Goal: Transaction & Acquisition: Purchase product/service

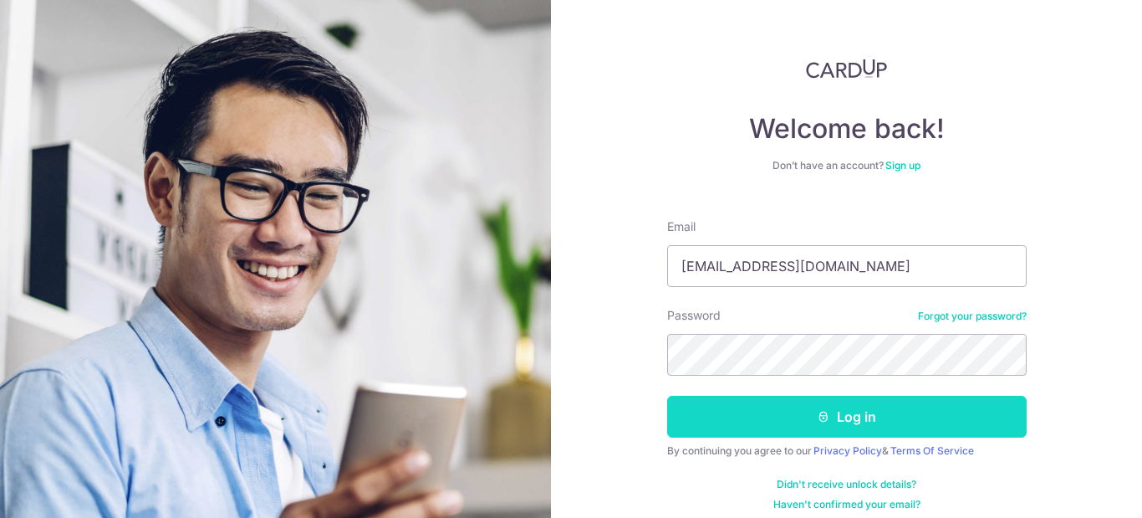
click at [798, 416] on button "Log in" at bounding box center [847, 417] width 360 height 42
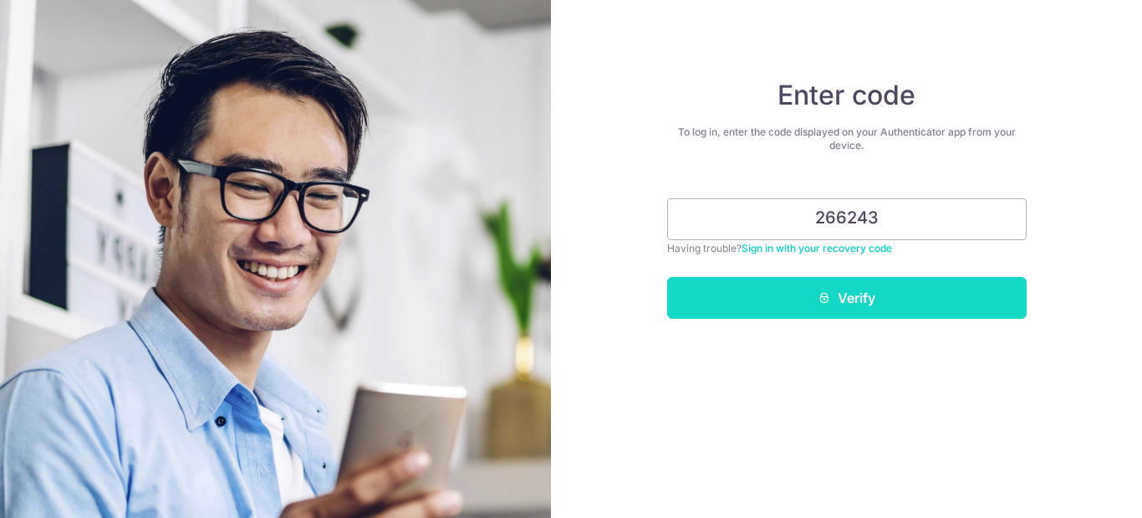
type input "266243"
click at [823, 302] on icon "submit" at bounding box center [824, 297] width 13 height 13
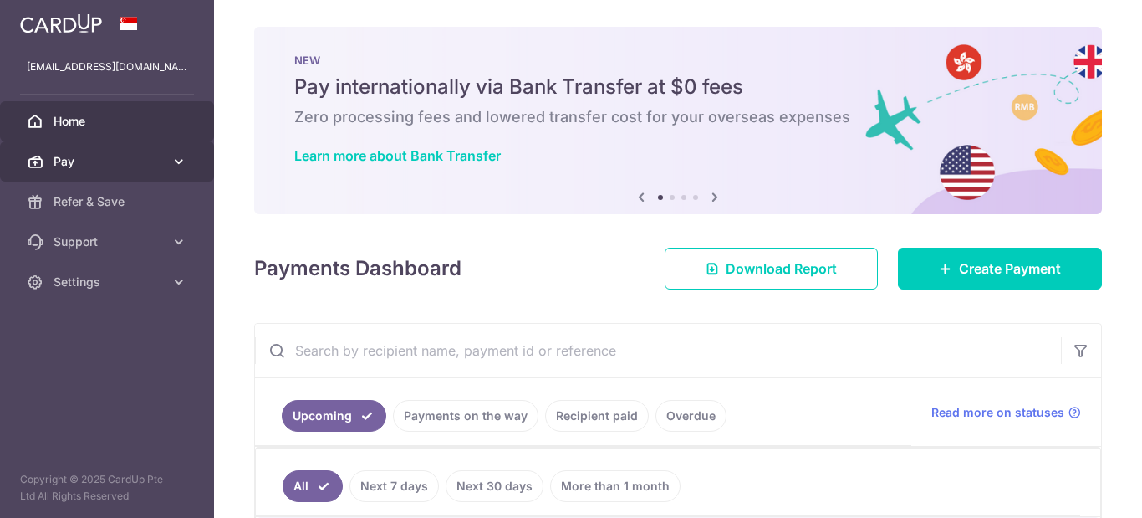
click at [144, 166] on span "Pay" at bounding box center [109, 161] width 110 height 17
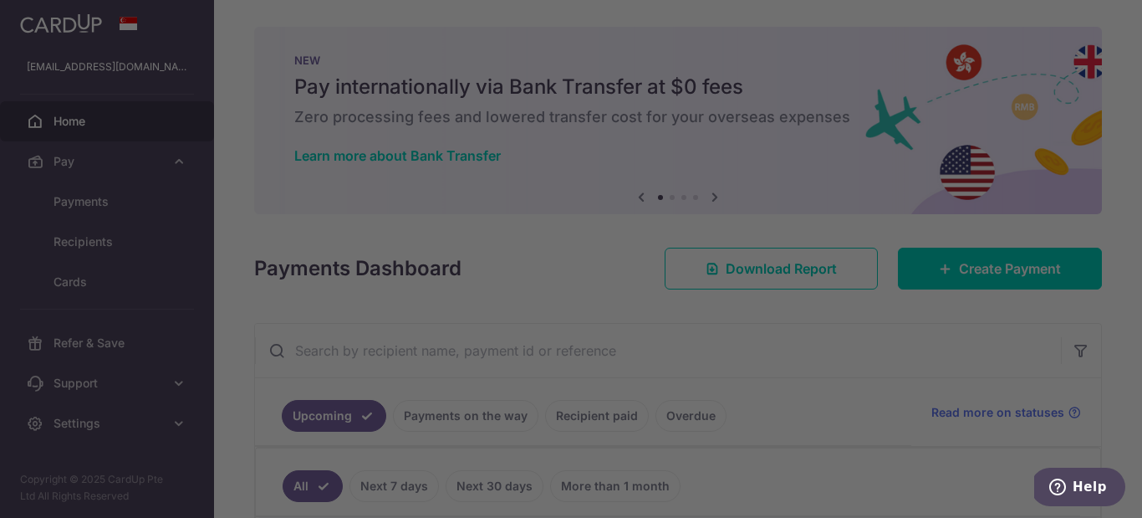
click at [114, 205] on div at bounding box center [577, 261] width 1154 height 523
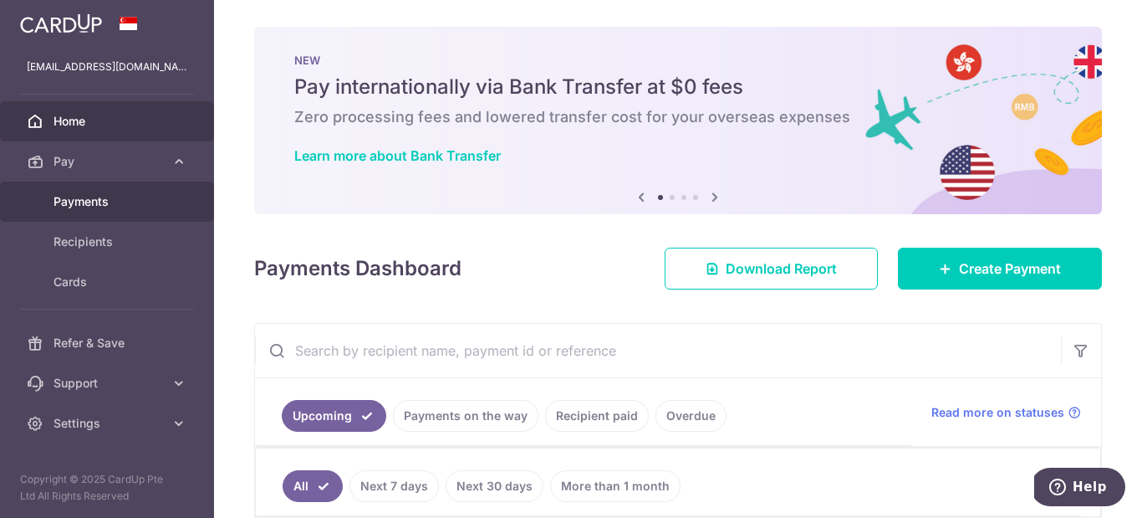
click at [110, 207] on span "Payments" at bounding box center [109, 201] width 110 height 17
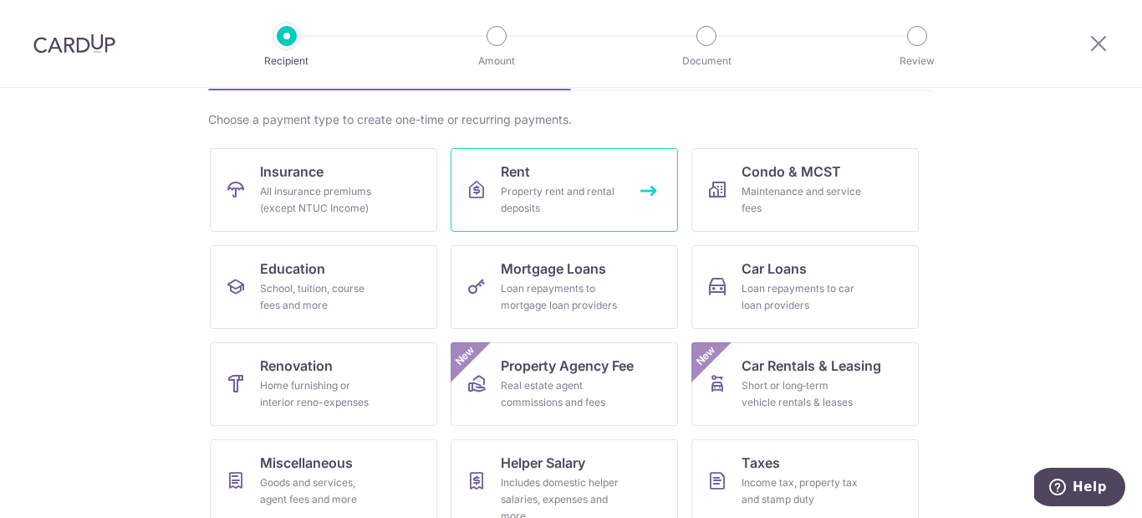
scroll to position [119, 0]
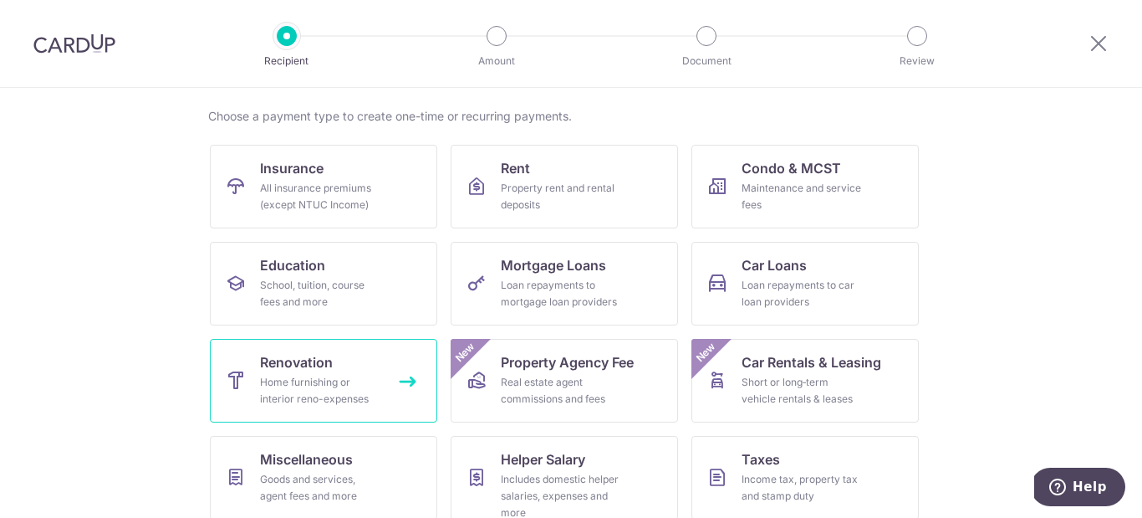
click at [316, 381] on div "Home furnishing or interior reno-expenses" at bounding box center [320, 390] width 120 height 33
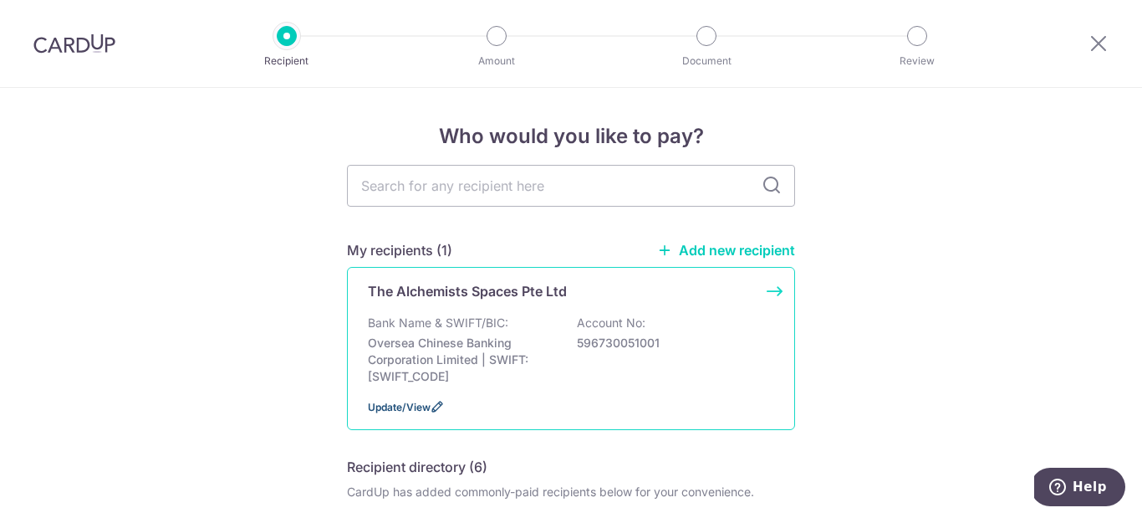
click at [407, 406] on span "Update/View" at bounding box center [399, 407] width 63 height 13
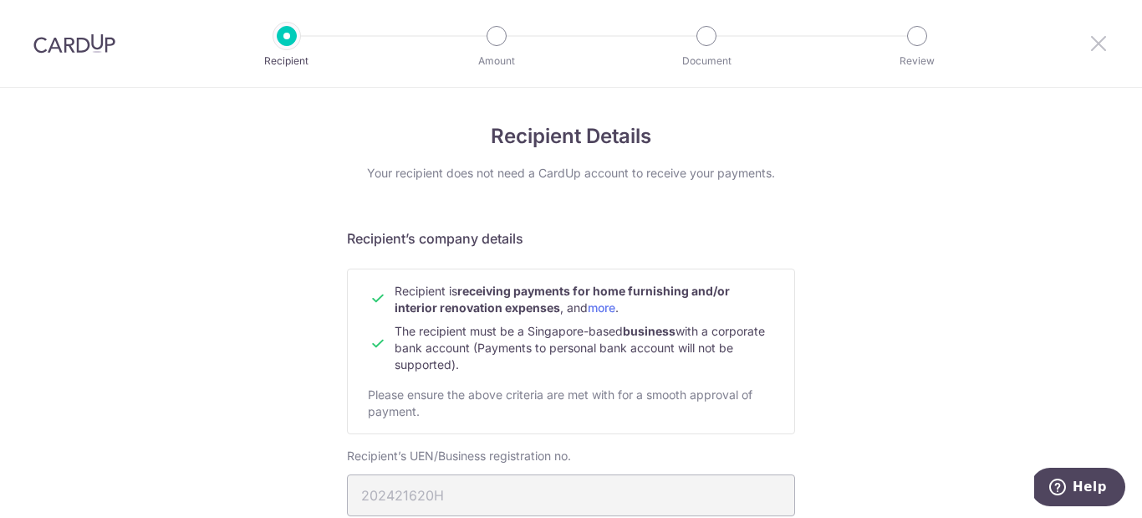
click at [1102, 48] on icon at bounding box center [1099, 43] width 20 height 21
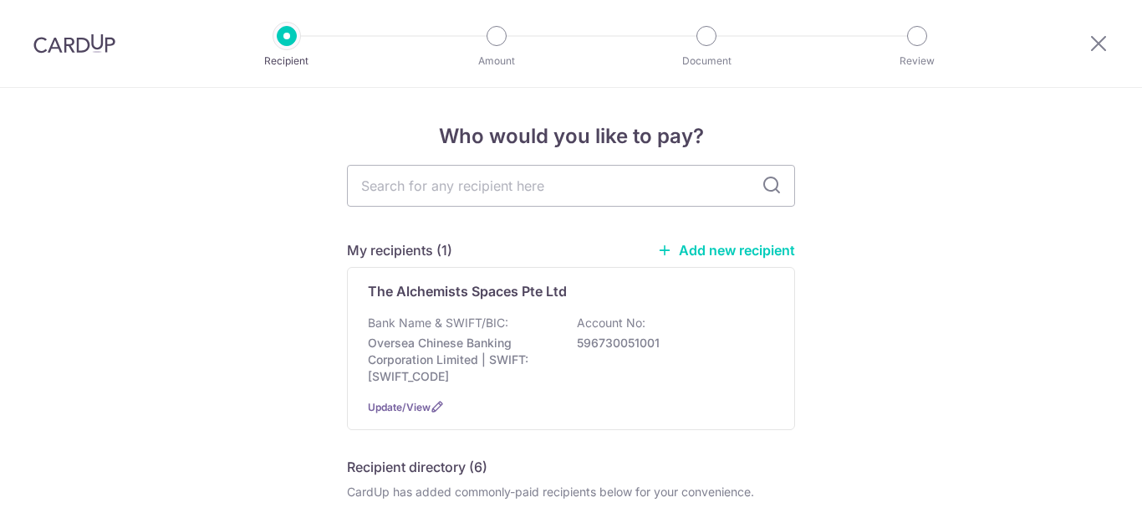
scroll to position [10, 0]
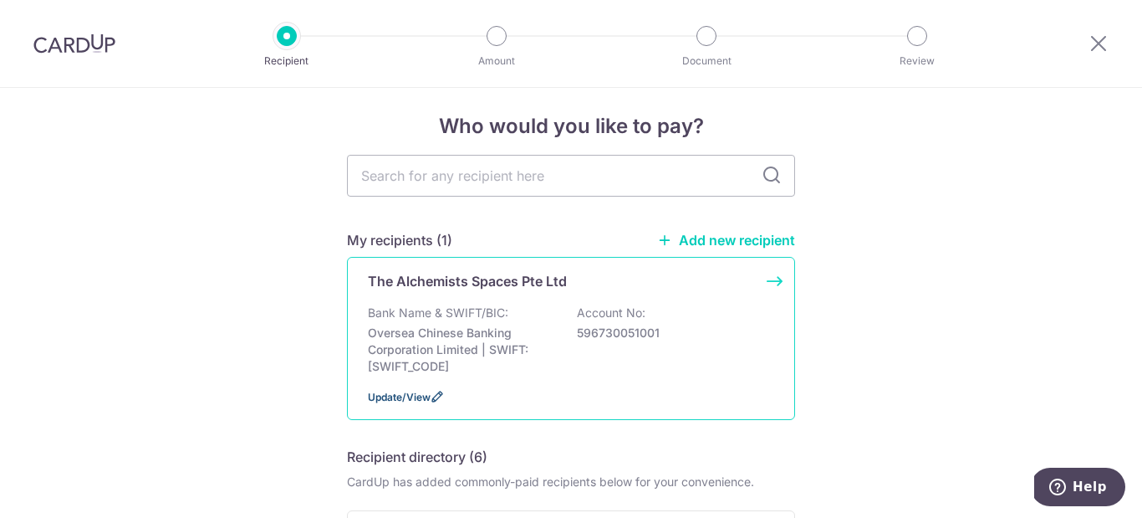
click at [431, 396] on icon at bounding box center [437, 396] width 13 height 13
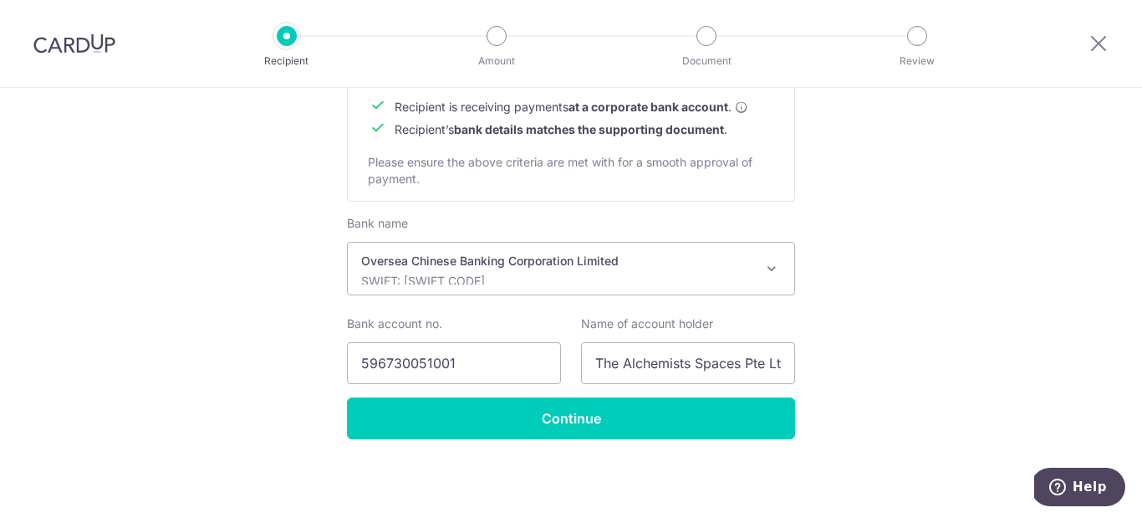
scroll to position [804, 0]
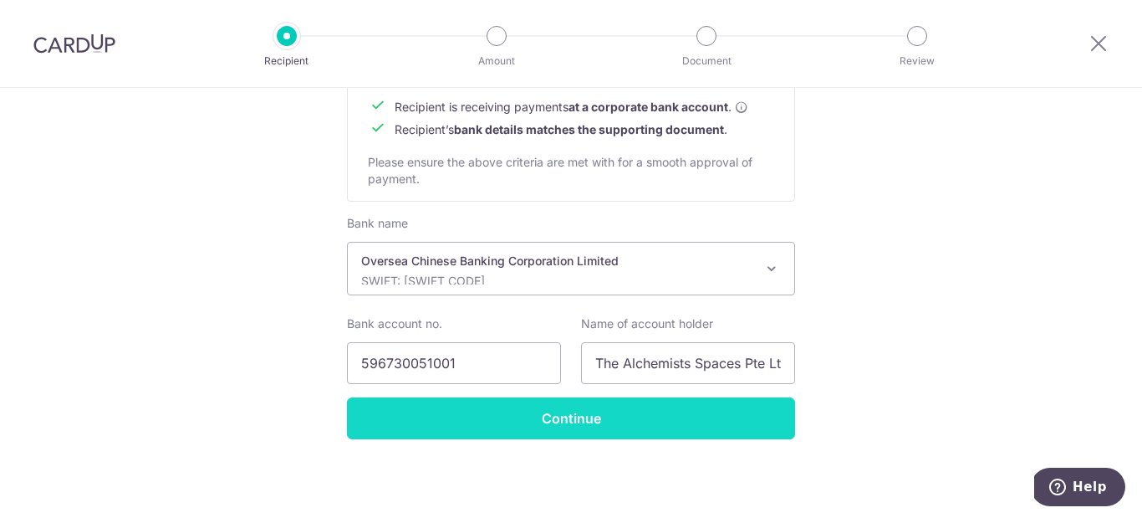
click at [579, 438] on input "Continue" at bounding box center [571, 418] width 448 height 42
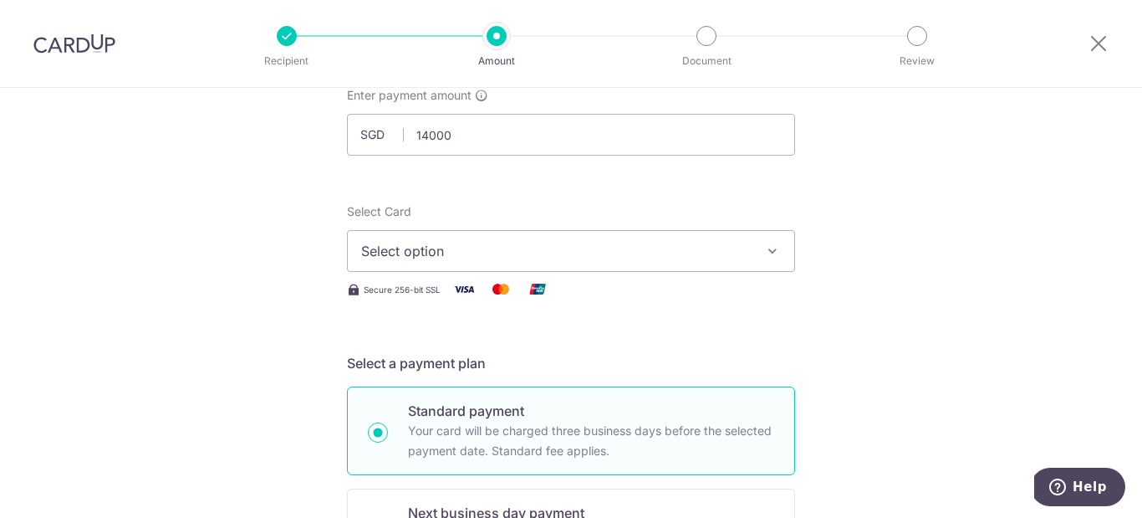
click at [502, 244] on span "Select option" at bounding box center [556, 251] width 390 height 20
type input "14,000.00"
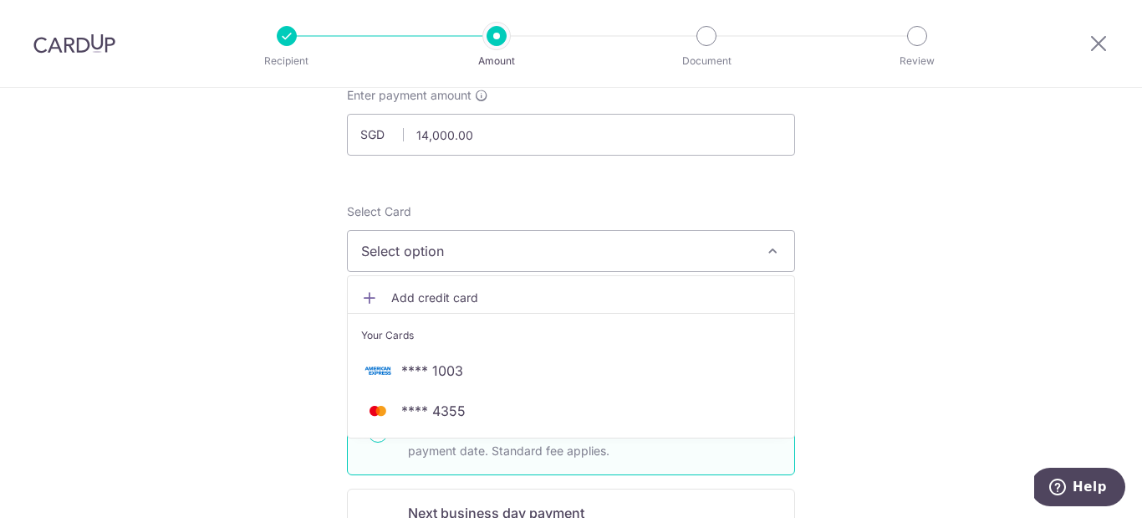
click at [768, 252] on icon "button" at bounding box center [772, 251] width 17 height 17
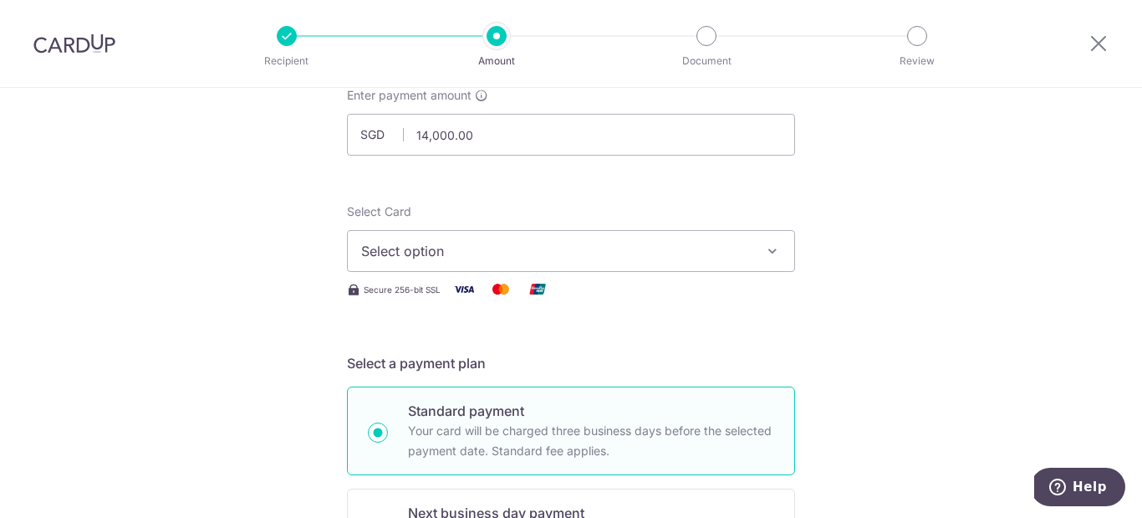
scroll to position [150, 0]
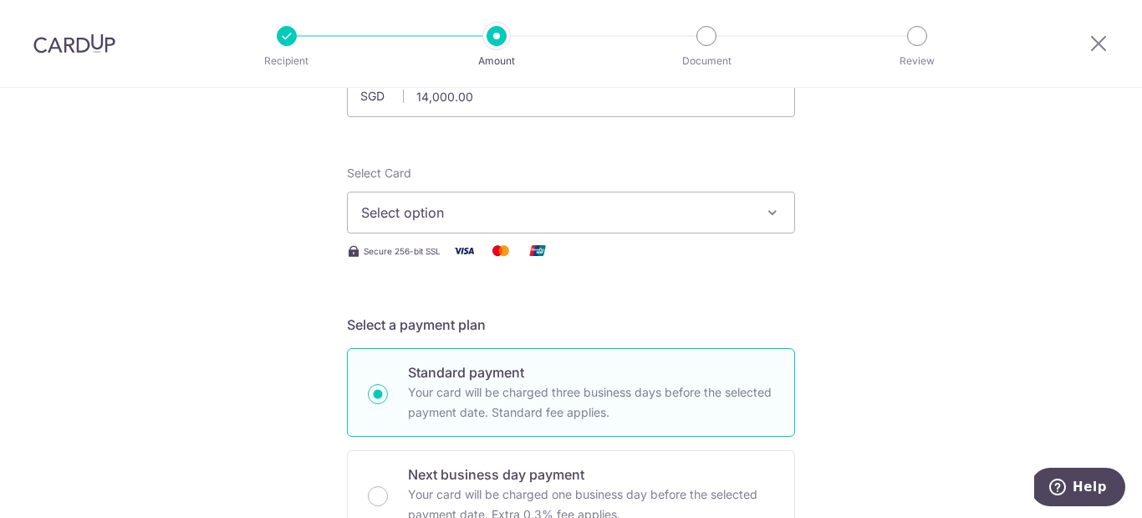
click at [753, 207] on button "Select option" at bounding box center [571, 212] width 448 height 42
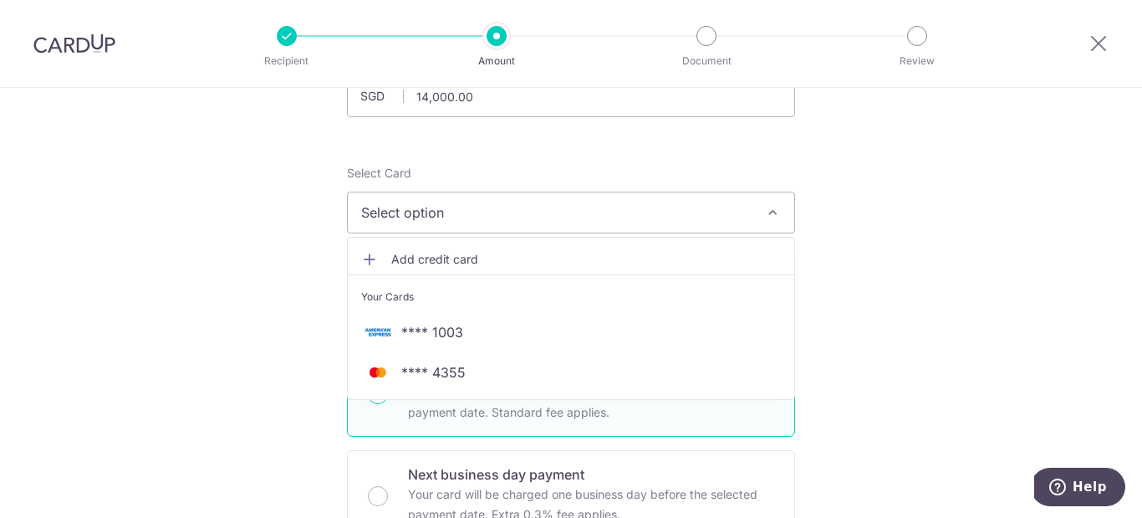
click at [406, 259] on span "Add credit card" at bounding box center [586, 259] width 390 height 17
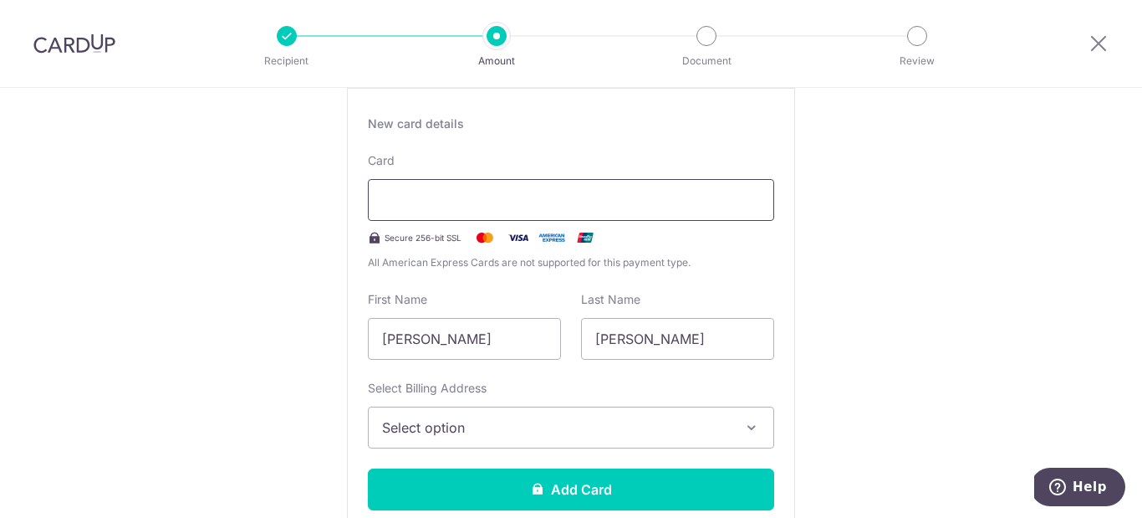
scroll to position [339, 0]
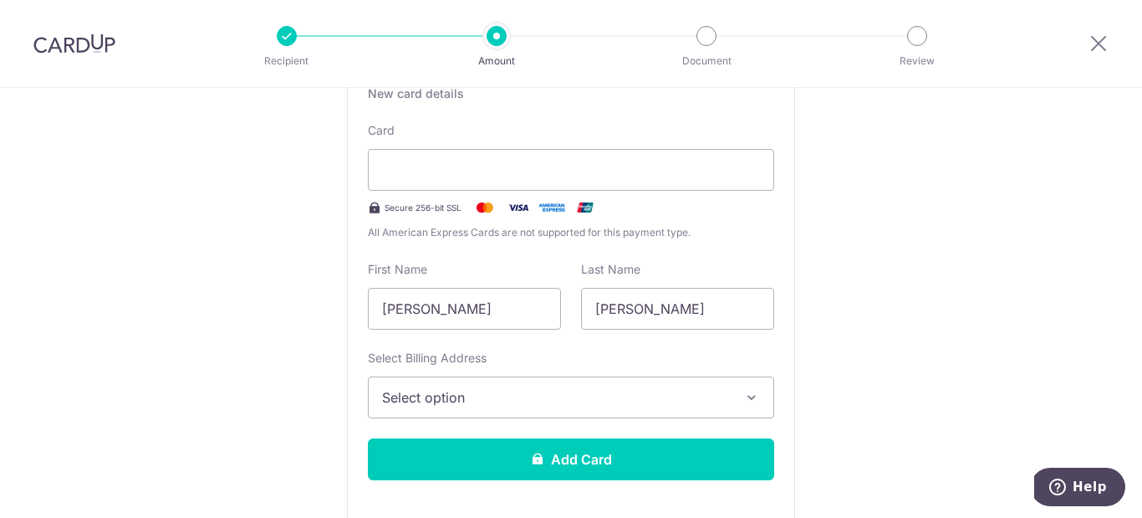
click at [502, 385] on button "Select option" at bounding box center [571, 397] width 406 height 42
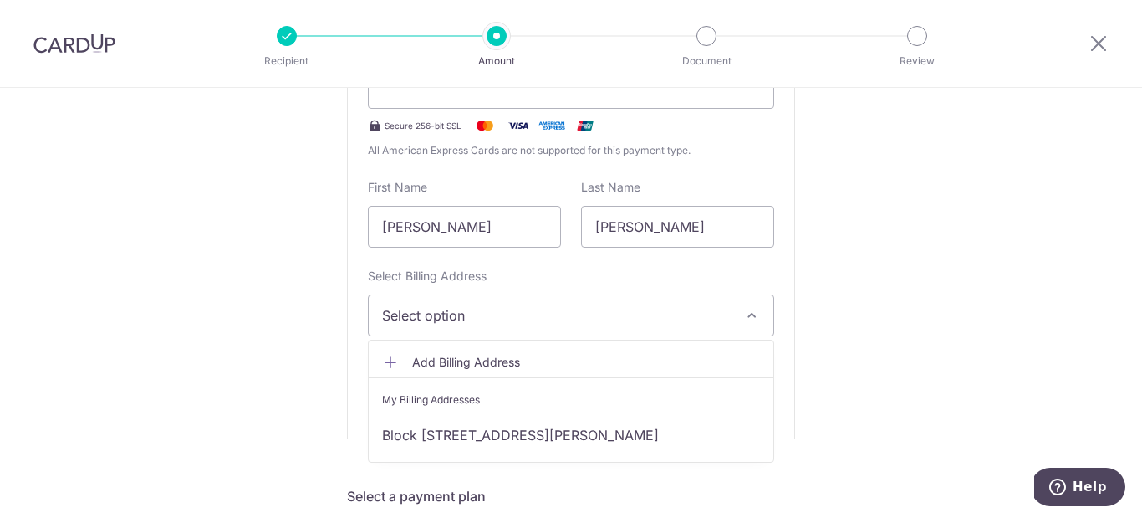
scroll to position [532, 0]
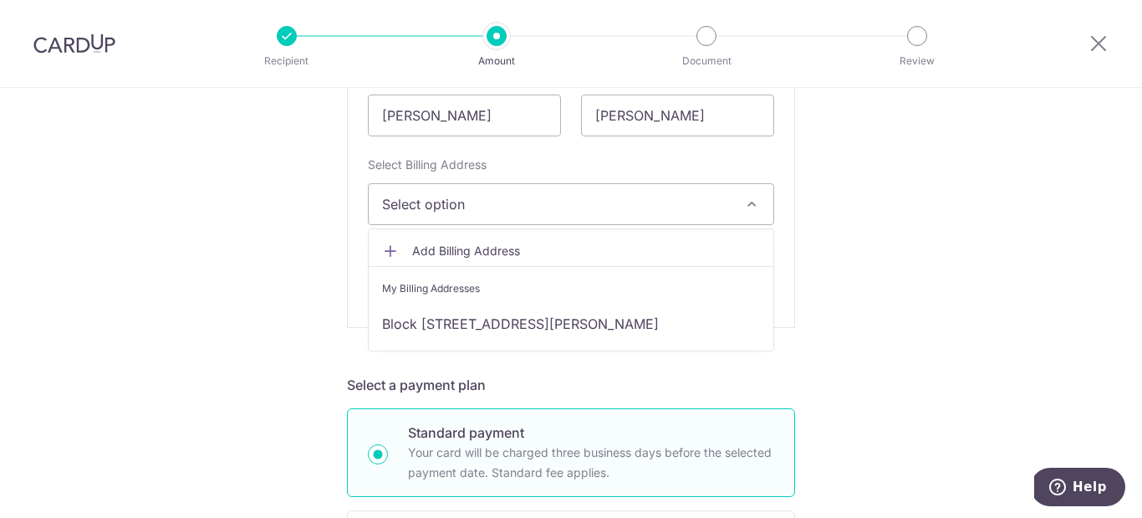
click at [458, 248] on span "Add Billing Address" at bounding box center [586, 251] width 348 height 17
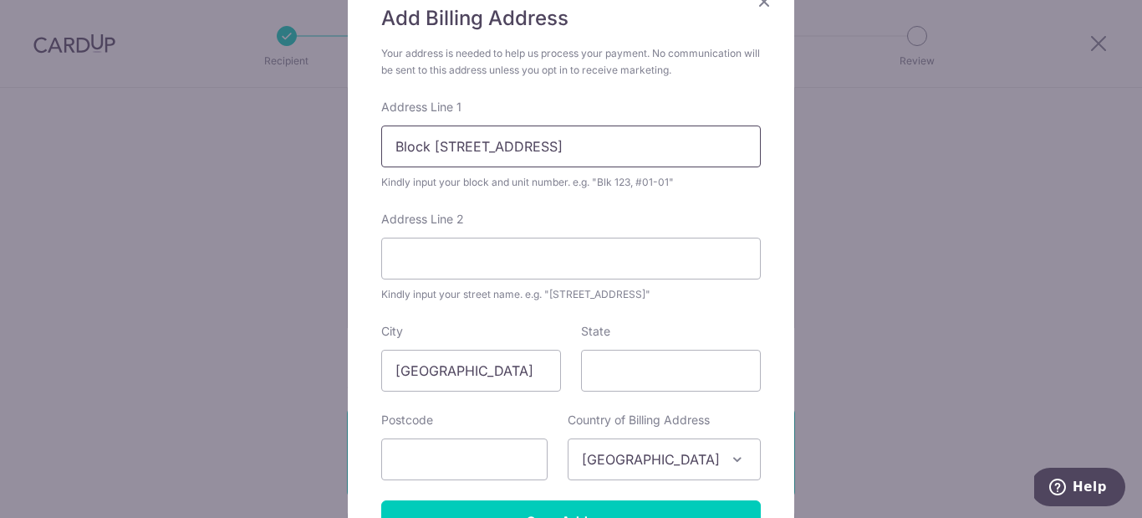
scroll to position [175, 0]
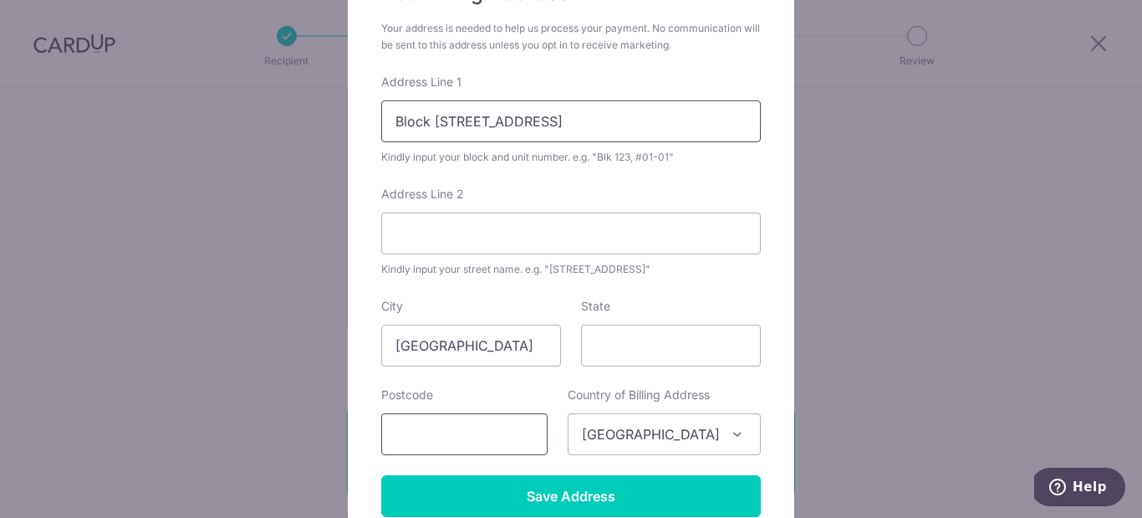
type input "Block 168 Stirling Road #03-1189"
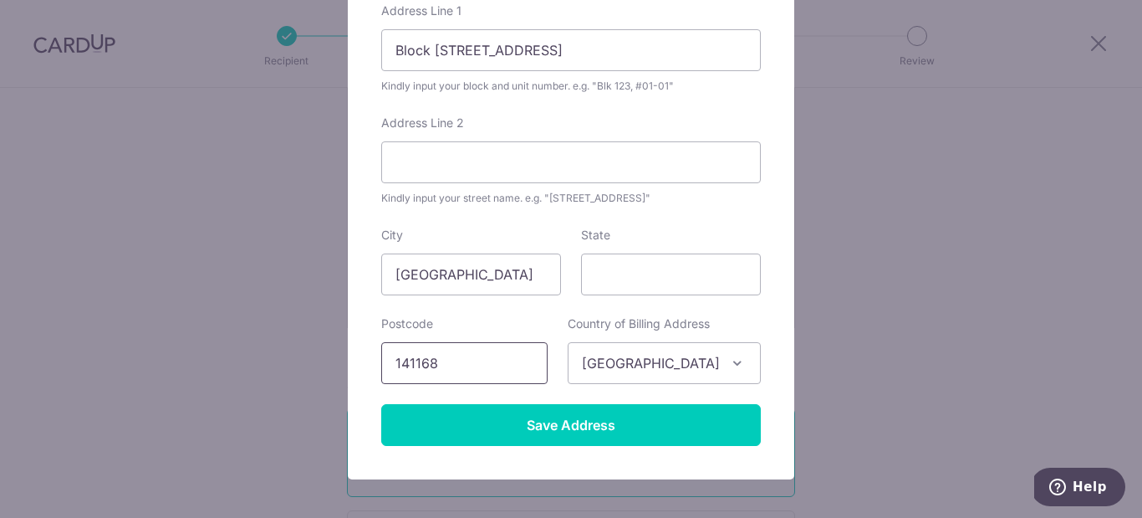
scroll to position [252, 0]
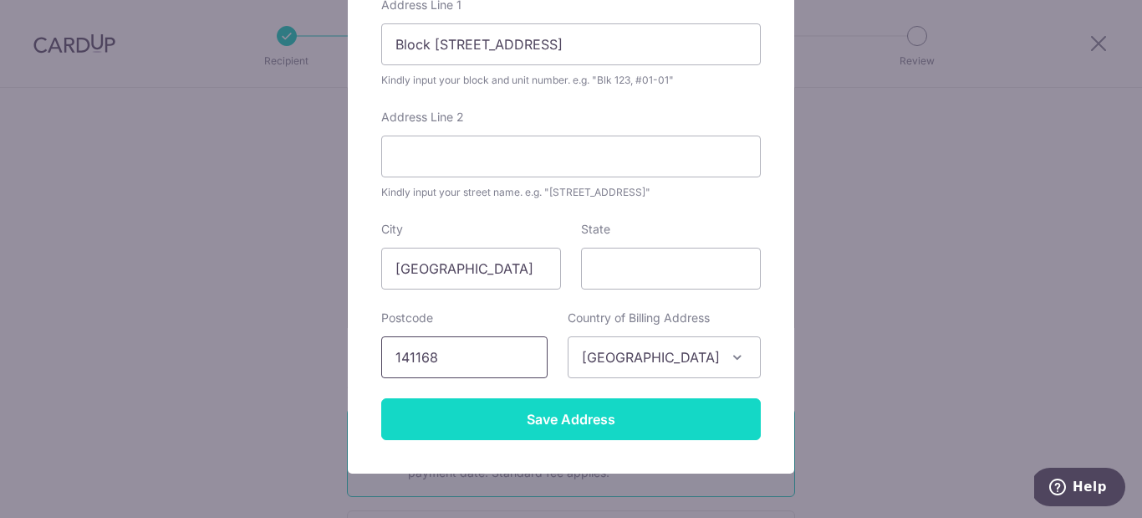
type input "141168"
click at [534, 422] on input "Save Address" at bounding box center [571, 419] width 380 height 42
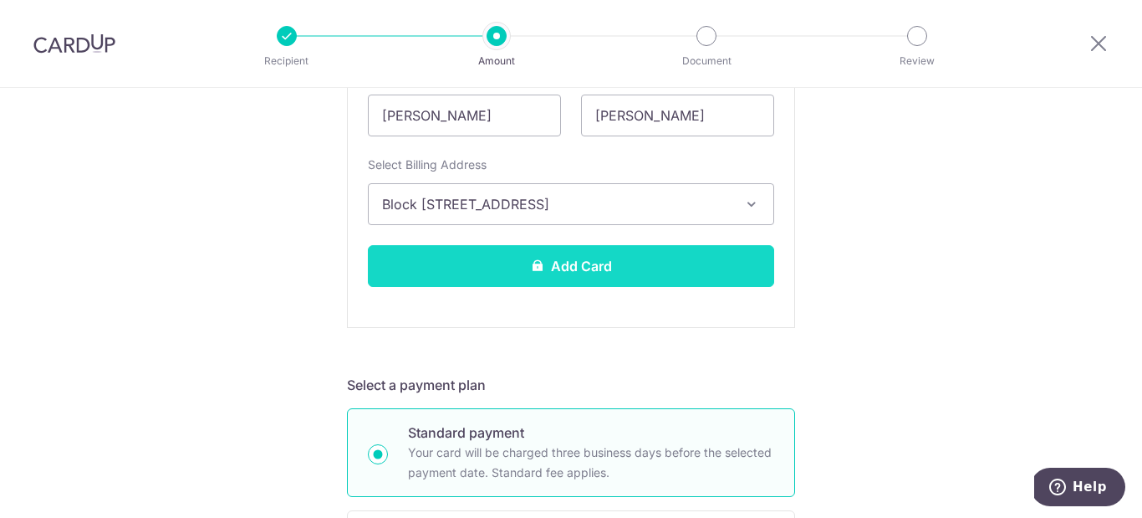
click at [642, 263] on button "Add Card" at bounding box center [571, 266] width 406 height 42
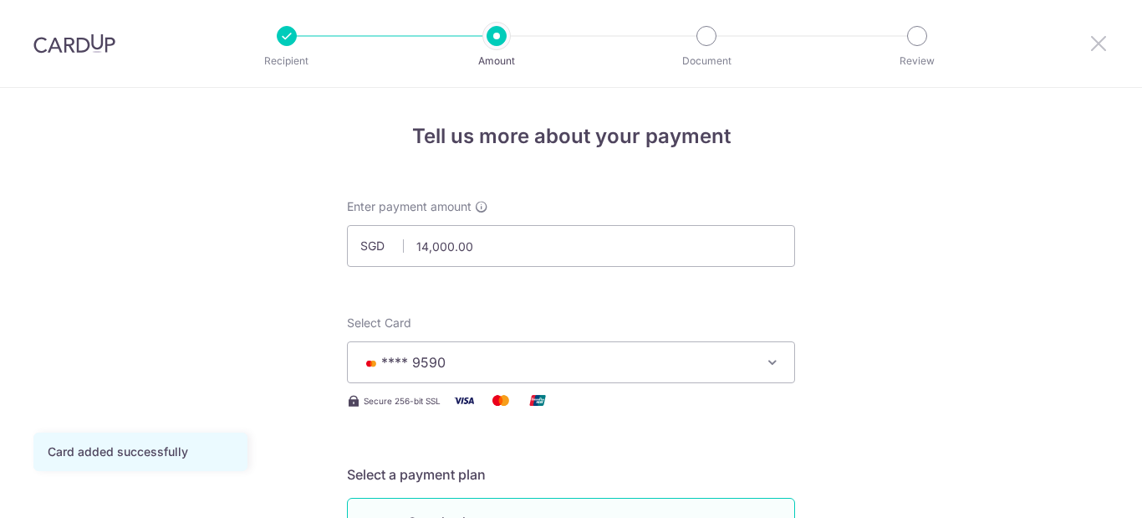
click at [1102, 42] on icon at bounding box center [1099, 43] width 20 height 21
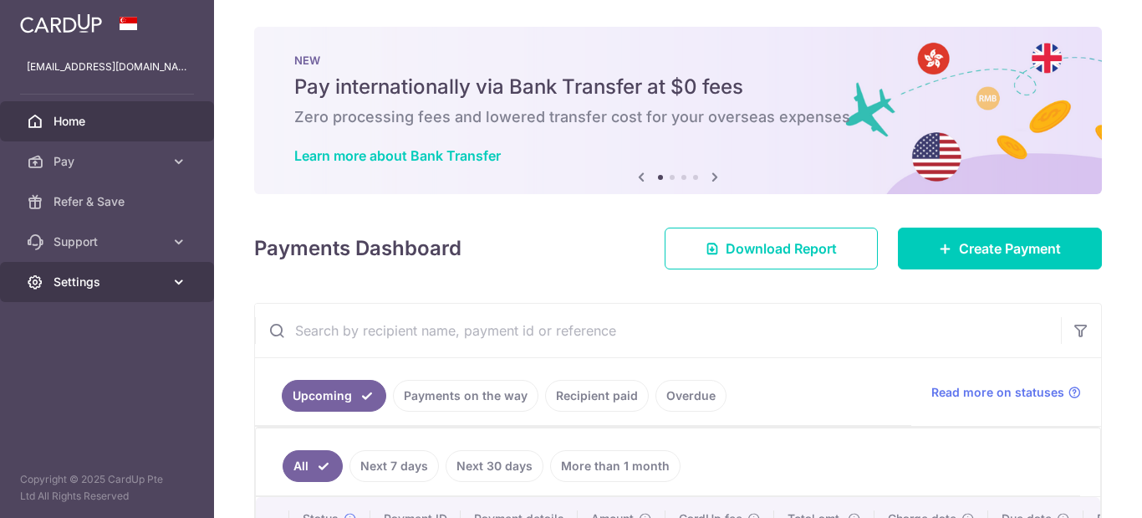
click at [144, 286] on span "Settings" at bounding box center [109, 281] width 110 height 17
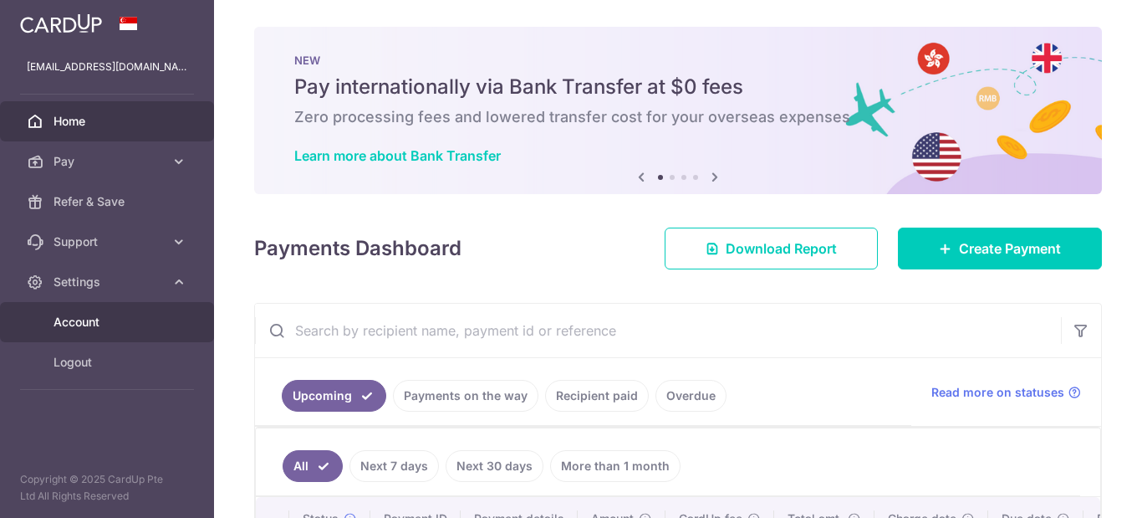
click at [121, 315] on span "Account" at bounding box center [109, 322] width 110 height 17
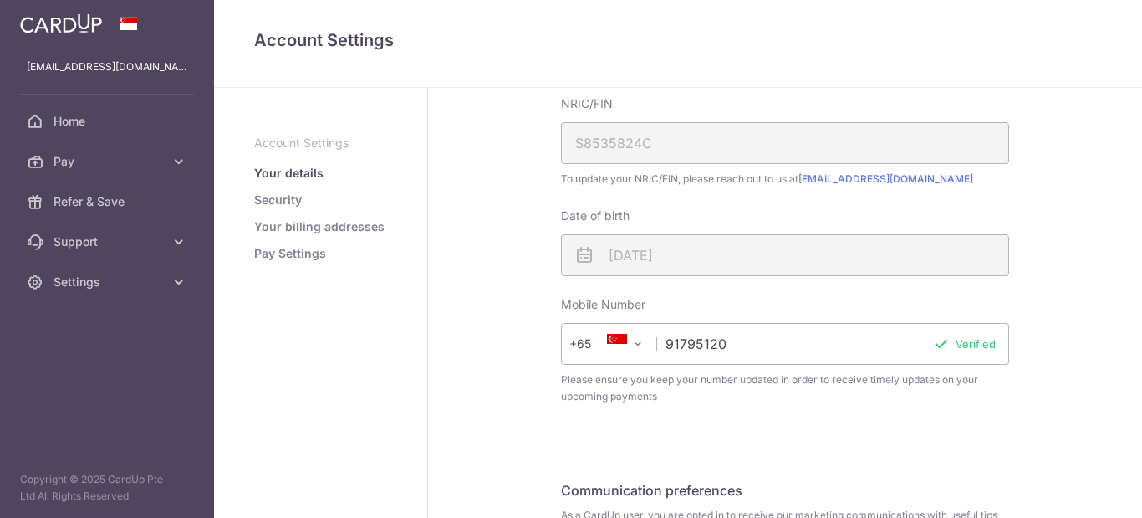
scroll to position [354, 0]
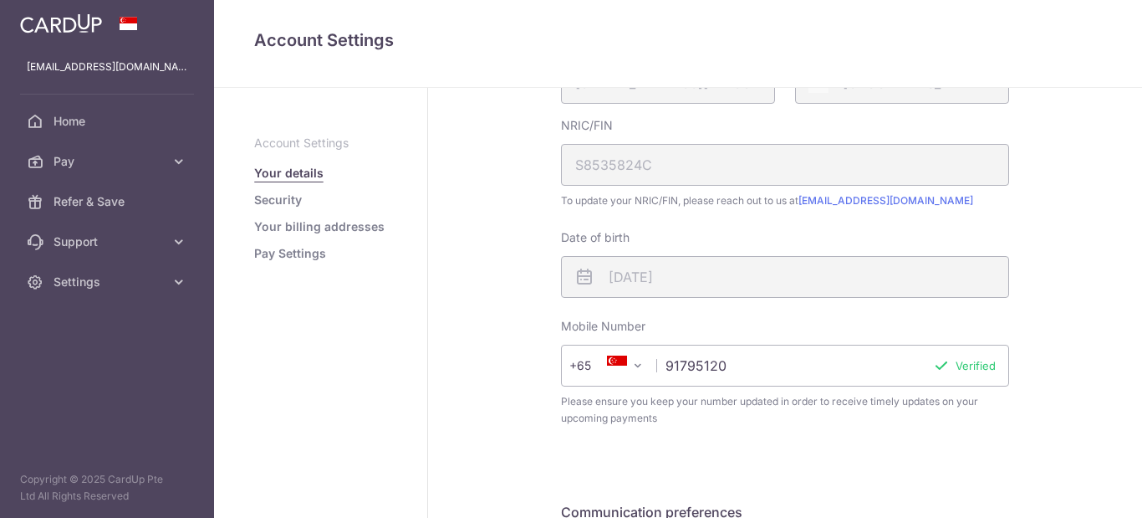
click at [297, 224] on link "Your billing addresses" at bounding box center [319, 226] width 130 height 17
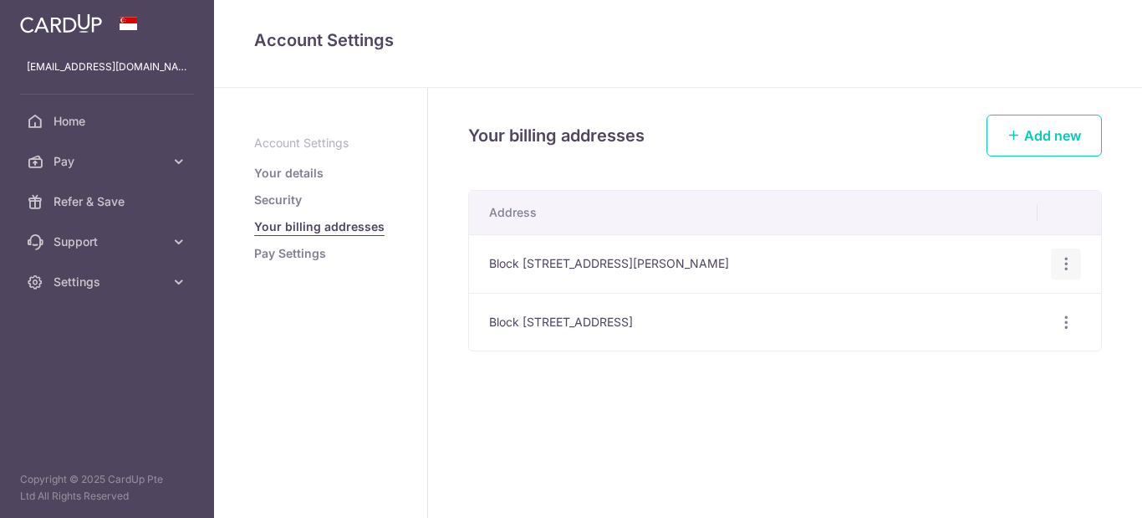
click at [1069, 266] on icon "button" at bounding box center [1067, 264] width 18 height 18
click at [996, 349] on span "Delete address" at bounding box center [1010, 350] width 114 height 20
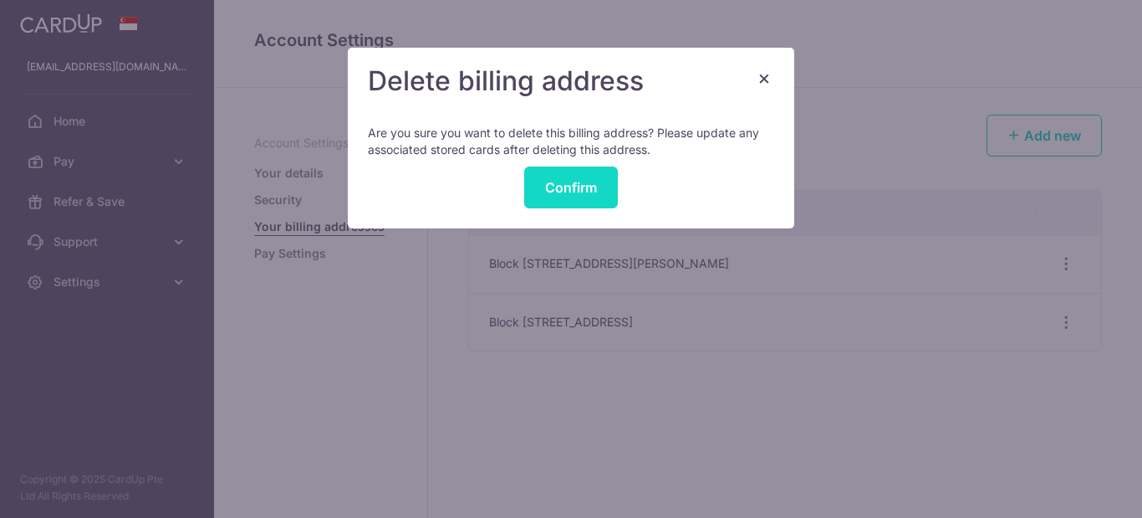
click at [586, 197] on button "Confirm" at bounding box center [571, 187] width 94 height 42
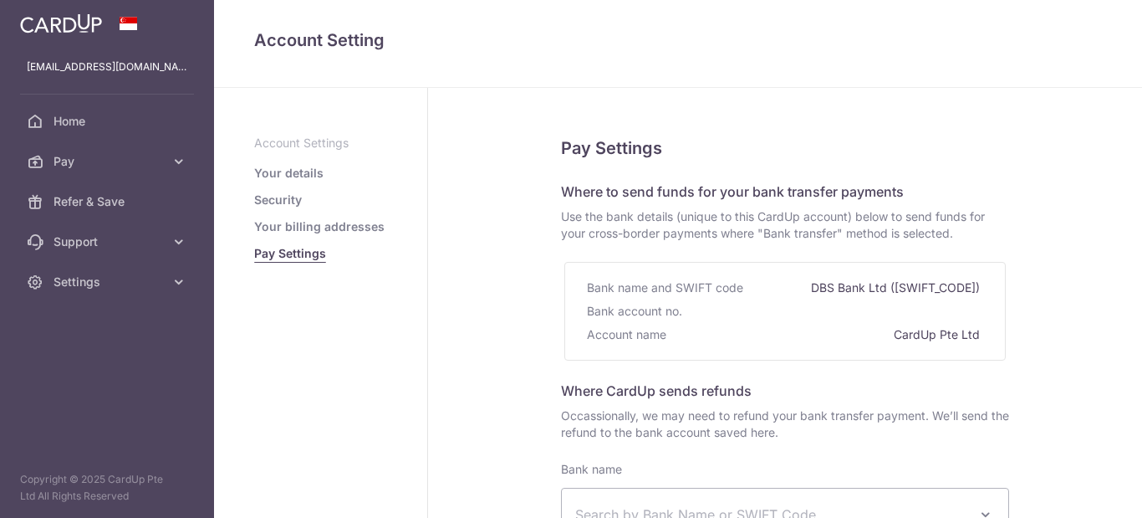
select select
click at [308, 166] on link "Your details" at bounding box center [288, 173] width 69 height 17
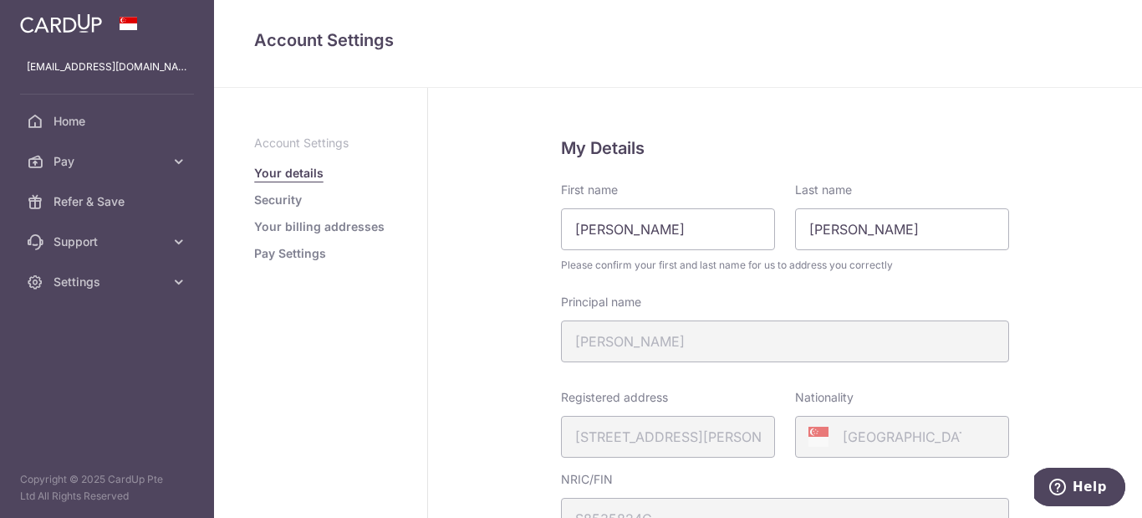
click at [661, 329] on div "Principal name [PERSON_NAME]" at bounding box center [785, 328] width 448 height 69
click at [162, 247] on span "Support" at bounding box center [109, 241] width 110 height 17
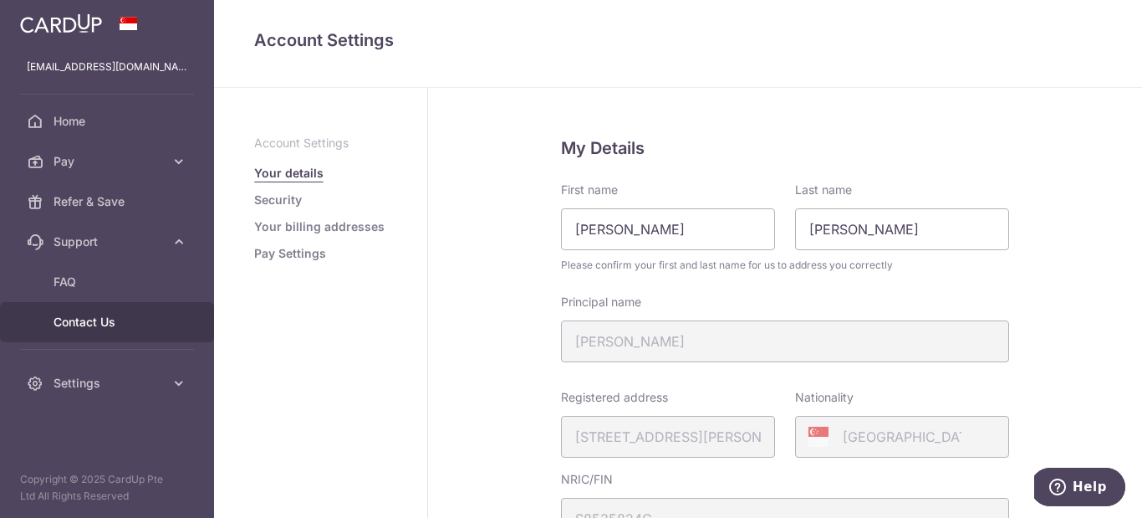
click at [102, 324] on span "Contact Us" at bounding box center [109, 322] width 110 height 17
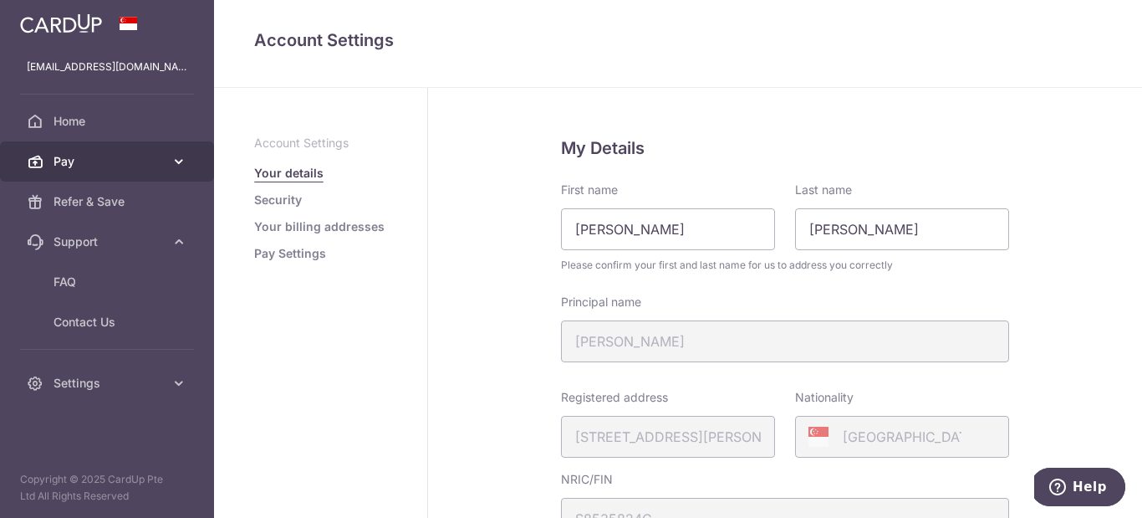
click at [172, 167] on icon at bounding box center [179, 161] width 17 height 17
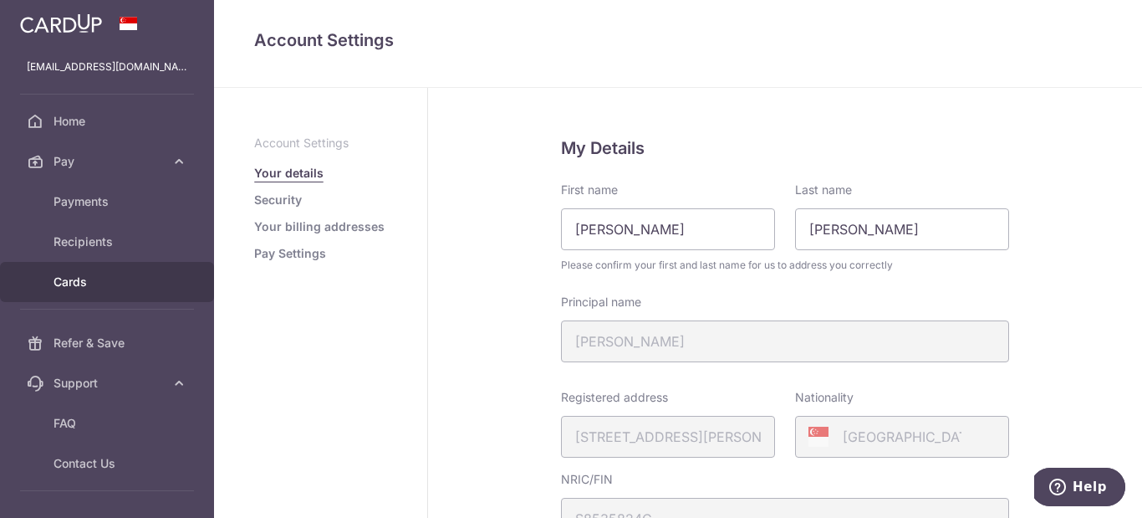
click at [94, 274] on span "Cards" at bounding box center [109, 281] width 110 height 17
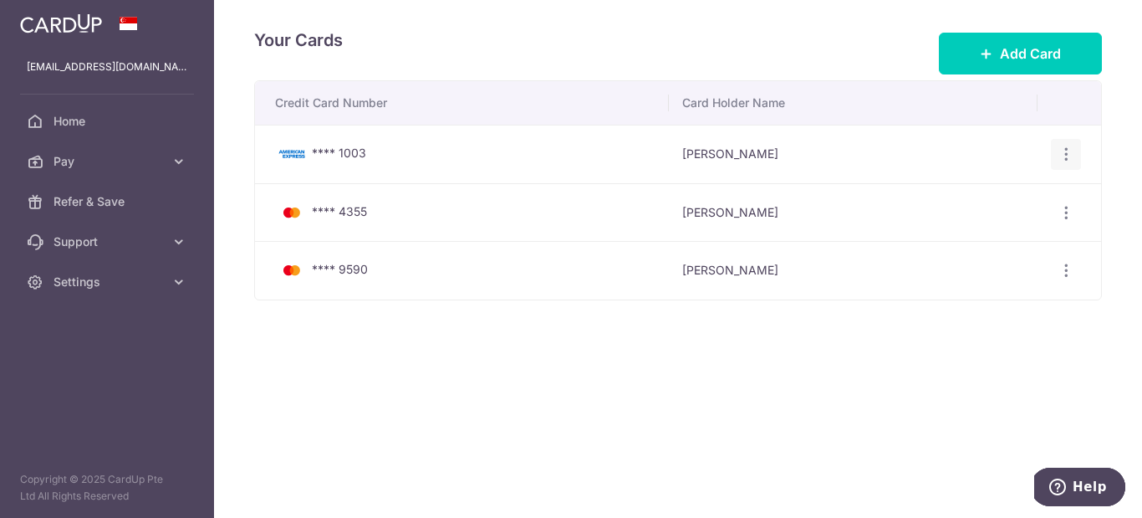
click at [1065, 157] on icon "button" at bounding box center [1067, 155] width 18 height 18
click at [993, 199] on span "View/Edit" at bounding box center [1010, 201] width 114 height 20
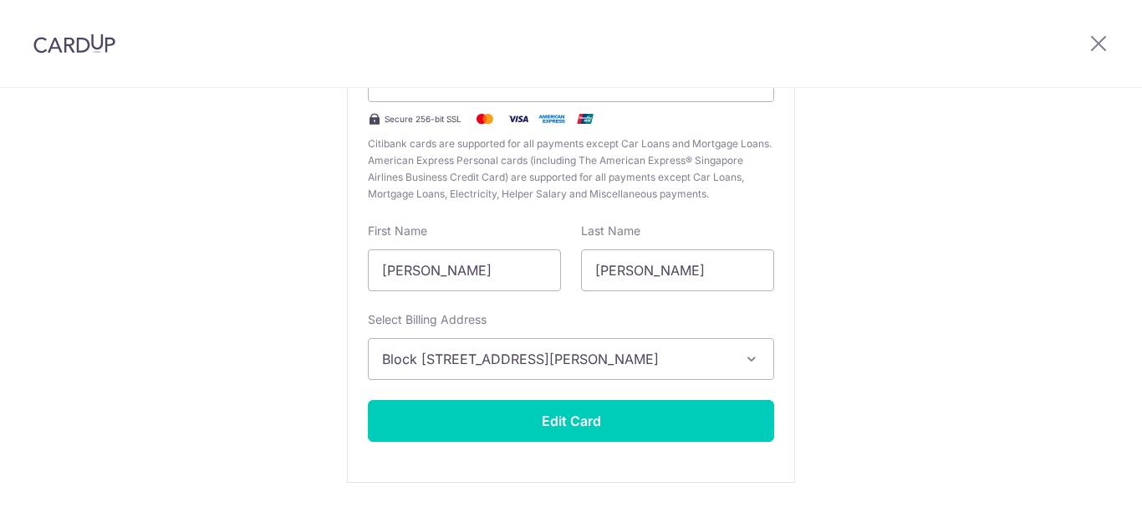
scroll to position [273, 0]
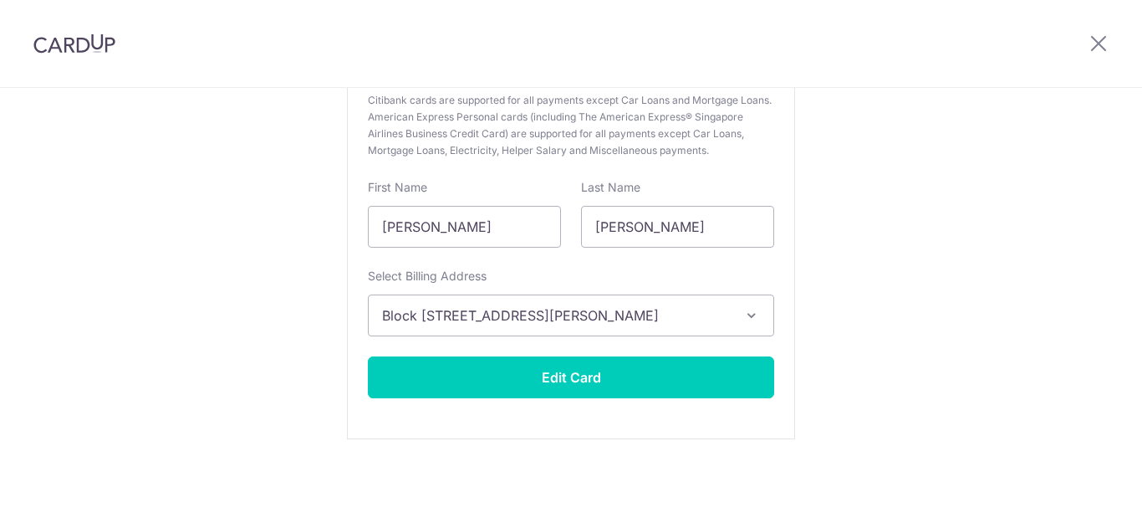
click at [748, 328] on button "Block [STREET_ADDRESS][PERSON_NAME]" at bounding box center [571, 315] width 406 height 42
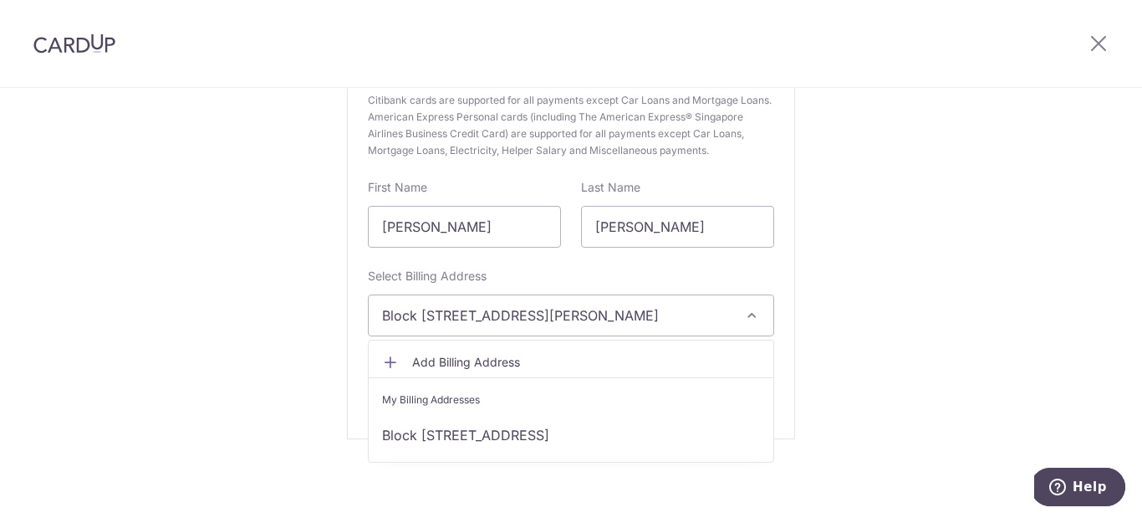
scroll to position [0, 0]
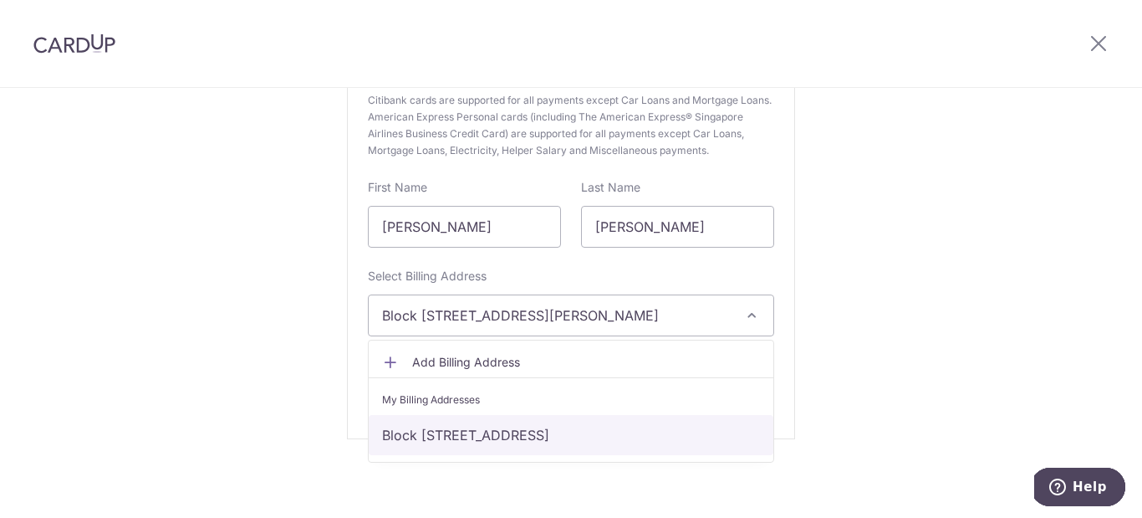
click at [516, 431] on link "Block [STREET_ADDRESS]" at bounding box center [571, 435] width 405 height 40
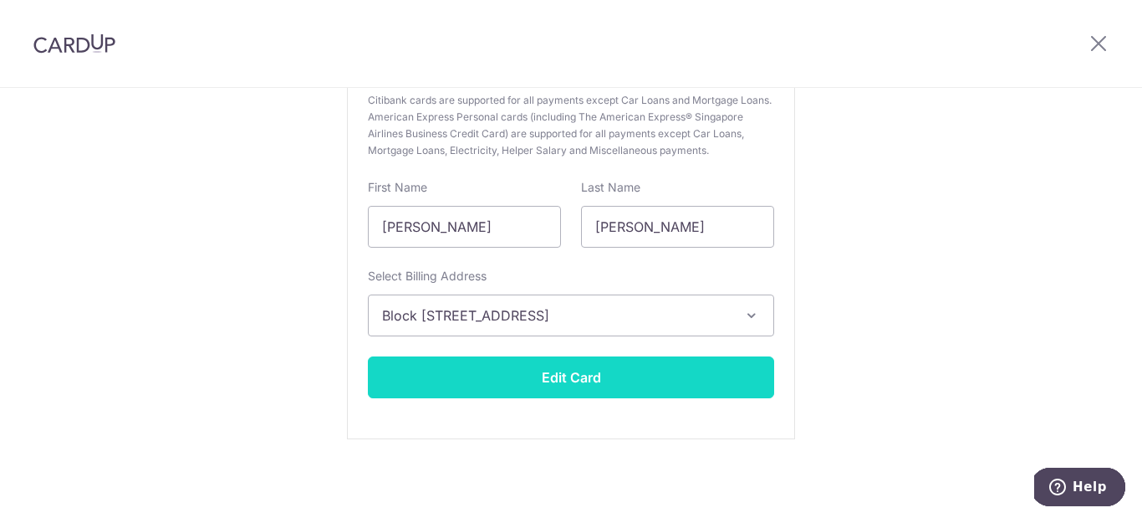
click at [578, 378] on button "Edit Card" at bounding box center [571, 377] width 406 height 42
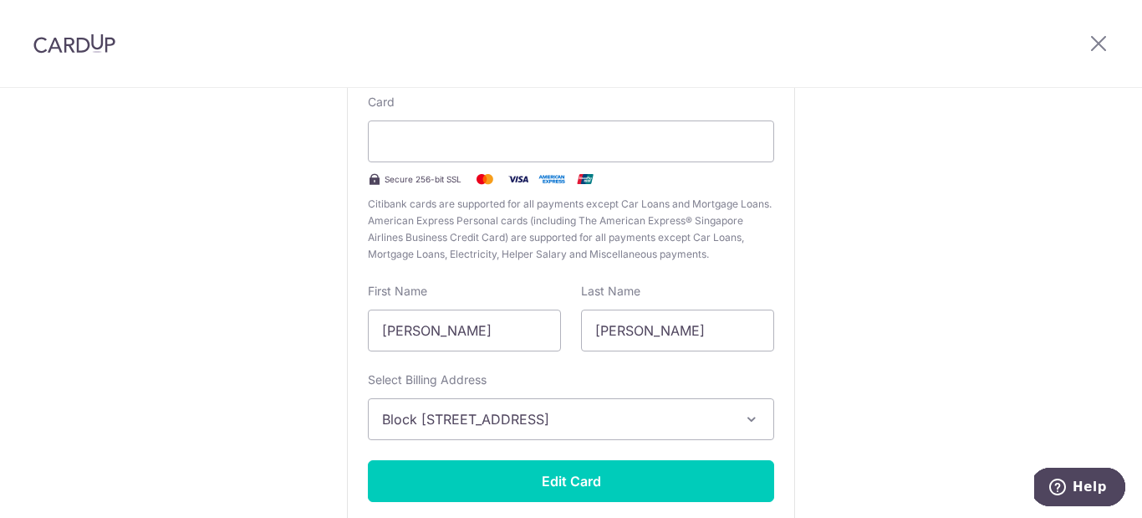
scroll to position [229, 0]
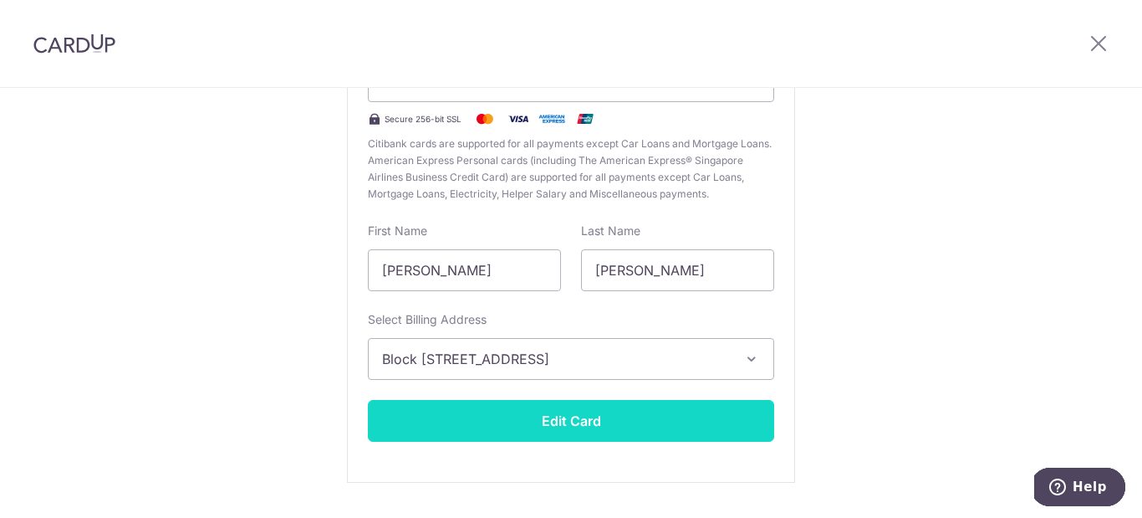
click at [577, 409] on button "Edit Card" at bounding box center [571, 421] width 406 height 42
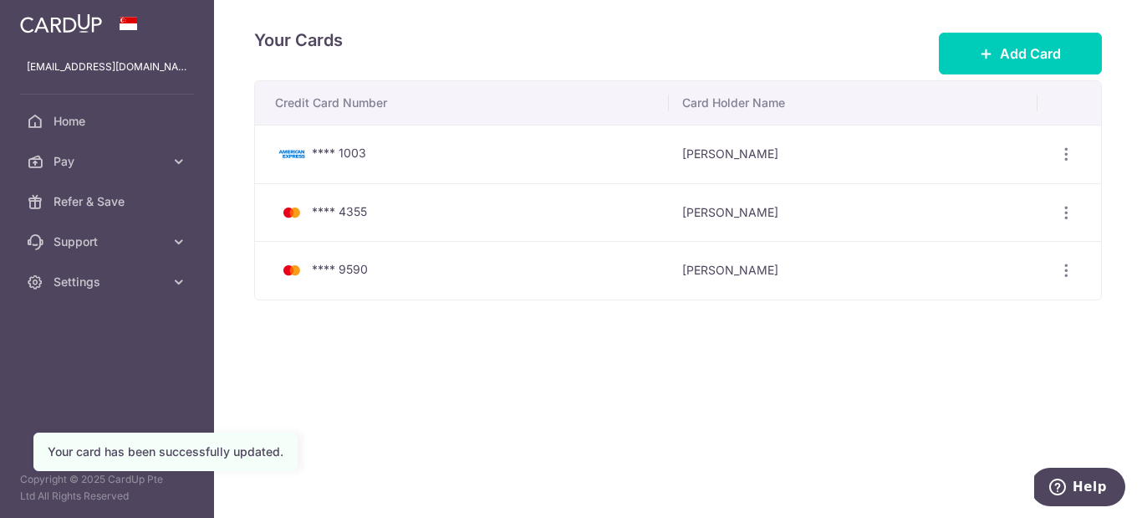
click at [1069, 213] on icon "button" at bounding box center [1067, 213] width 18 height 18
click at [1007, 253] on span "View/Edit" at bounding box center [1010, 258] width 114 height 20
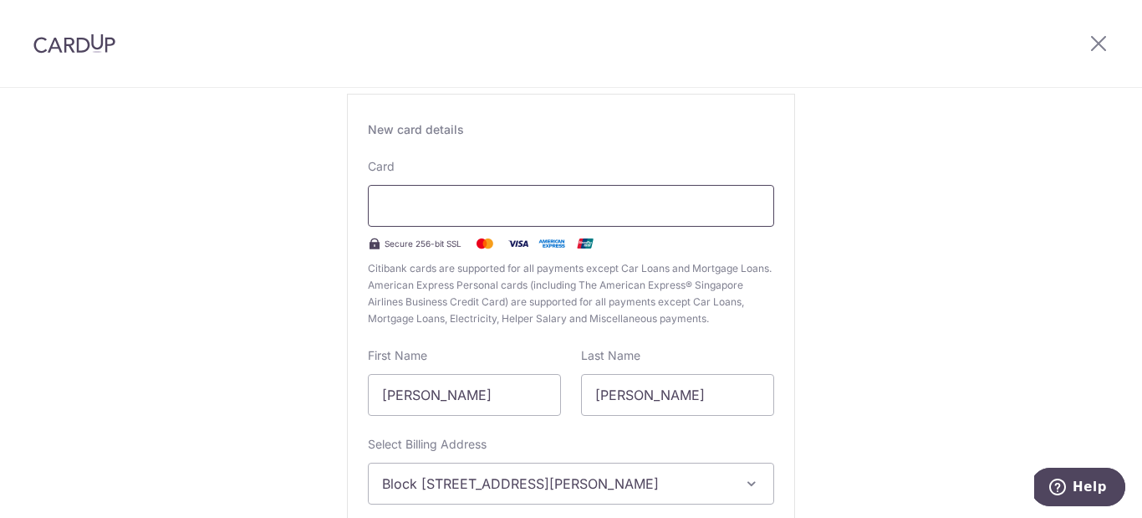
scroll to position [175, 0]
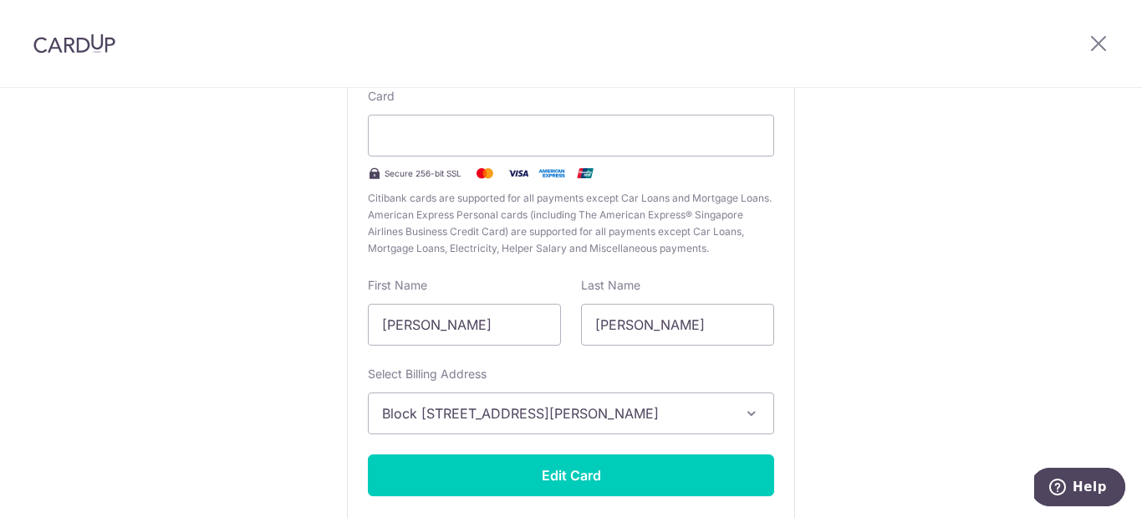
click at [577, 408] on span "Block 669 Choa Chu Kang Crescent #12-351, Singapore, Singapore-680669" at bounding box center [556, 413] width 348 height 20
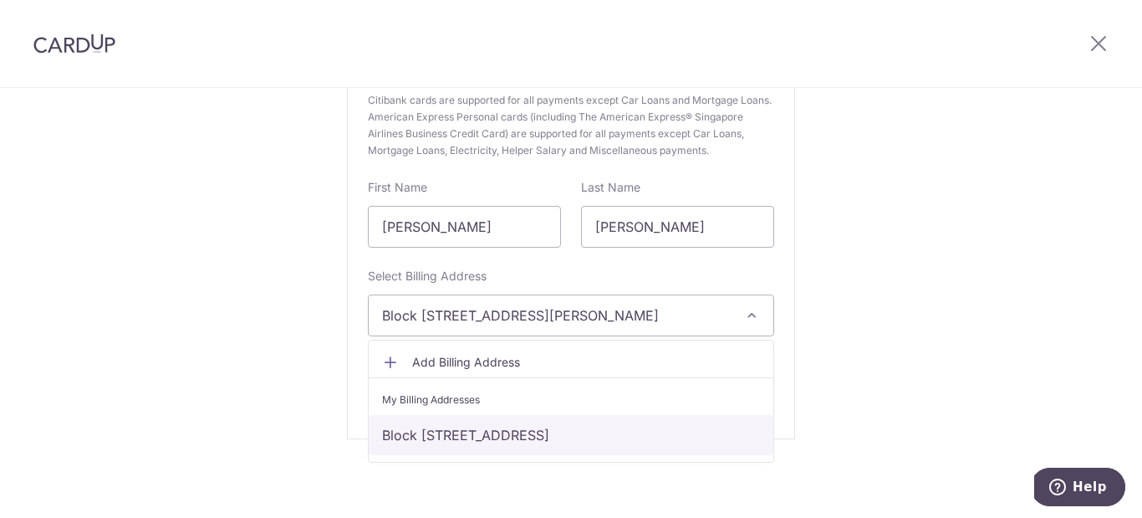
scroll to position [273, 0]
click at [505, 430] on link "Block 168 Stirling Road #03-1189, Singapore, Singapore-141168" at bounding box center [571, 435] width 405 height 40
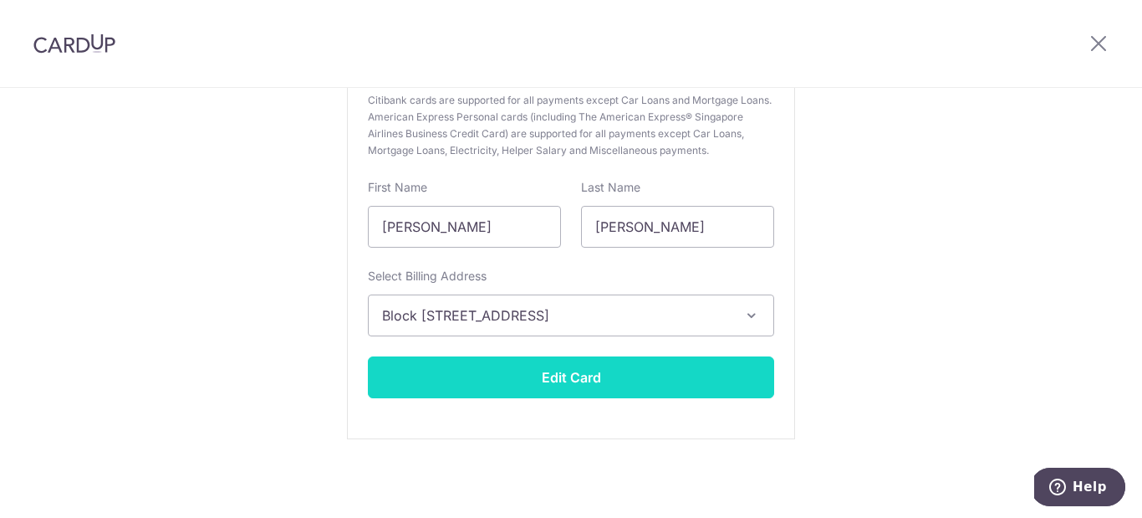
click at [559, 379] on button "Edit Card" at bounding box center [571, 377] width 406 height 42
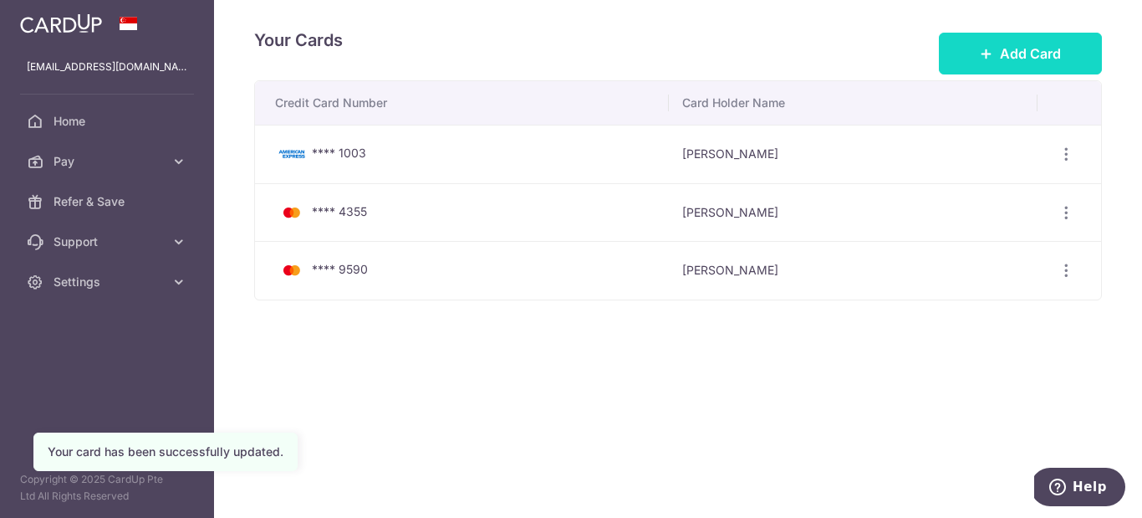
click at [998, 38] on button "Add Card" at bounding box center [1020, 54] width 163 height 42
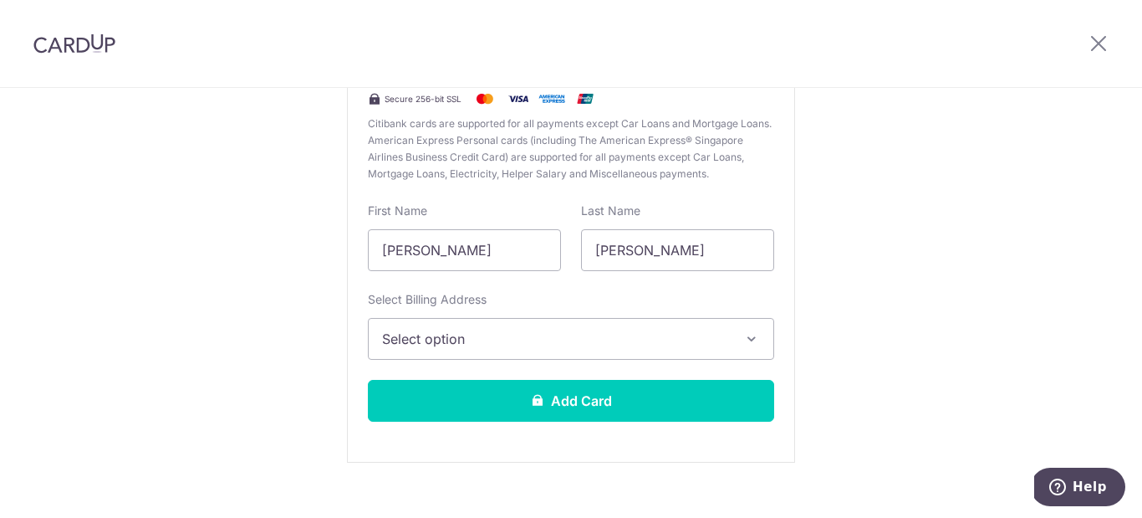
scroll to position [258, 0]
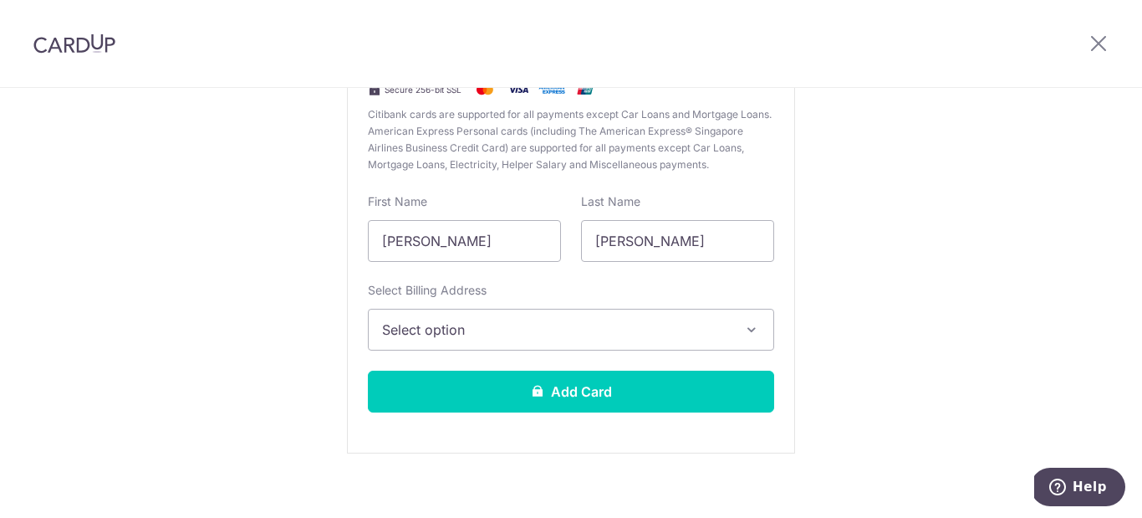
click at [462, 341] on button "Select option" at bounding box center [571, 330] width 406 height 42
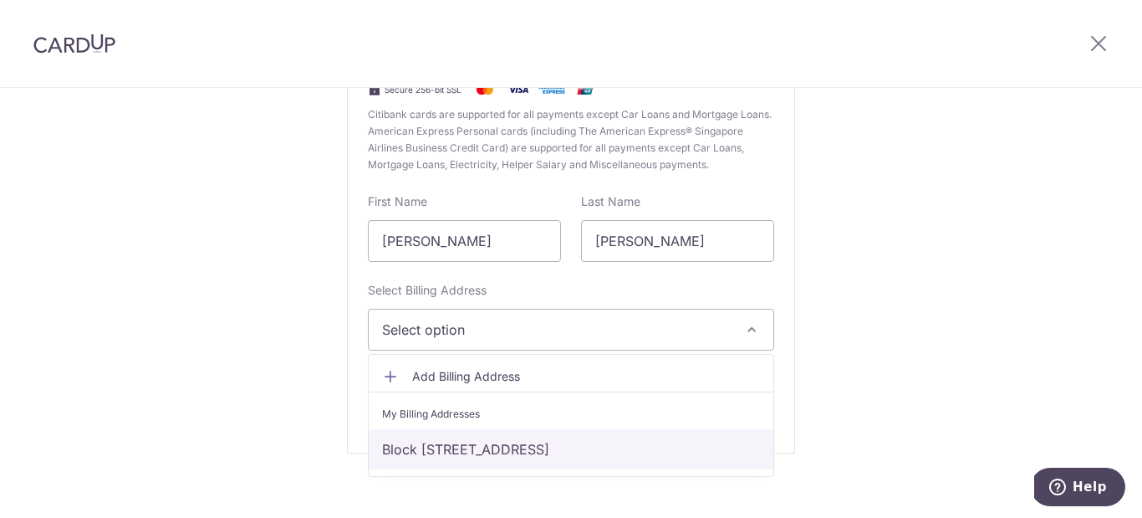
click at [465, 444] on link "Block [STREET_ADDRESS]" at bounding box center [571, 449] width 405 height 40
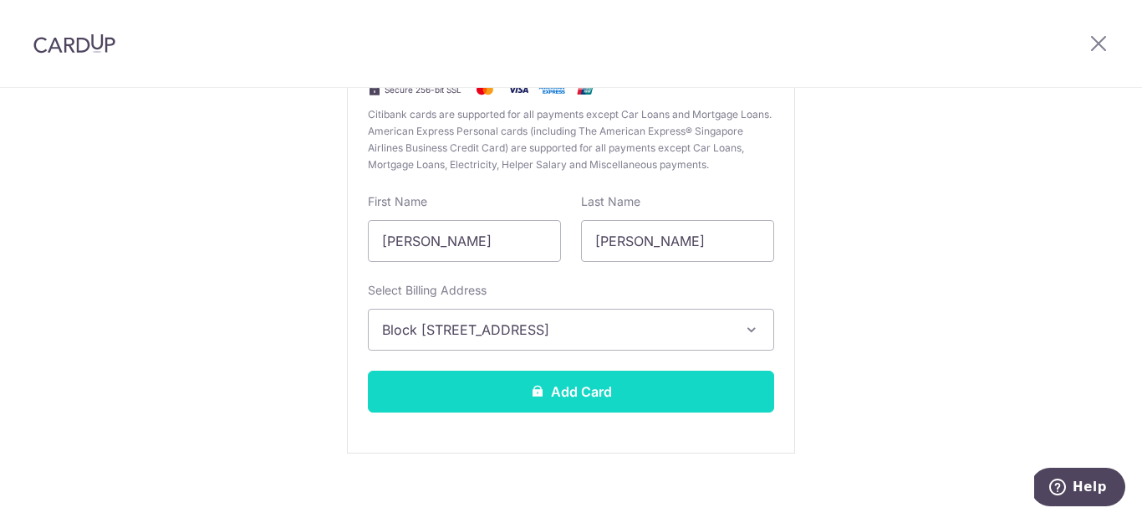
click at [523, 388] on button "Add Card" at bounding box center [571, 391] width 406 height 42
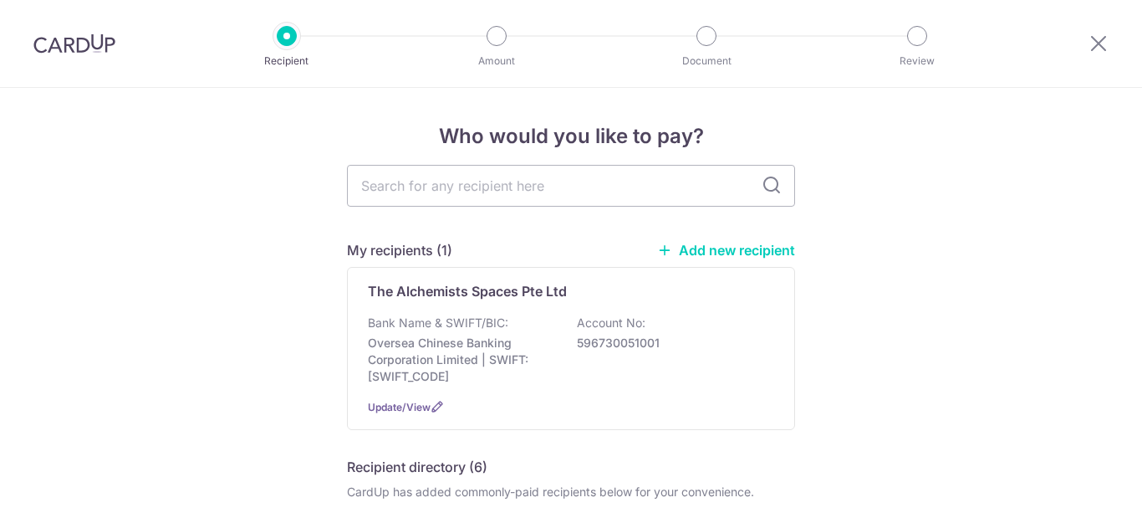
scroll to position [45, 0]
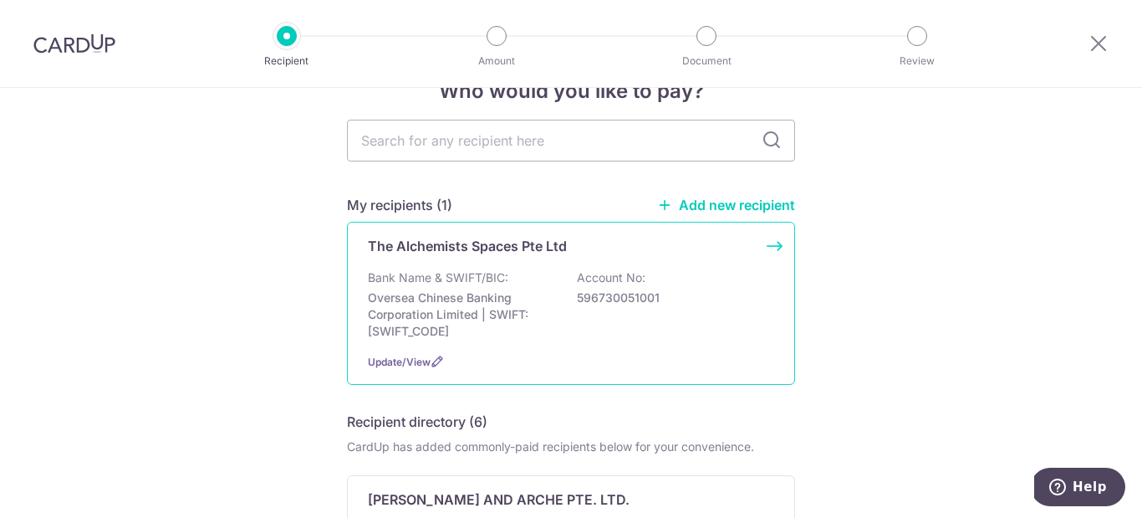
click at [482, 258] on div "The Alchemists Spaces Pte Ltd Bank Name & SWIFT/BIC: Oversea Chinese Banking Co…" at bounding box center [571, 303] width 448 height 163
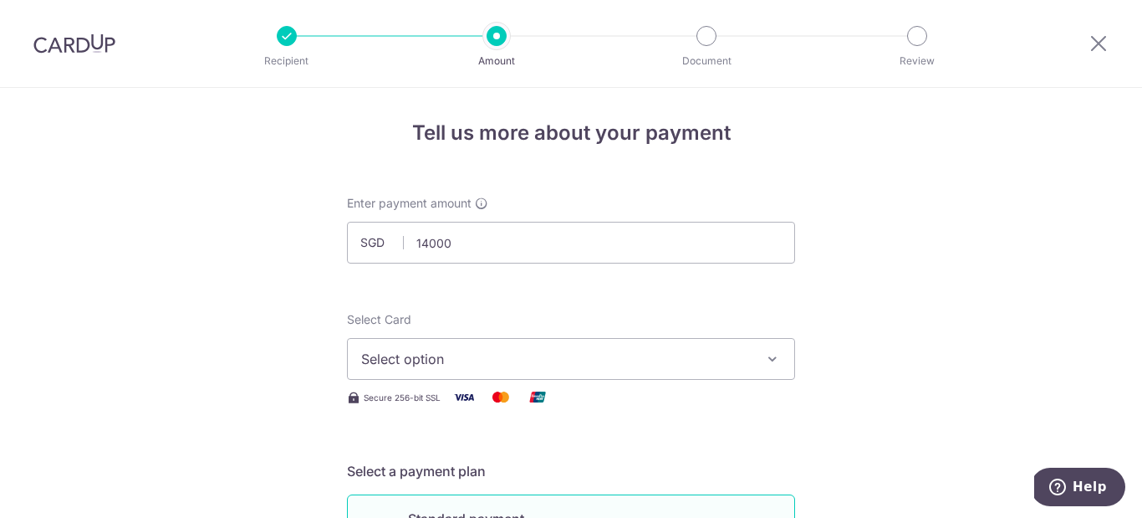
type input "14,000.00"
click at [503, 360] on span "Select option" at bounding box center [556, 359] width 390 height 20
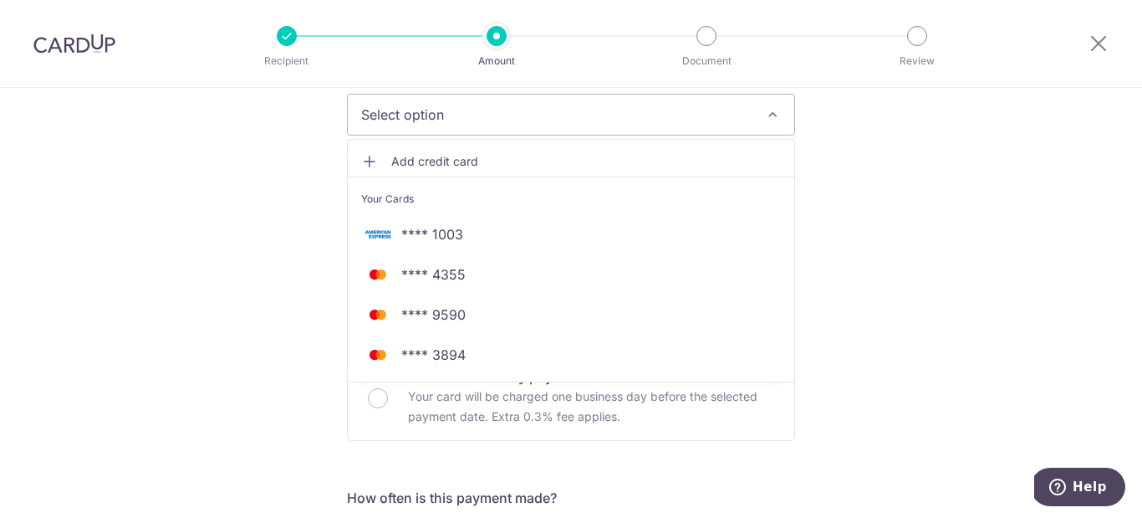
scroll to position [259, 0]
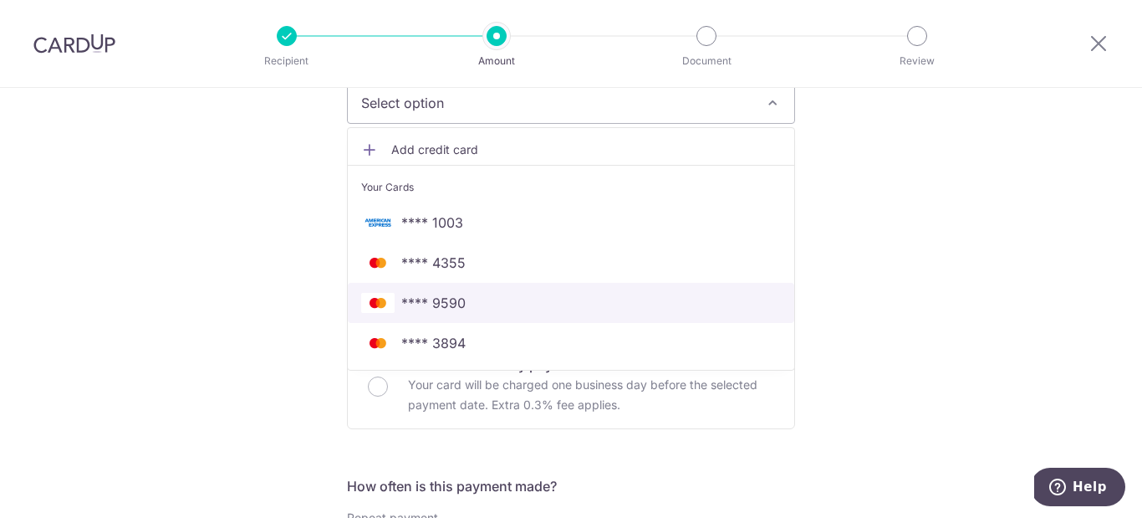
click at [508, 305] on span "**** 9590" at bounding box center [571, 303] width 420 height 20
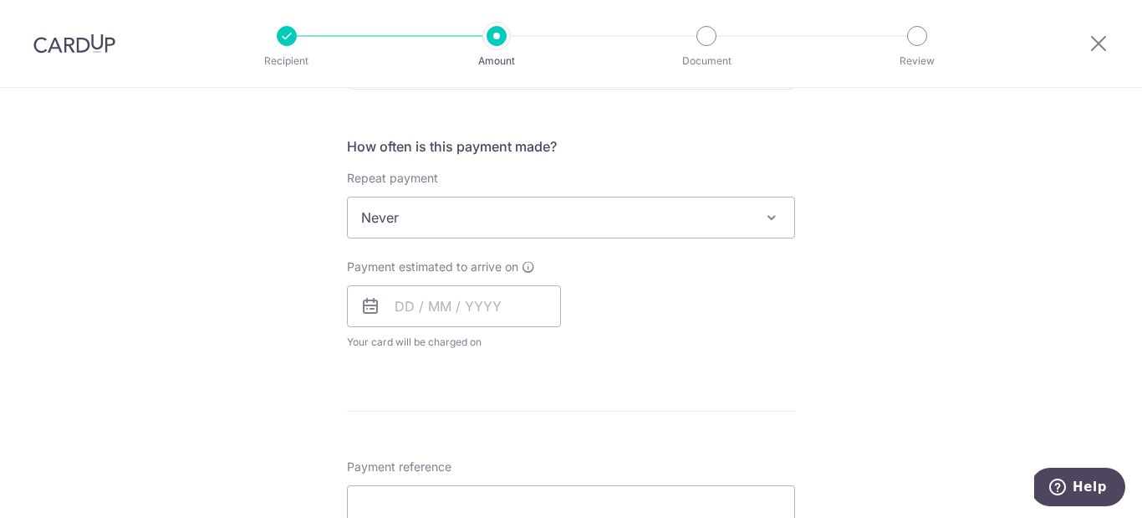
scroll to position [630, 0]
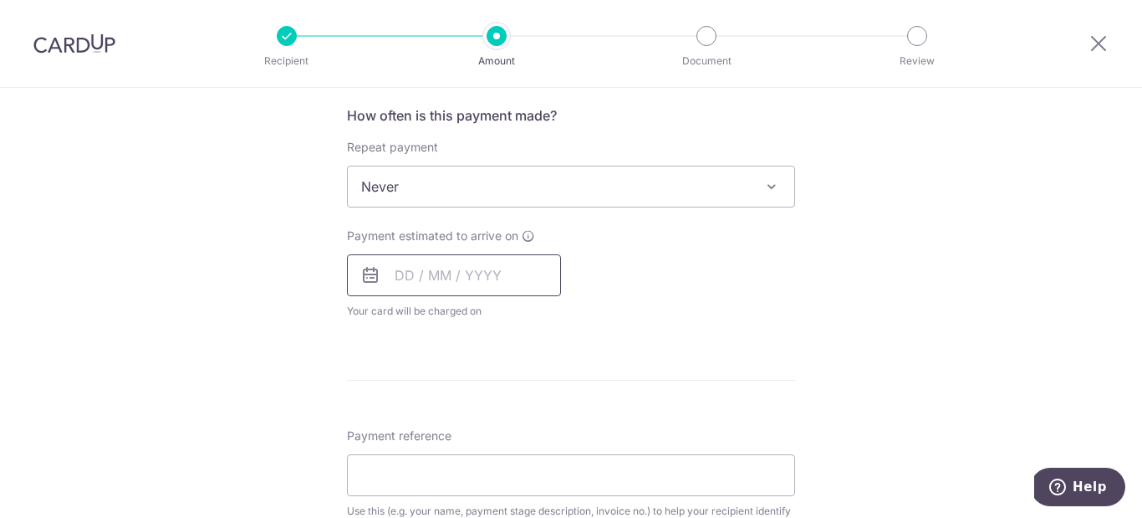
click at [499, 273] on input "text" at bounding box center [454, 275] width 214 height 42
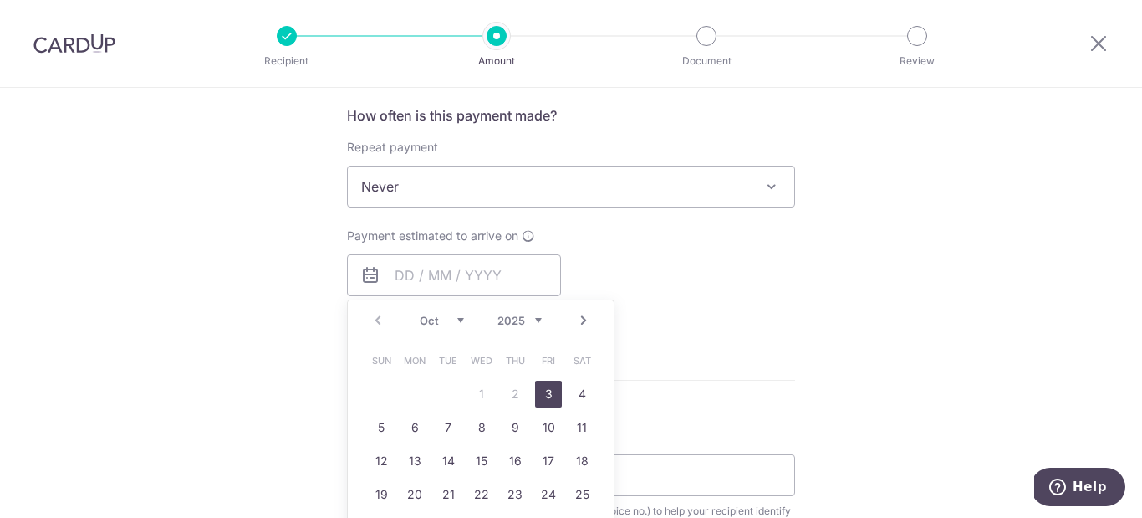
click at [544, 391] on link "3" at bounding box center [548, 393] width 27 height 27
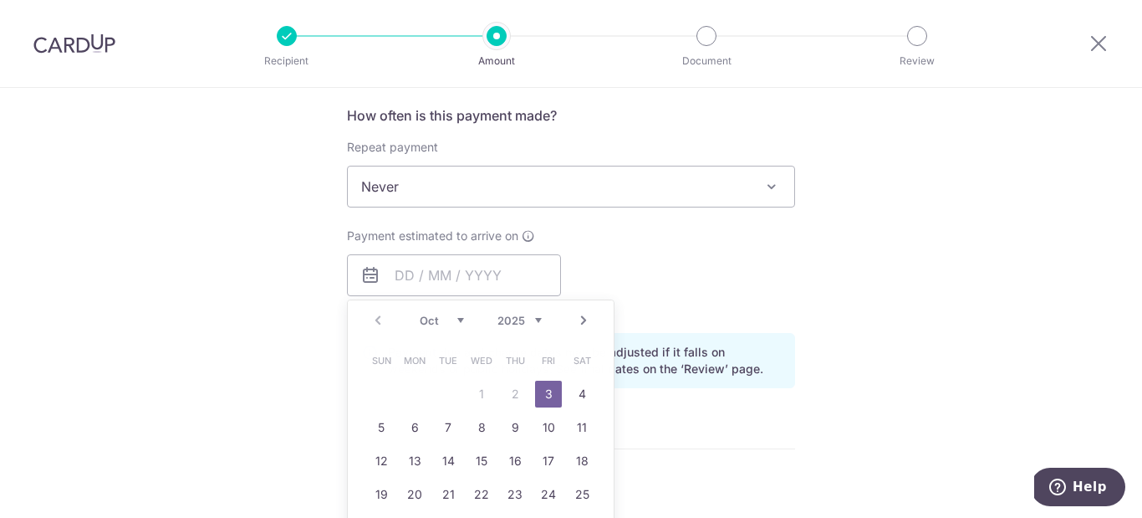
type input "03/10/2025"
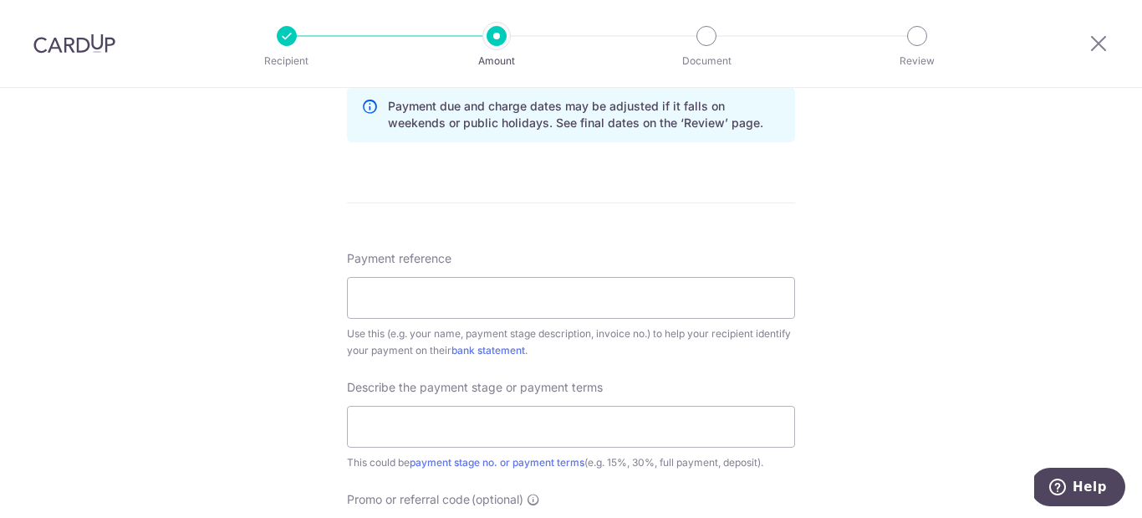
scroll to position [878, 0]
click at [589, 294] on input "Payment reference" at bounding box center [571, 295] width 448 height 42
type input "Caleb 168 Stirling Road 03-1189"
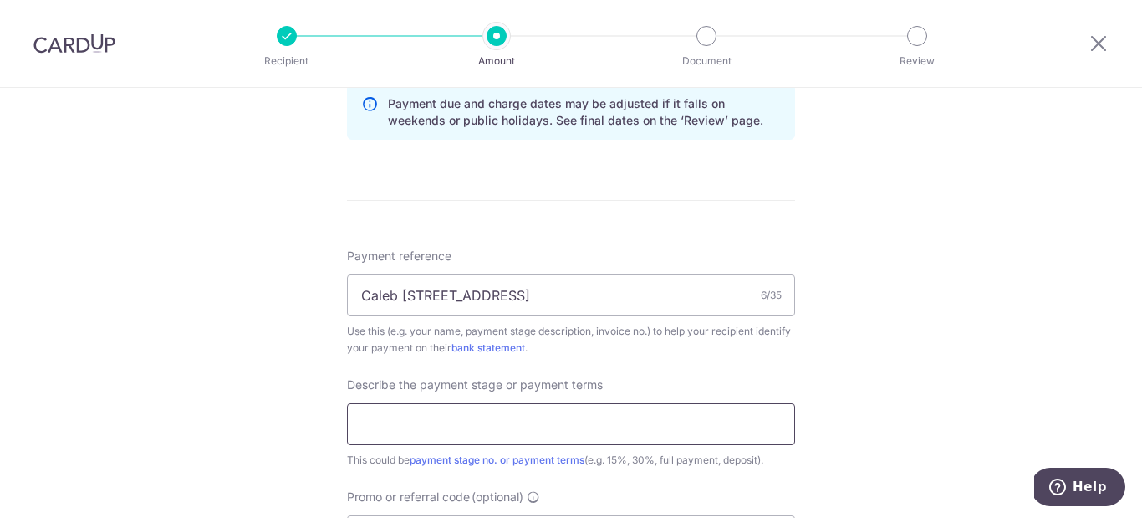
click at [498, 426] on input "text" at bounding box center [571, 424] width 448 height 42
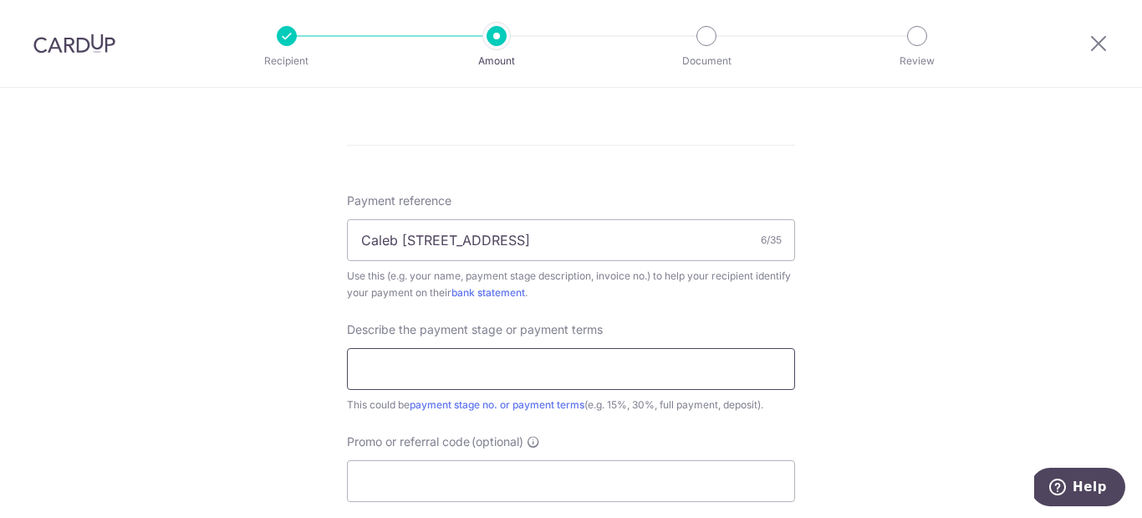
scroll to position [950, 0]
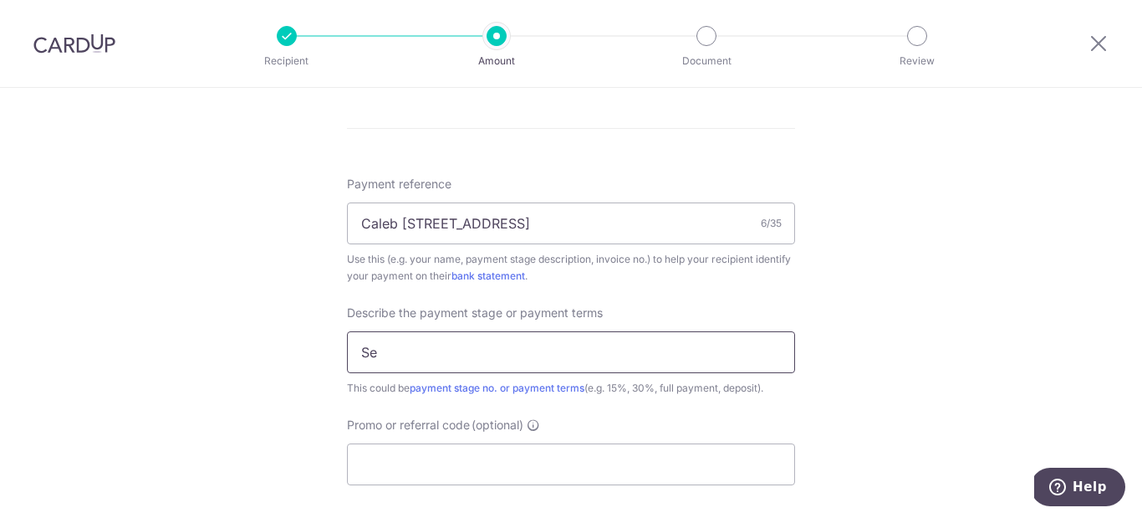
type input "S"
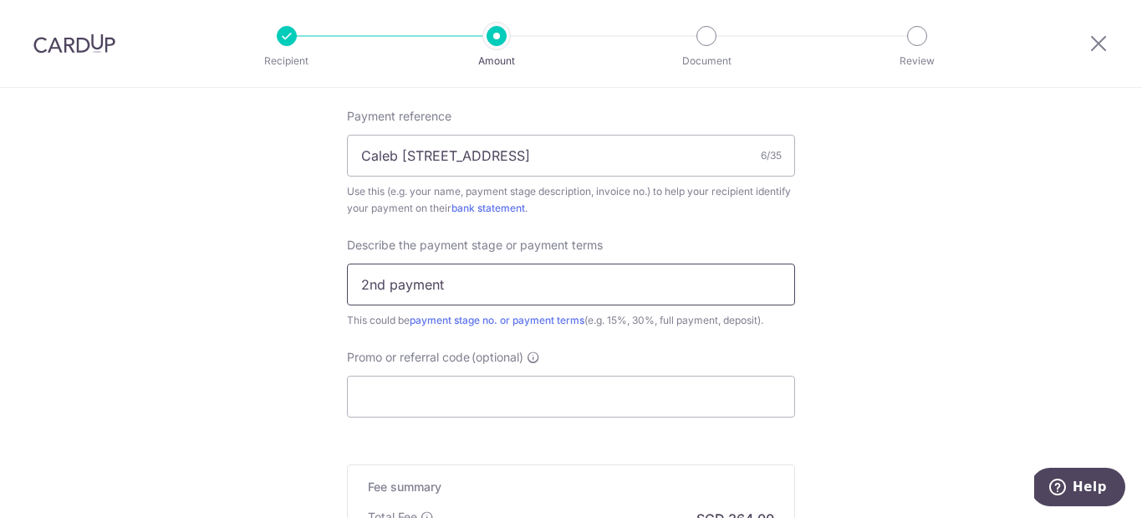
scroll to position [1055, 0]
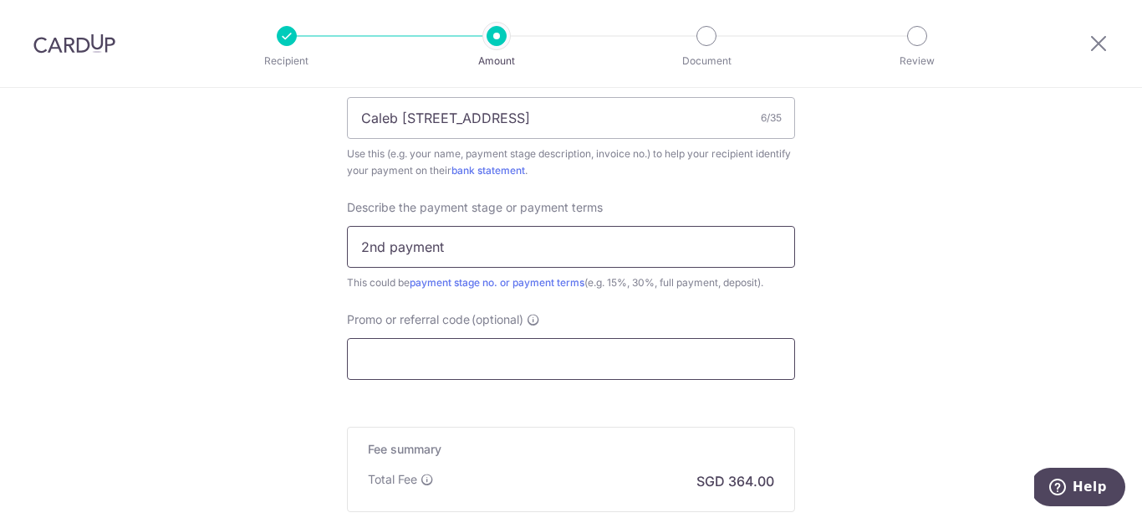
type input "2nd payment"
click at [546, 369] on input "Promo or referral code (optional)" at bounding box center [571, 359] width 448 height 42
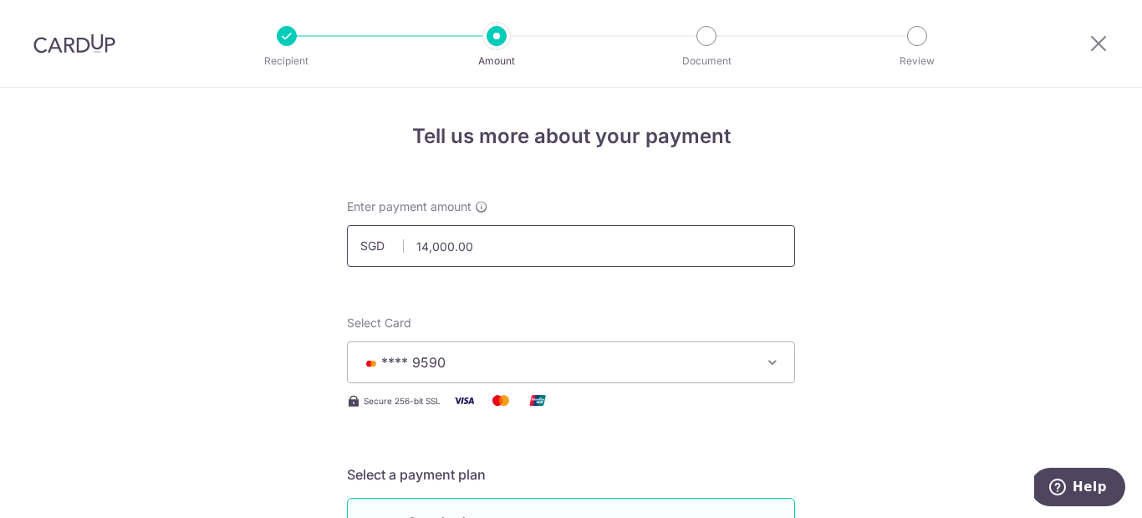
scroll to position [0, 0]
type input "off225"
click at [550, 247] on input "14,000.00" at bounding box center [571, 246] width 448 height 42
click at [441, 246] on input "14,000.00" at bounding box center [571, 246] width 448 height 42
type input "14,200.00"
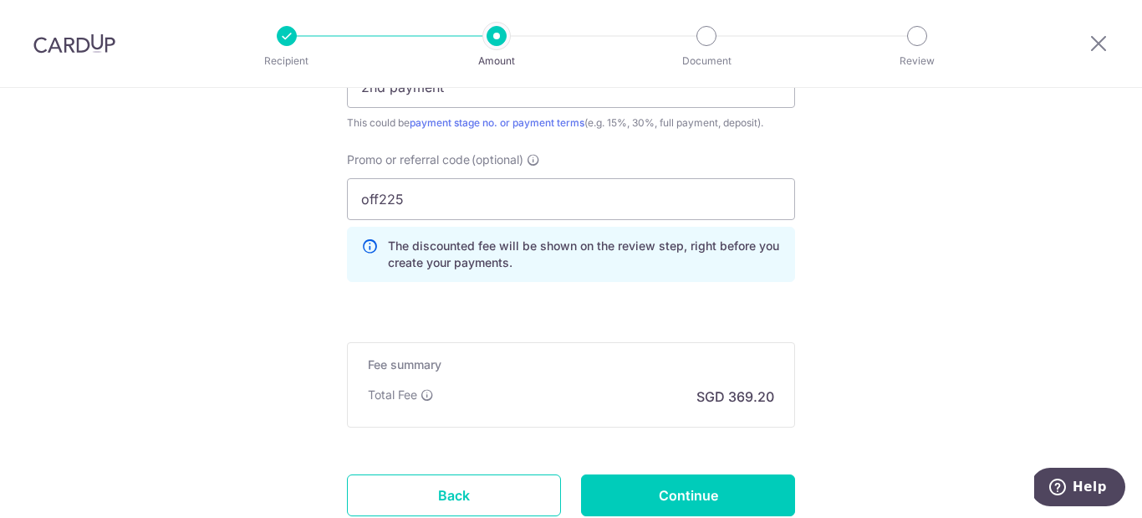
scroll to position [1230, 0]
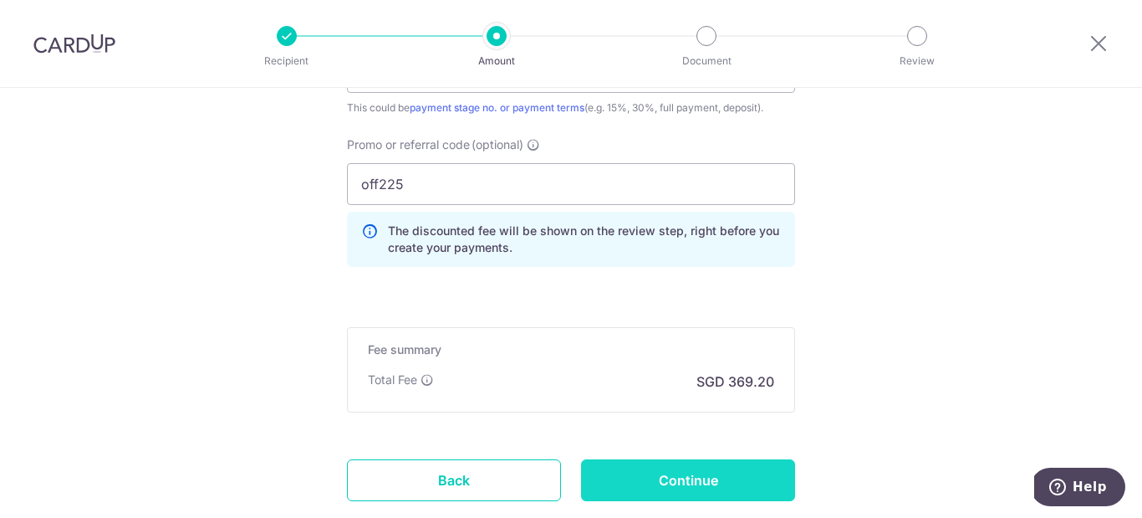
click at [666, 472] on input "Continue" at bounding box center [688, 480] width 214 height 42
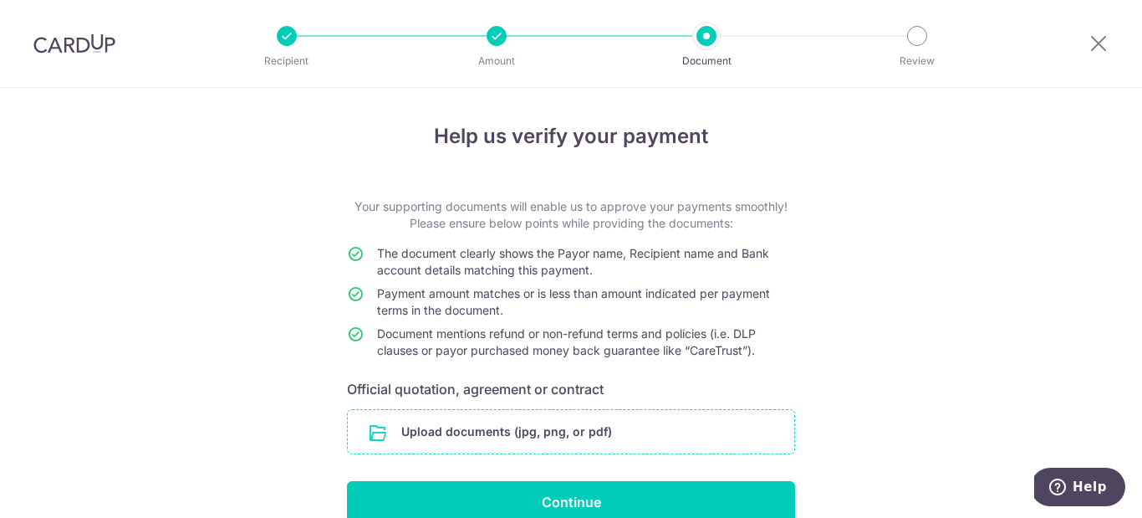
scroll to position [84, 0]
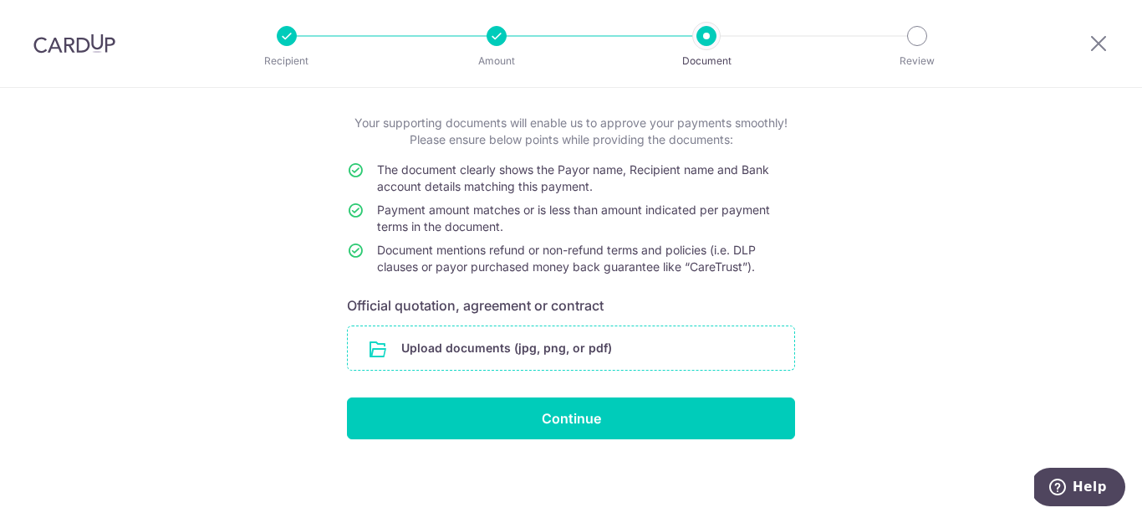
click at [539, 346] on input "file" at bounding box center [571, 347] width 447 height 43
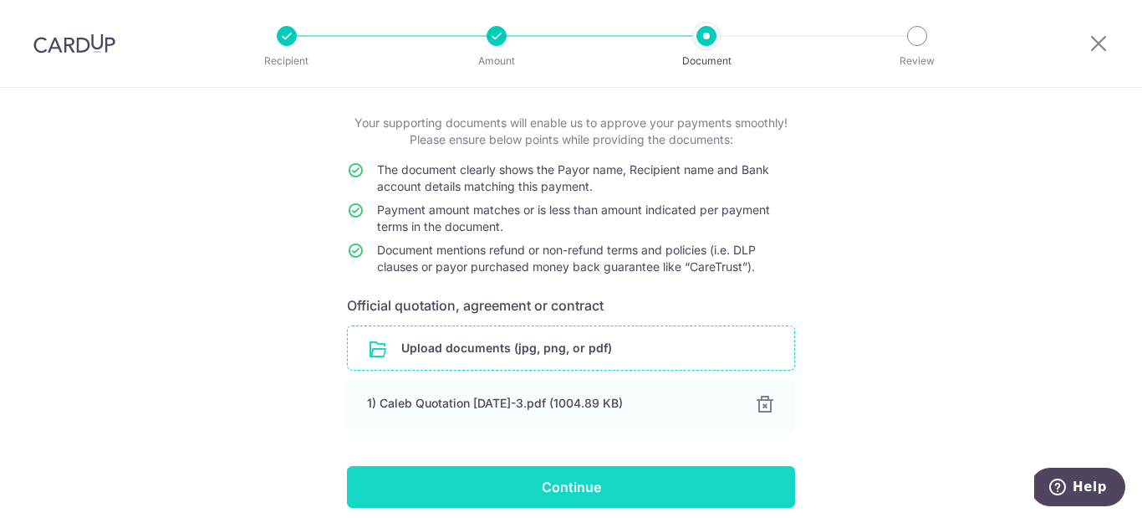
click at [573, 482] on input "Continue" at bounding box center [571, 487] width 448 height 42
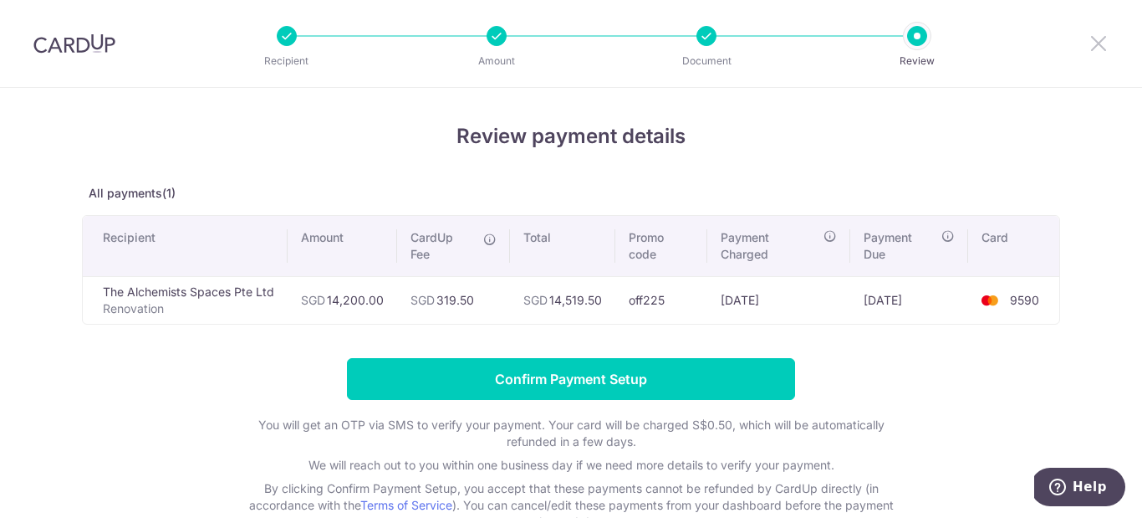
click at [1100, 43] on icon at bounding box center [1099, 43] width 20 height 21
click at [1099, 42] on icon at bounding box center [1099, 43] width 20 height 21
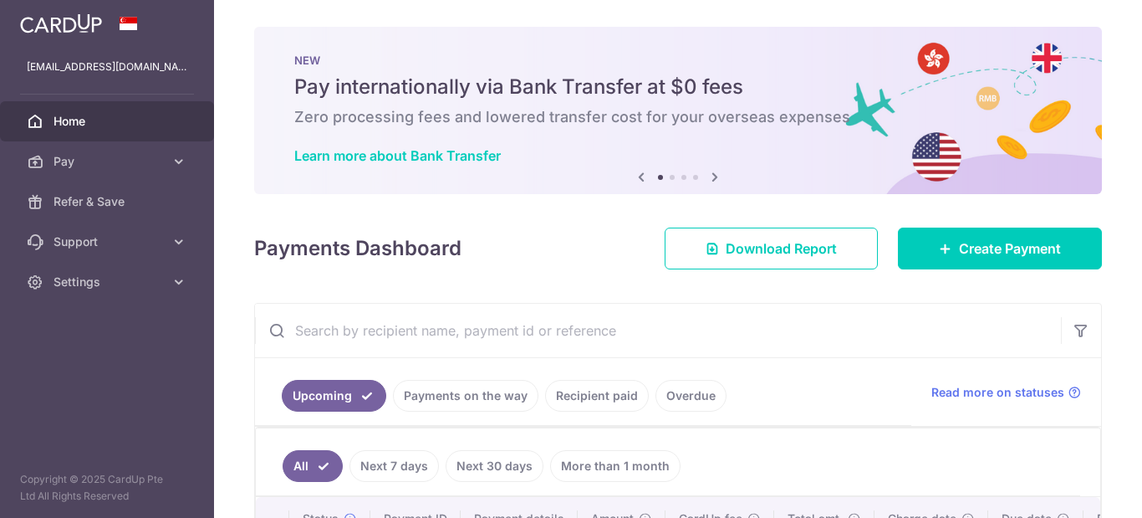
scroll to position [248, 0]
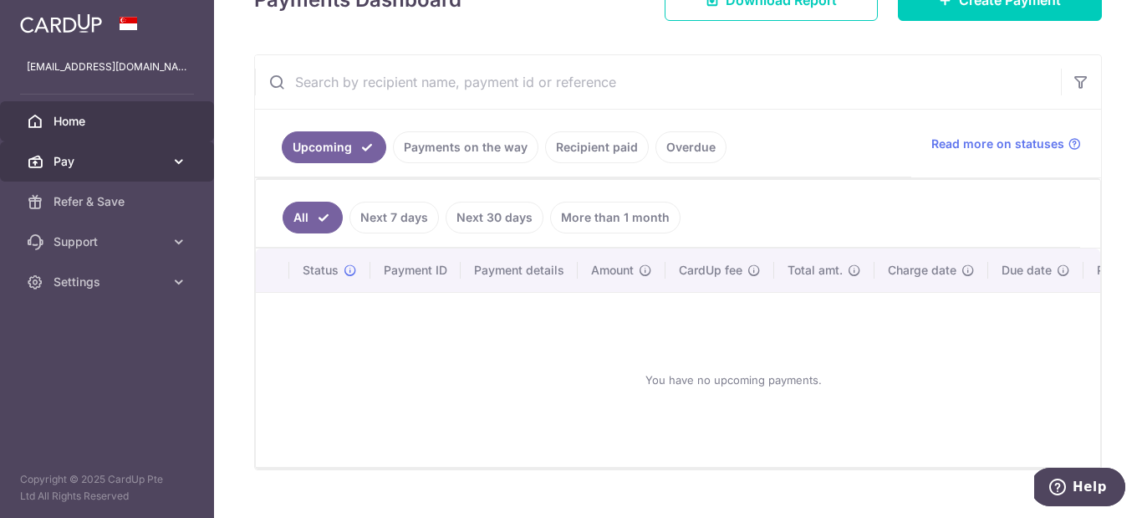
click at [135, 160] on span "Pay" at bounding box center [109, 161] width 110 height 17
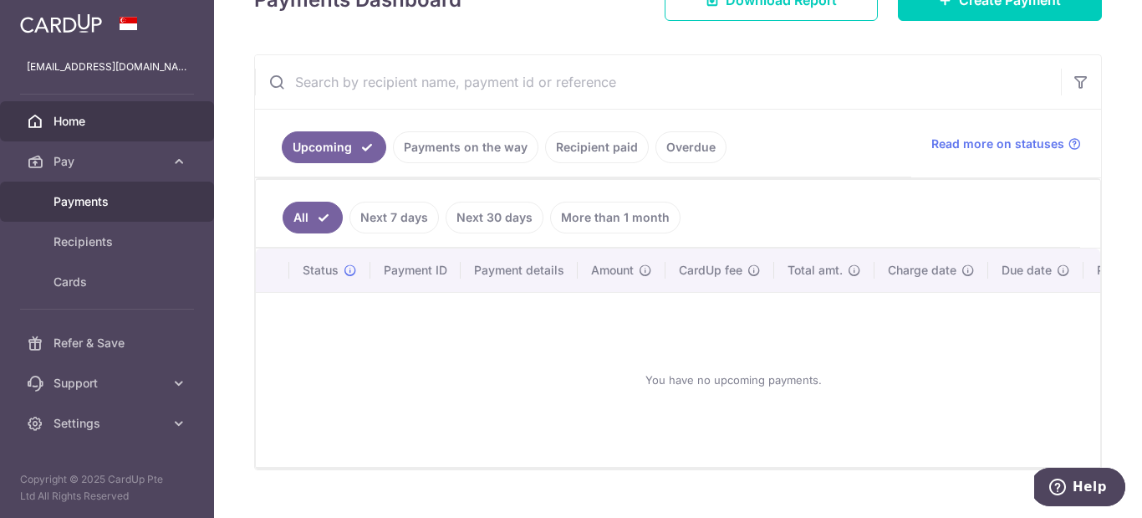
click at [104, 211] on link "Payments" at bounding box center [107, 201] width 214 height 40
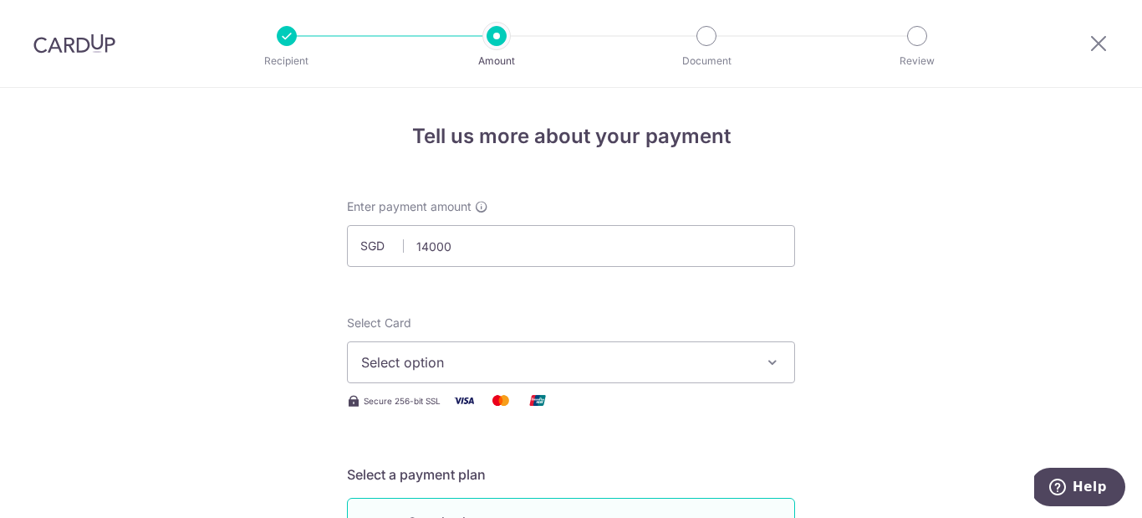
click at [543, 360] on span "Select option" at bounding box center [556, 362] width 390 height 20
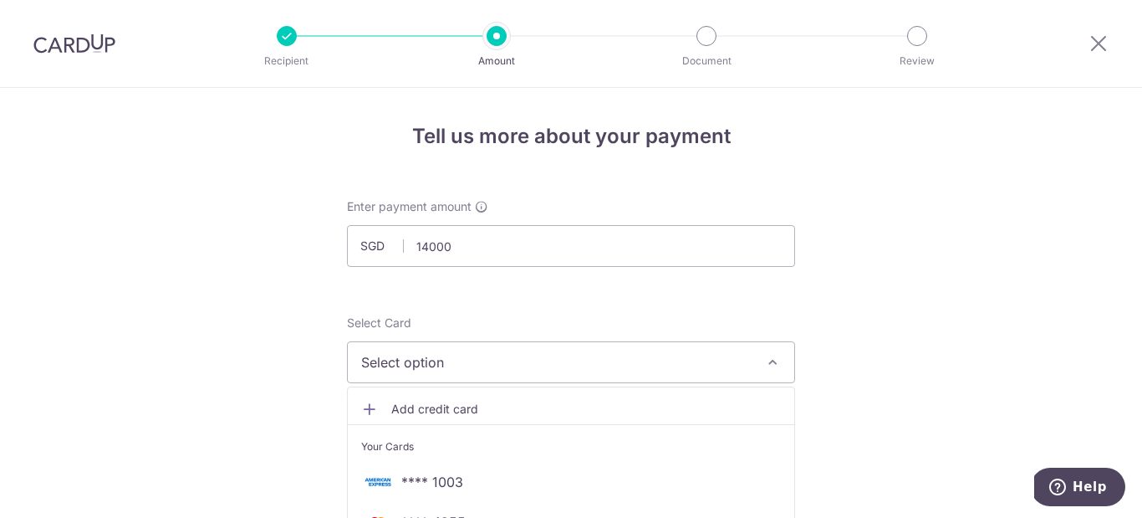
type input "14,000.00"
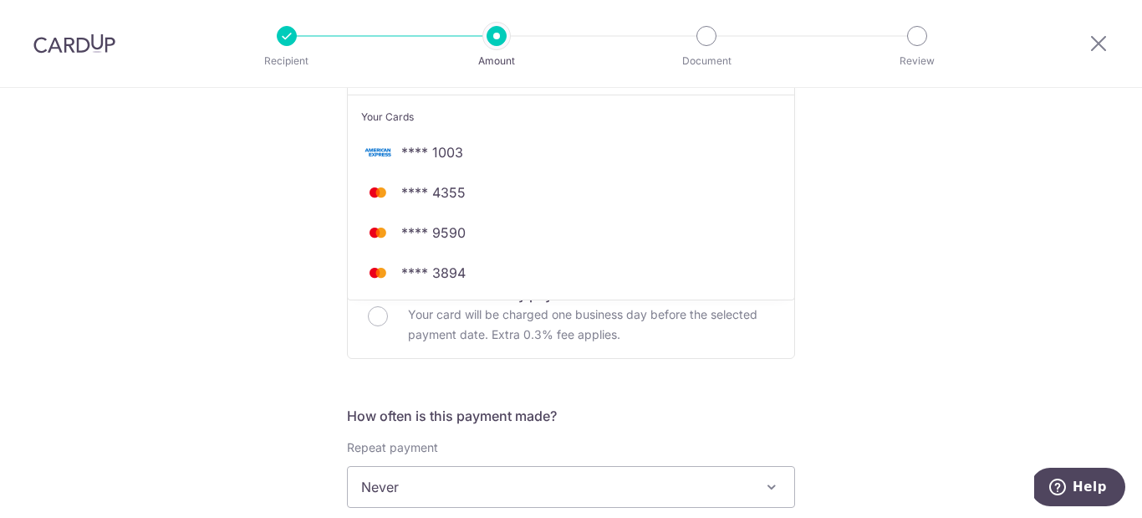
scroll to position [301, 0]
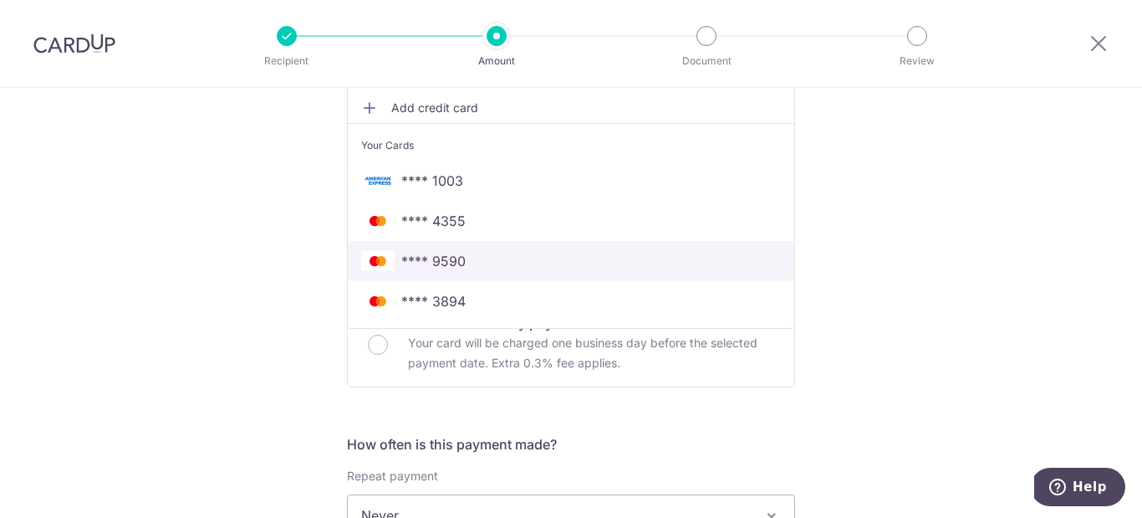
click at [512, 266] on span "**** 9590" at bounding box center [571, 261] width 420 height 20
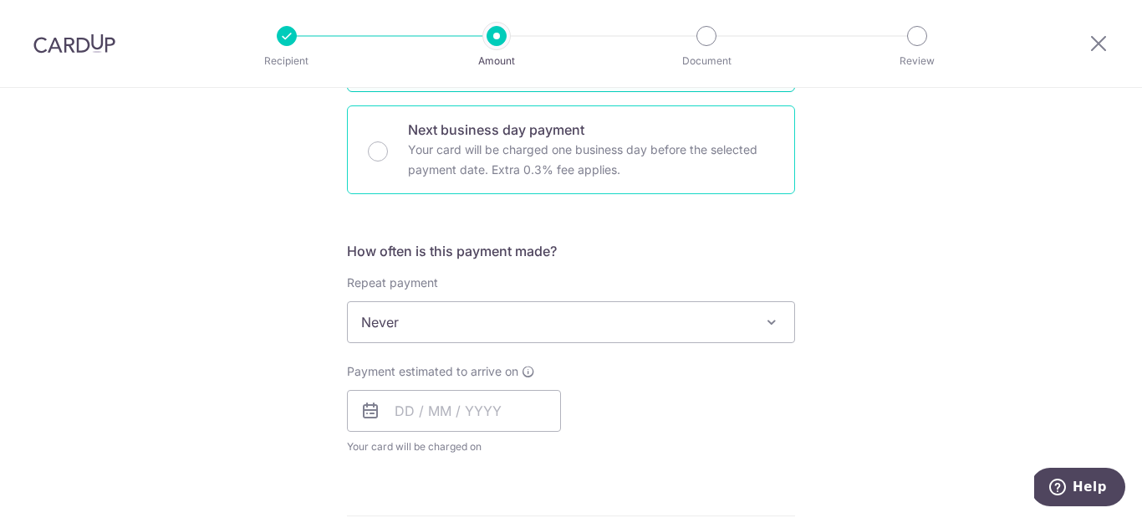
scroll to position [550, 0]
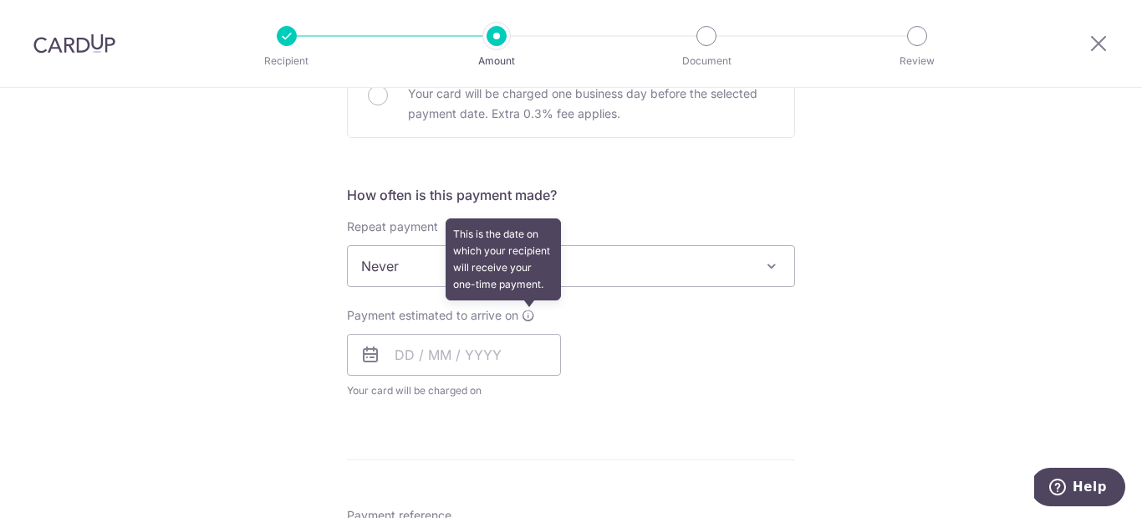
click at [506, 271] on span "Never" at bounding box center [571, 266] width 447 height 40
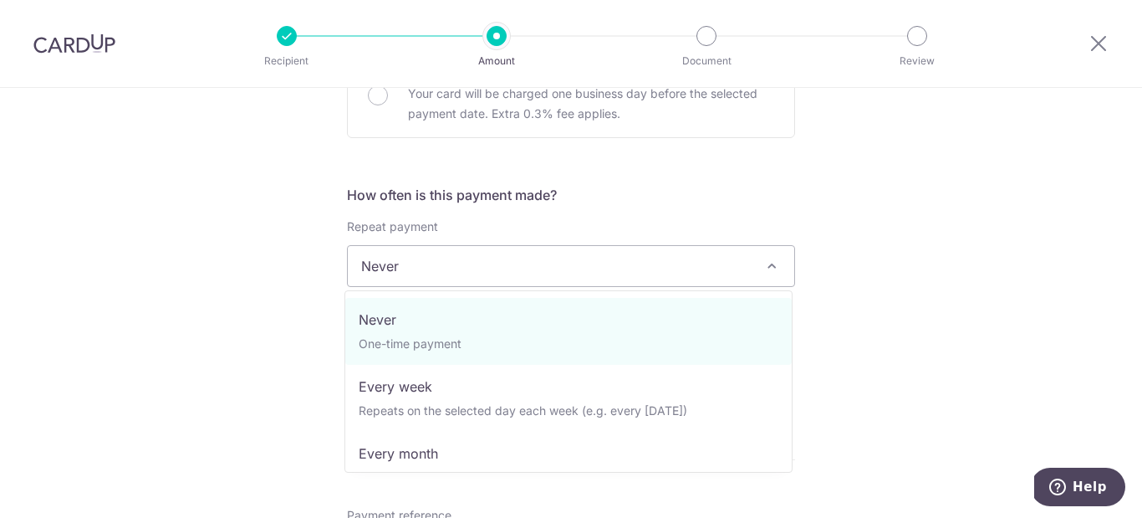
click at [506, 271] on span "Never" at bounding box center [571, 266] width 447 height 40
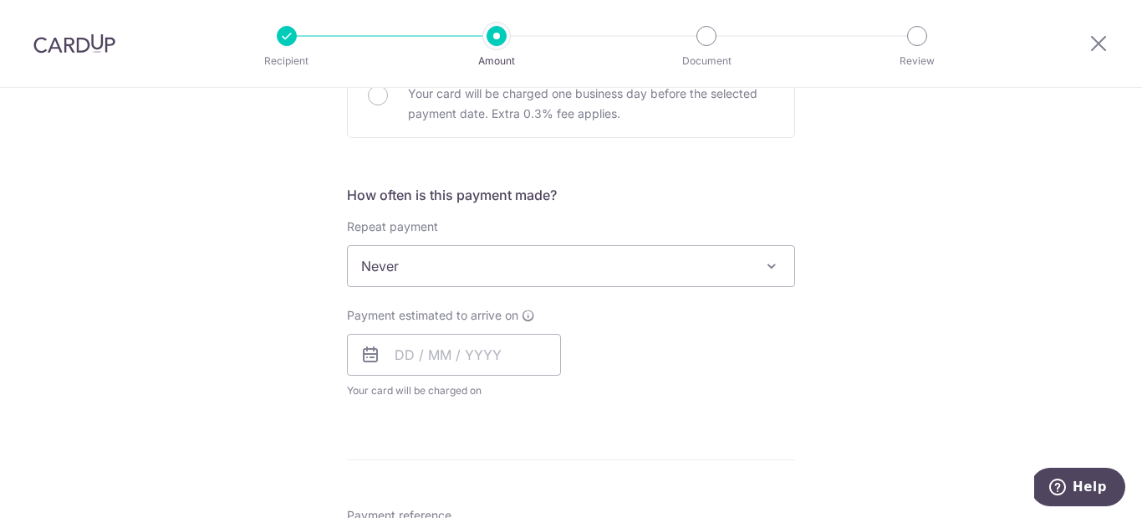
click at [506, 271] on span "Never" at bounding box center [571, 266] width 447 height 40
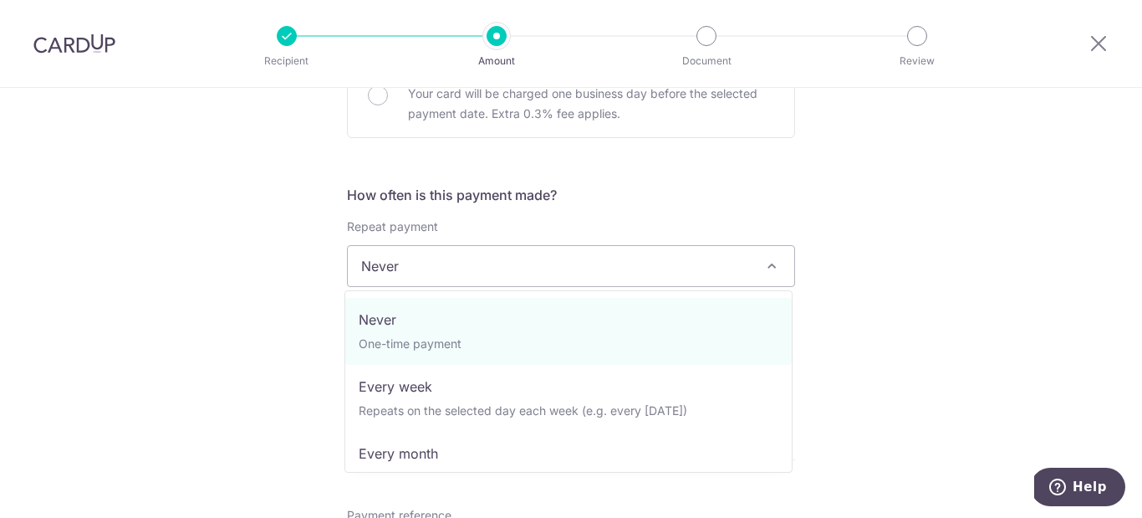
click at [506, 271] on span "Never" at bounding box center [571, 266] width 447 height 40
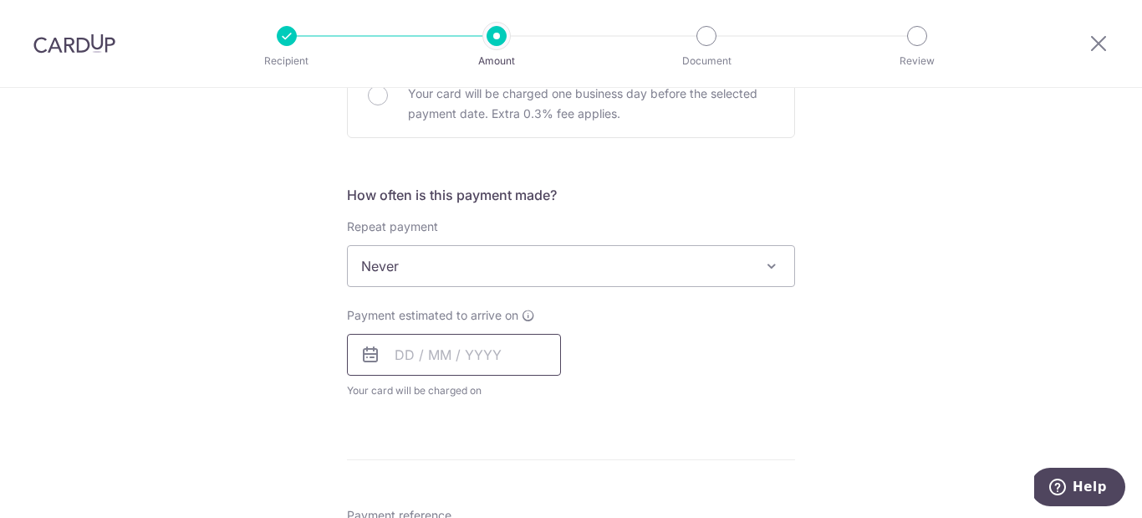
click at [460, 351] on input "text" at bounding box center [454, 355] width 214 height 42
click at [544, 474] on link "3" at bounding box center [548, 473] width 27 height 27
type input "03/10/2025"
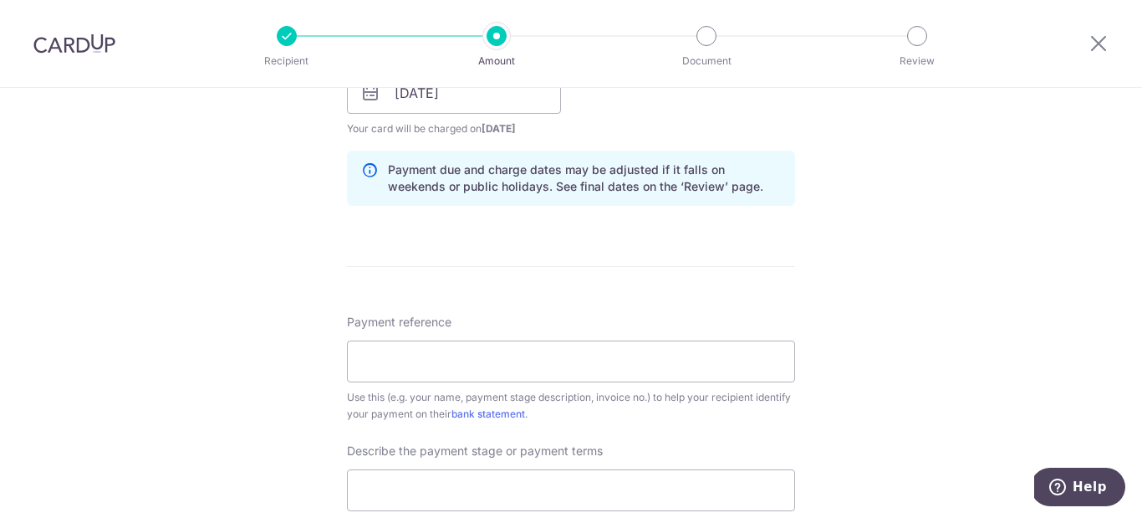
scroll to position [834, 0]
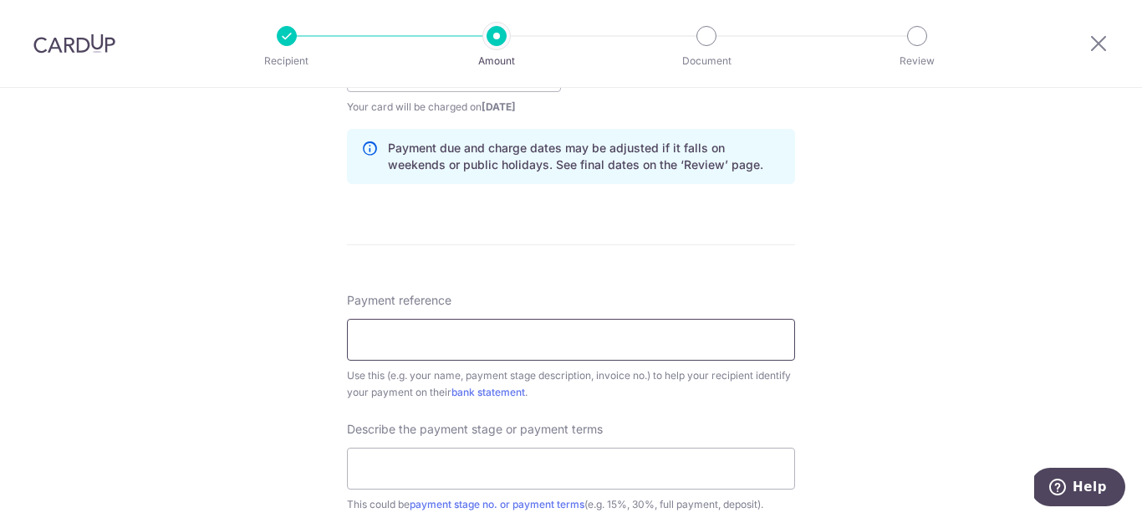
click at [608, 341] on input "Payment reference" at bounding box center [571, 340] width 448 height 42
type input "Caleb 168 Stirling Road 03-1189"
click at [486, 460] on input "text" at bounding box center [571, 468] width 448 height 42
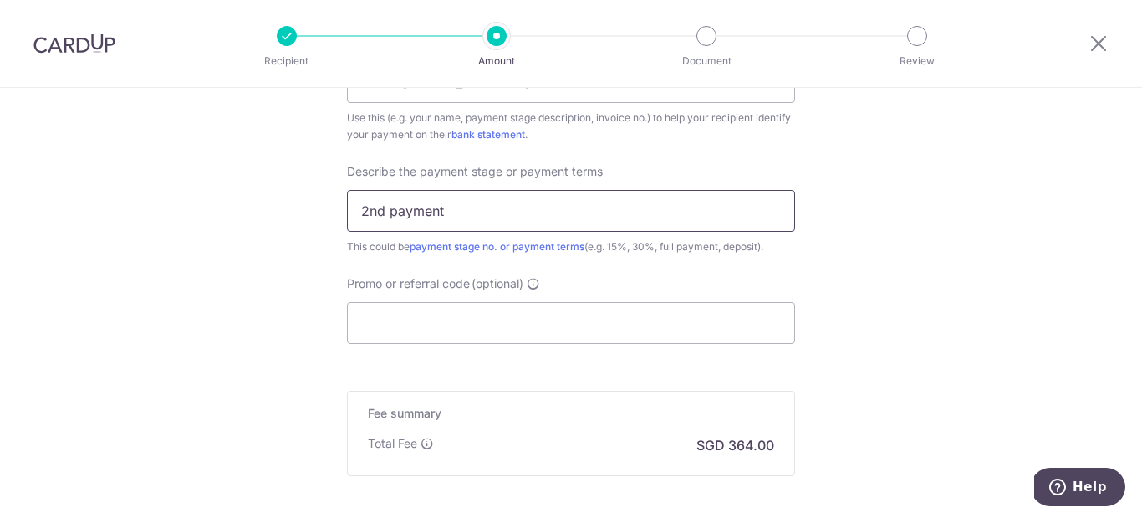
scroll to position [1118, 0]
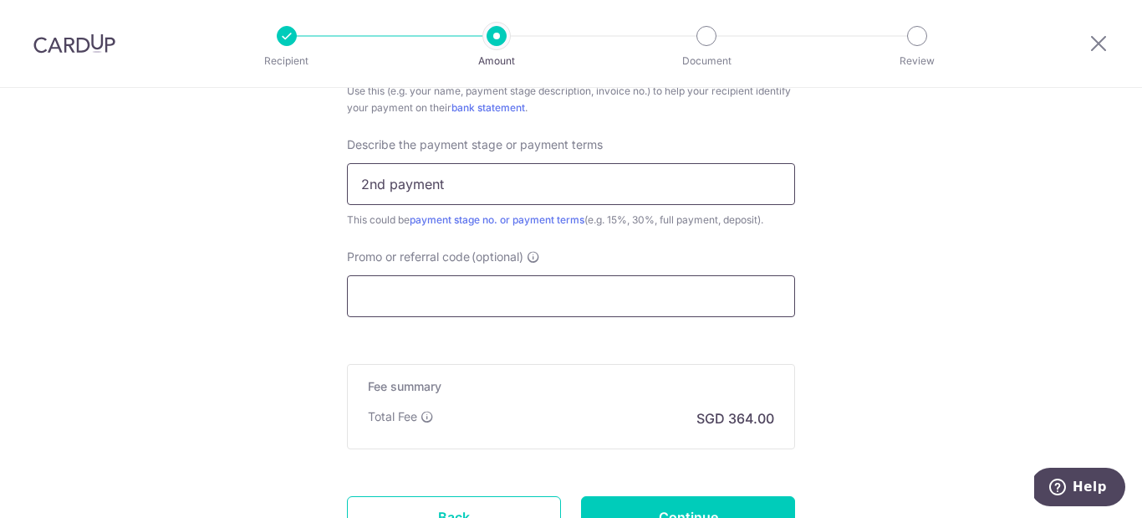
type input "2nd payment"
click at [549, 295] on input "Promo or referral code (optional)" at bounding box center [571, 296] width 448 height 42
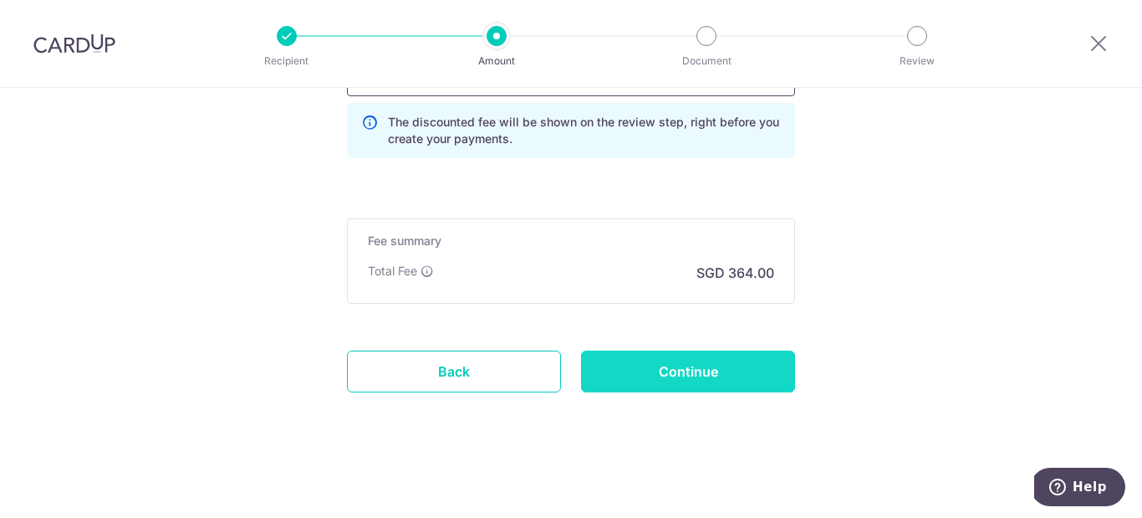
scroll to position [1339, 0]
type input "off225"
click at [699, 356] on input "Continue" at bounding box center [688, 371] width 214 height 42
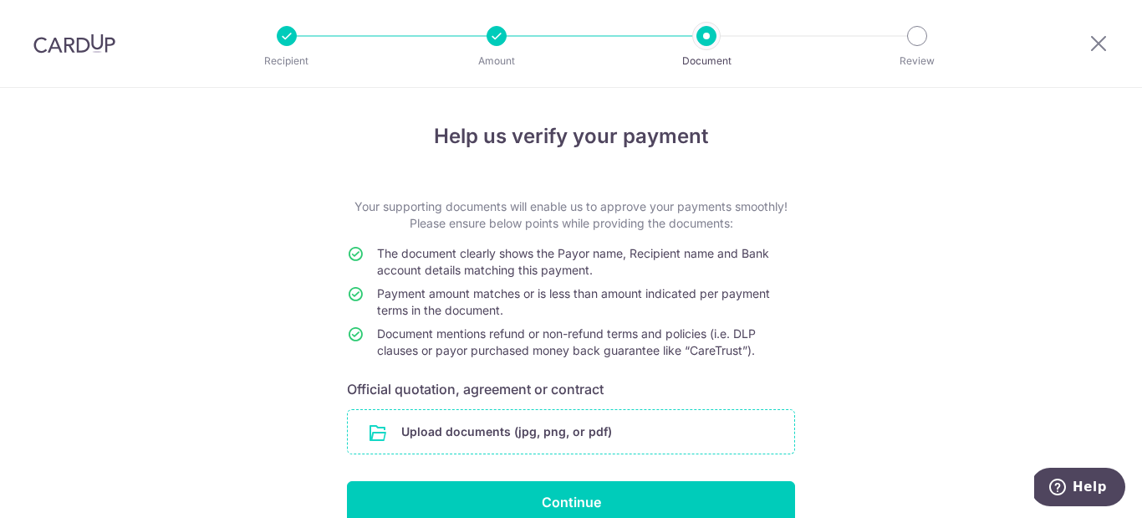
click at [608, 426] on input "file" at bounding box center [571, 431] width 447 height 43
click at [633, 416] on input "file" at bounding box center [571, 431] width 447 height 43
click at [511, 431] on input "file" at bounding box center [571, 431] width 447 height 43
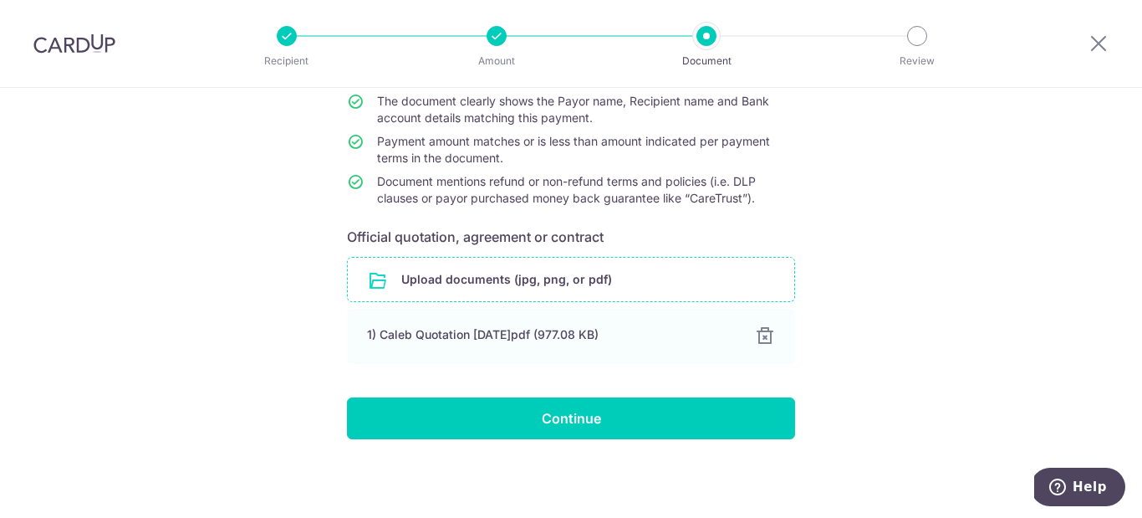
scroll to position [152, 0]
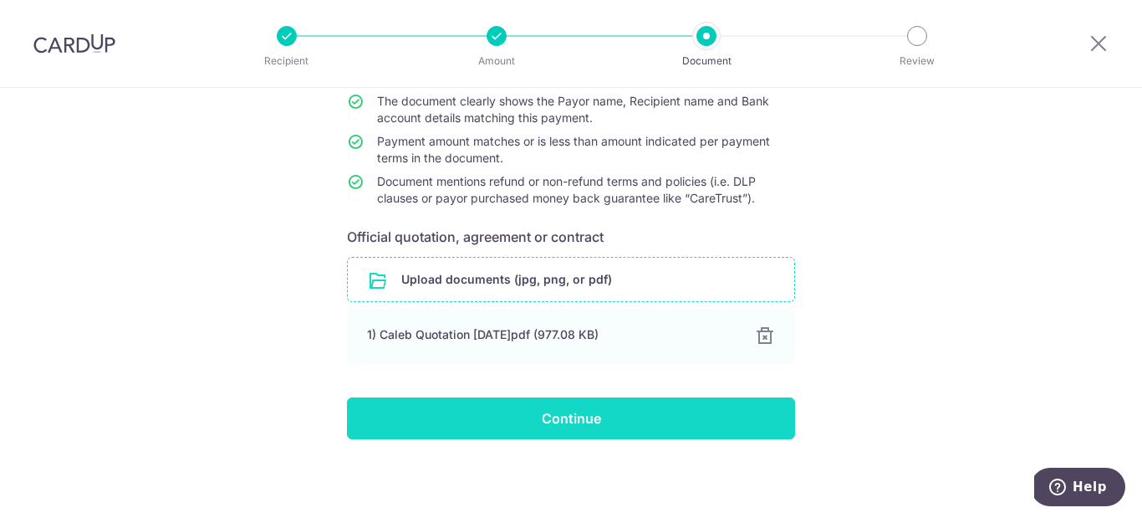
click at [546, 417] on input "Continue" at bounding box center [571, 418] width 448 height 42
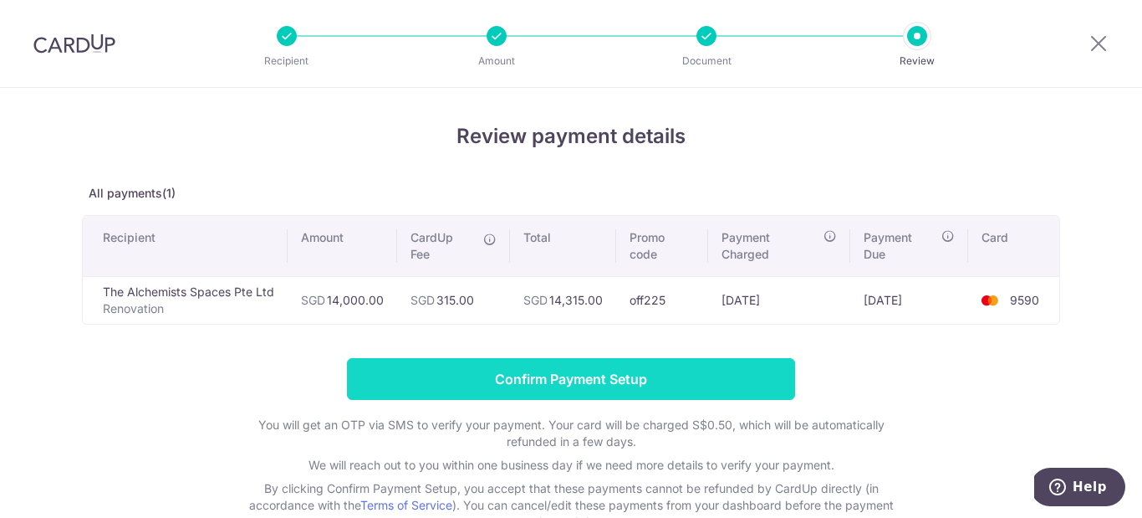
click at [574, 381] on input "Confirm Payment Setup" at bounding box center [571, 379] width 448 height 42
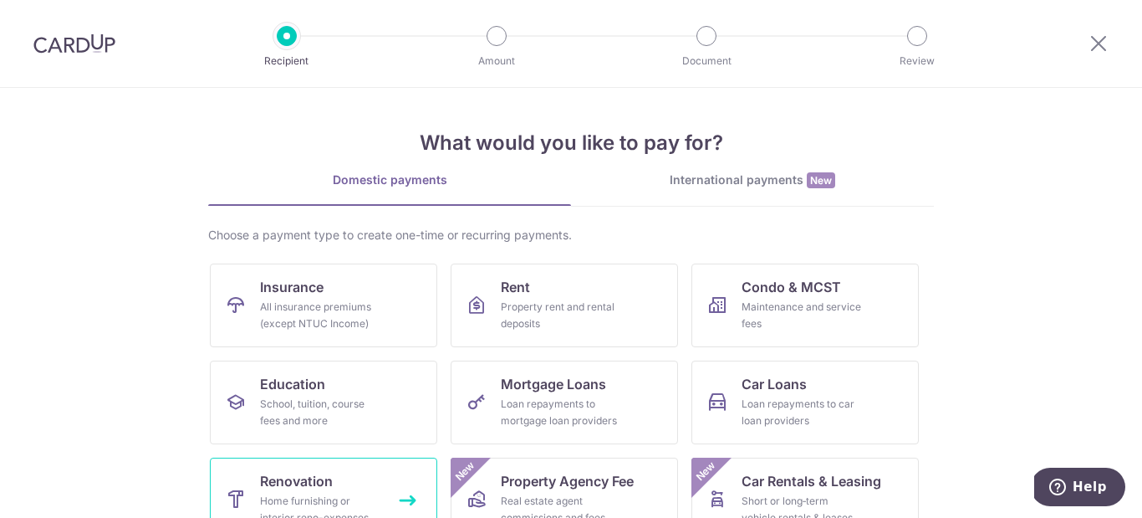
click at [325, 474] on span "Renovation" at bounding box center [296, 481] width 73 height 20
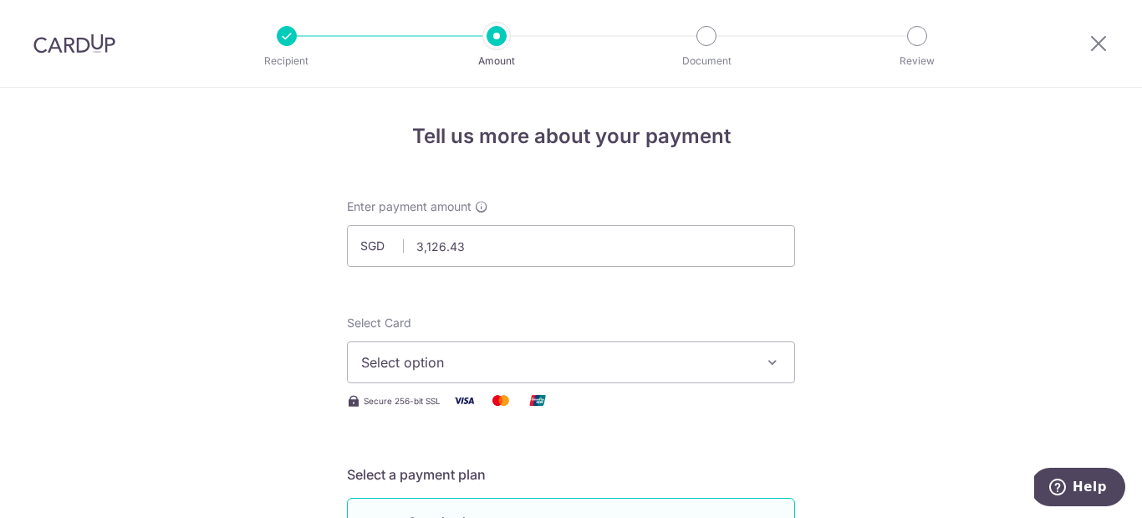
type input "3,126.43"
click at [531, 362] on span "Select option" at bounding box center [556, 362] width 390 height 20
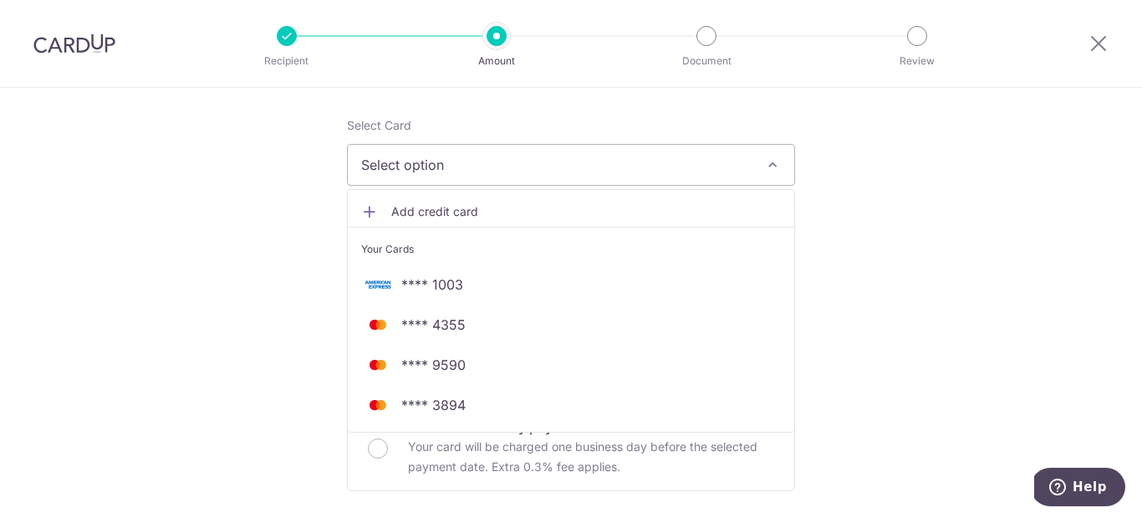
scroll to position [204, 0]
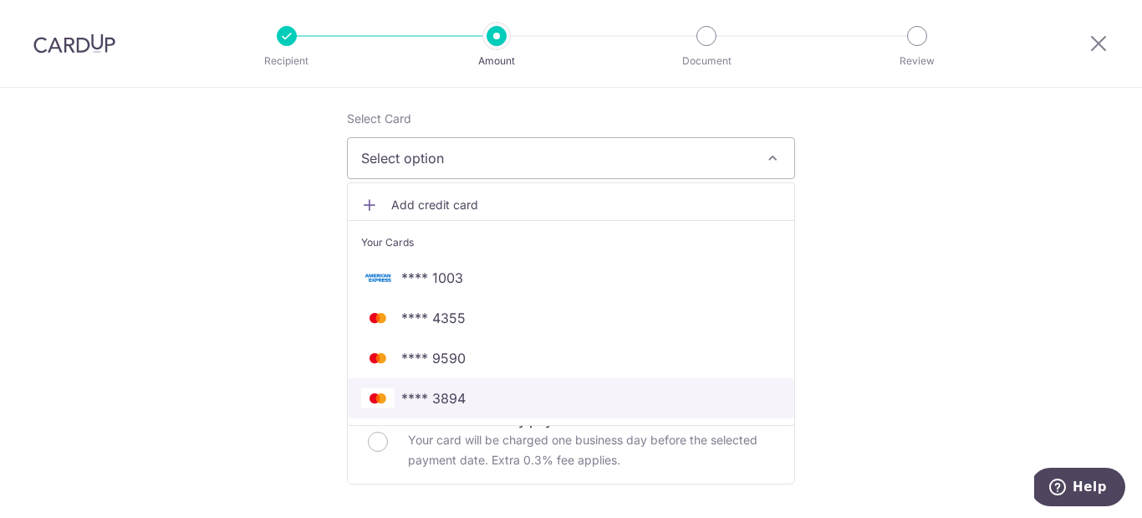
click at [472, 397] on span "**** 3894" at bounding box center [571, 398] width 420 height 20
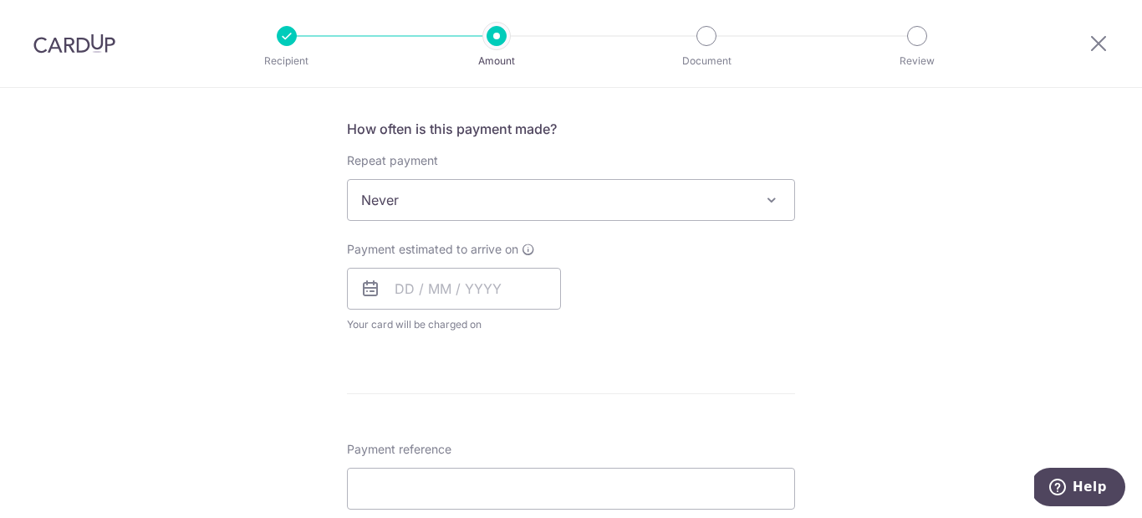
scroll to position [631, 0]
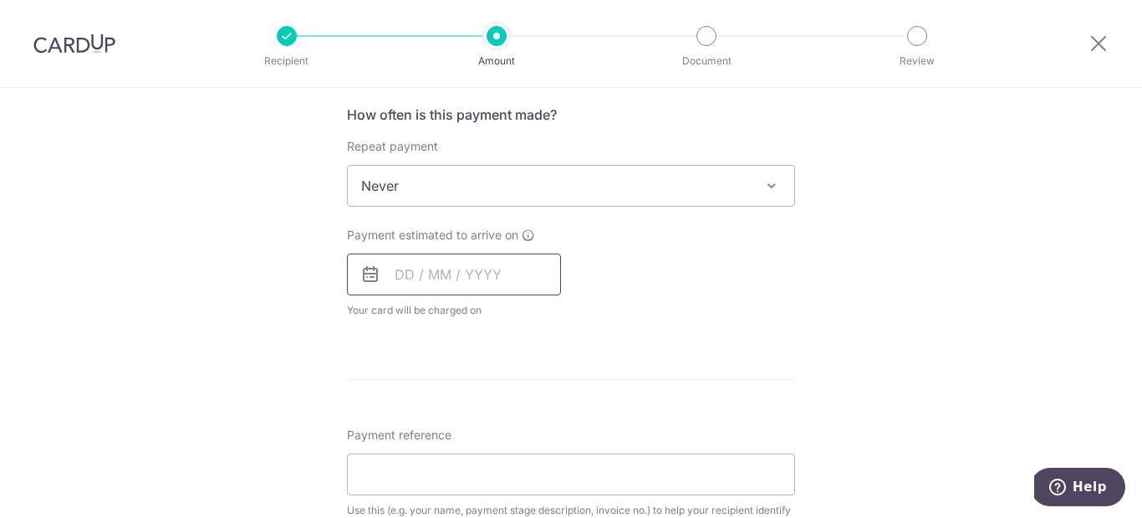
click at [472, 278] on input "text" at bounding box center [454, 274] width 214 height 42
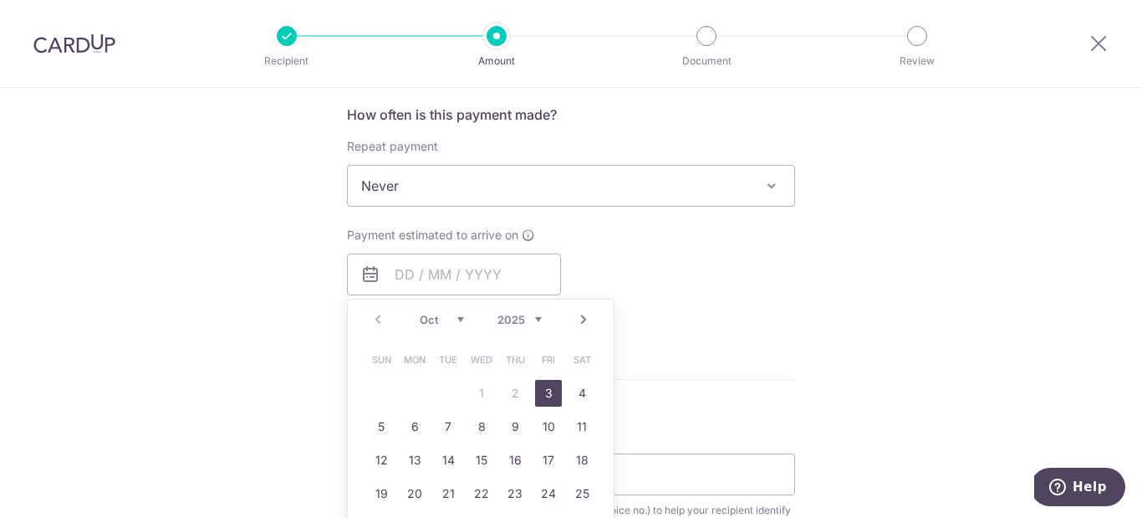
click at [542, 401] on link "3" at bounding box center [548, 393] width 27 height 27
type input "[DATE]"
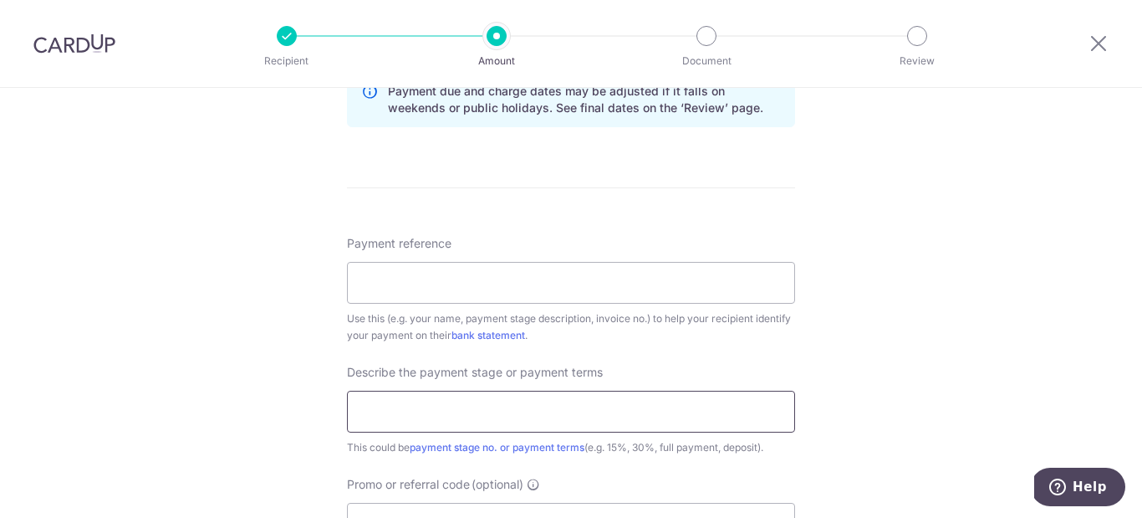
scroll to position [980, 0]
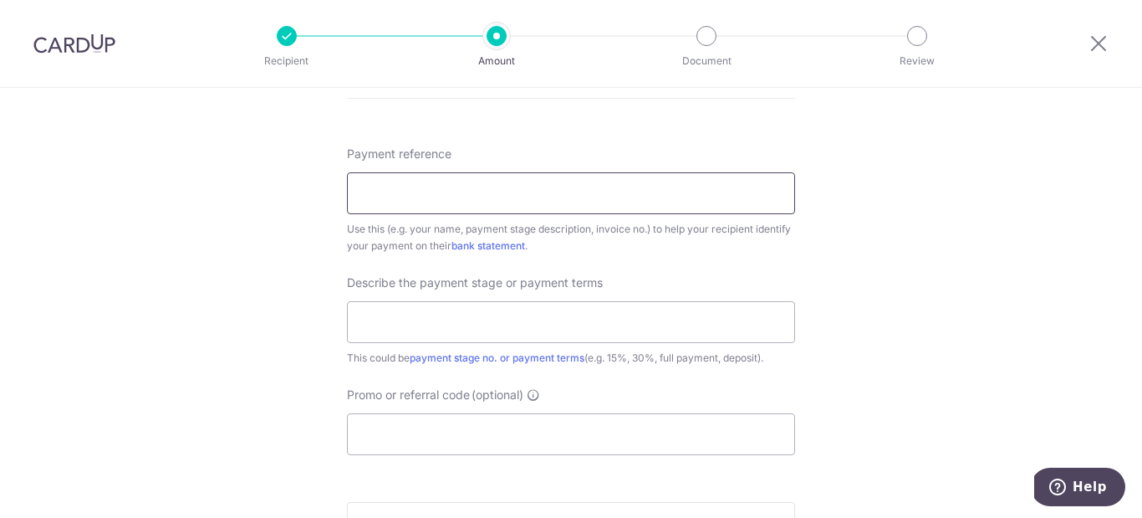
click at [528, 203] on input "Payment reference" at bounding box center [571, 193] width 448 height 42
click at [484, 176] on input "Payment reference" at bounding box center [571, 193] width 448 height 42
type input "Caleb [STREET_ADDRESS]"
click at [433, 330] on input "text" at bounding box center [571, 322] width 448 height 42
type input "2nd payment"
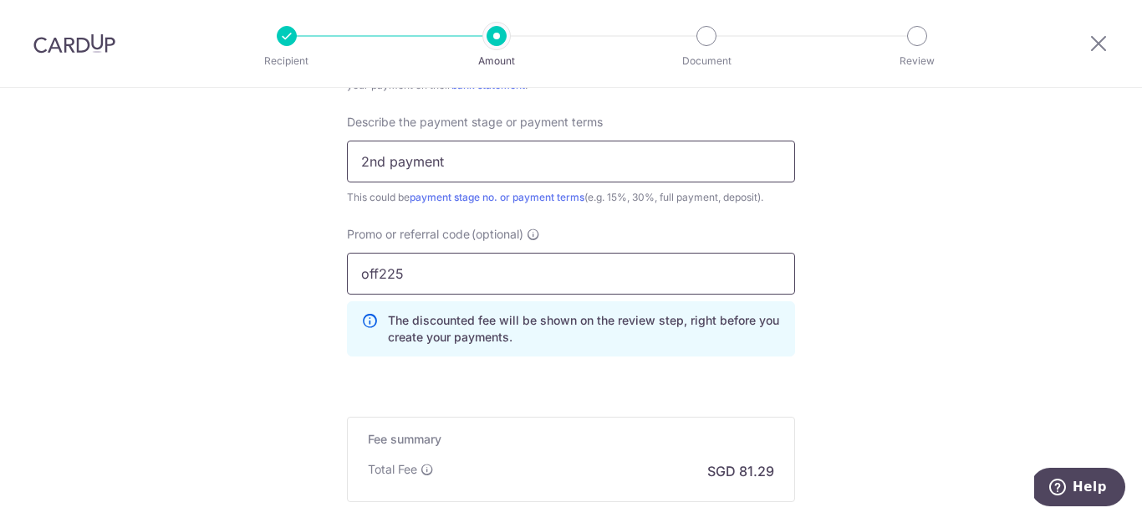
scroll to position [1207, 0]
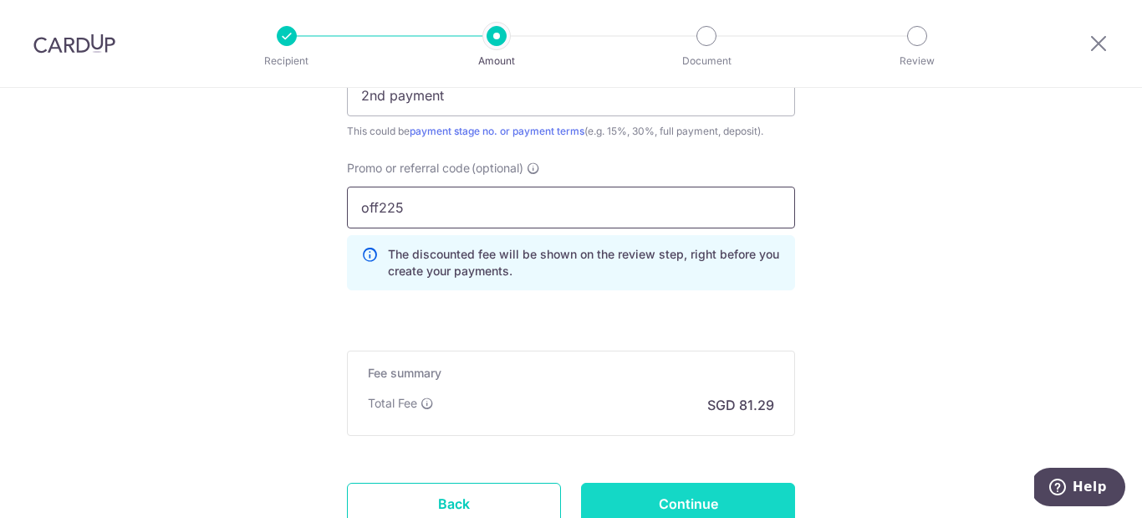
type input "off225"
click at [678, 503] on input "Continue" at bounding box center [688, 503] width 214 height 42
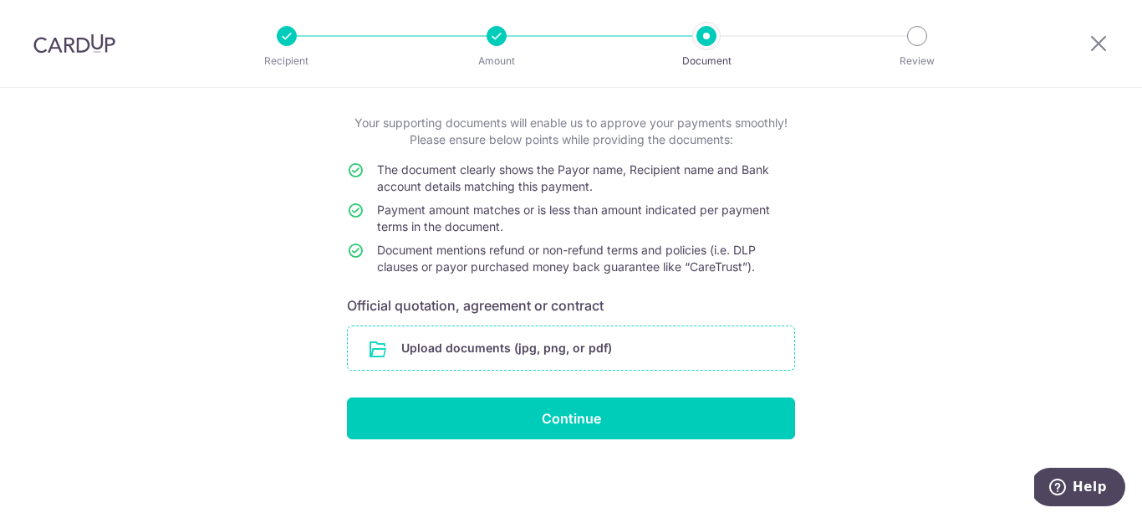
scroll to position [84, 0]
click at [586, 360] on input "file" at bounding box center [571, 347] width 447 height 43
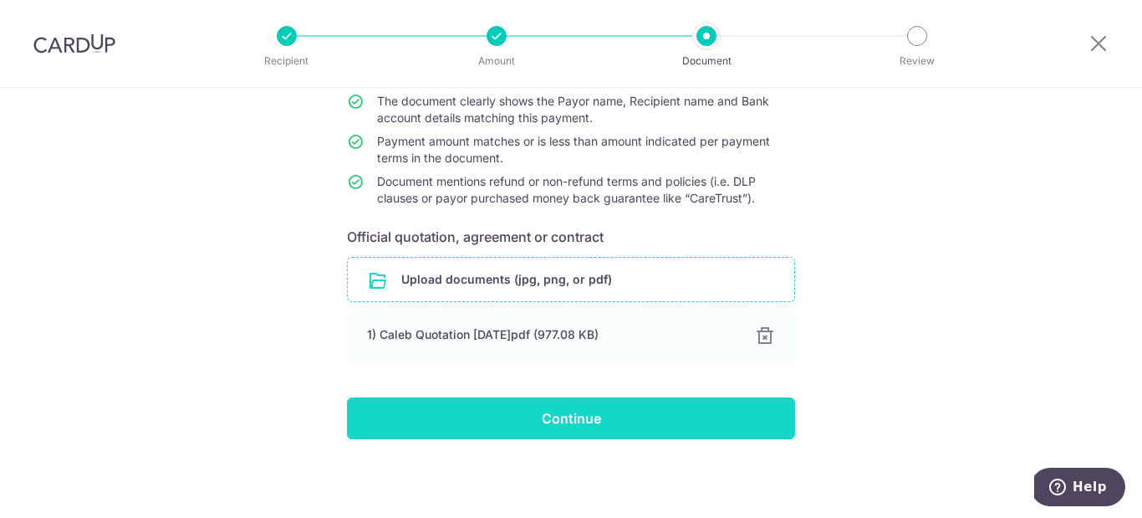
scroll to position [152, 0]
click at [520, 407] on input "Continue" at bounding box center [571, 418] width 448 height 42
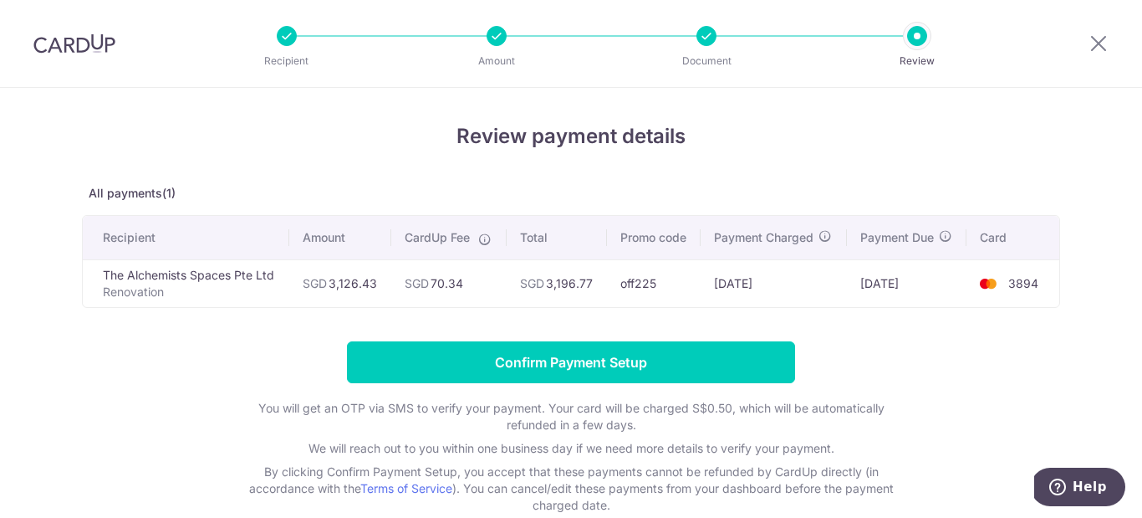
scroll to position [33, 0]
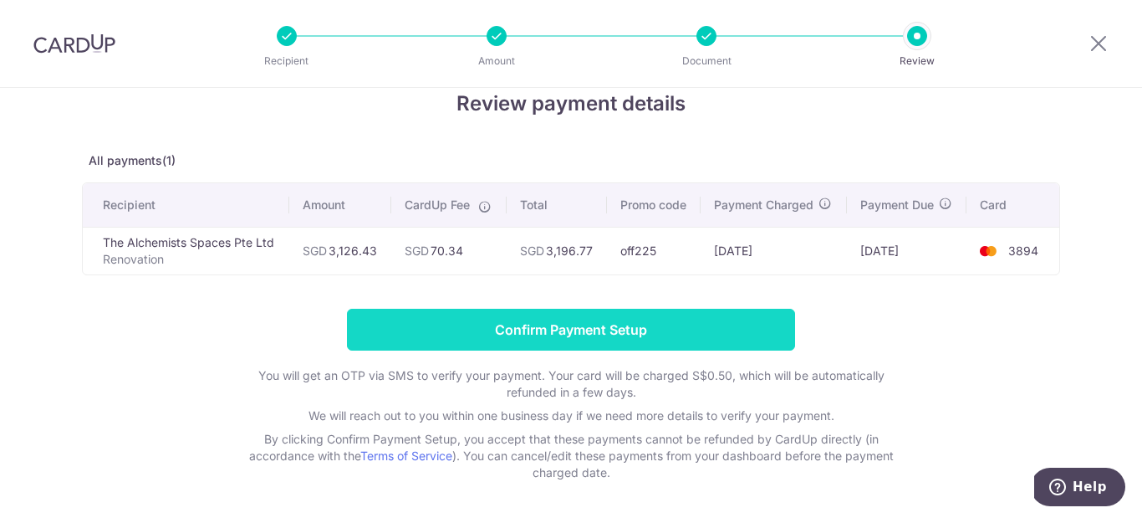
click at [655, 319] on input "Confirm Payment Setup" at bounding box center [571, 330] width 448 height 42
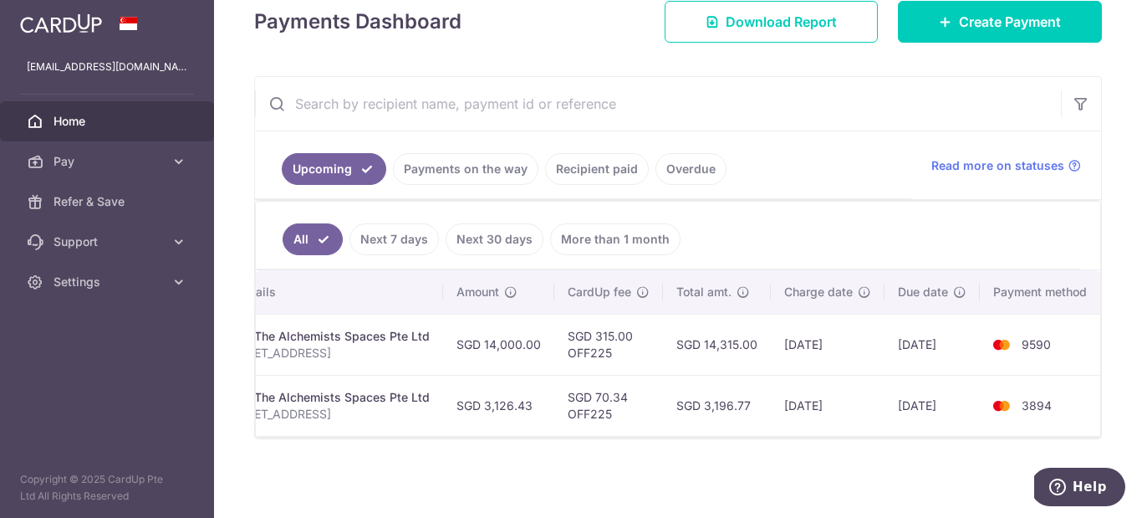
scroll to position [0, 350]
